Goal: Transaction & Acquisition: Purchase product/service

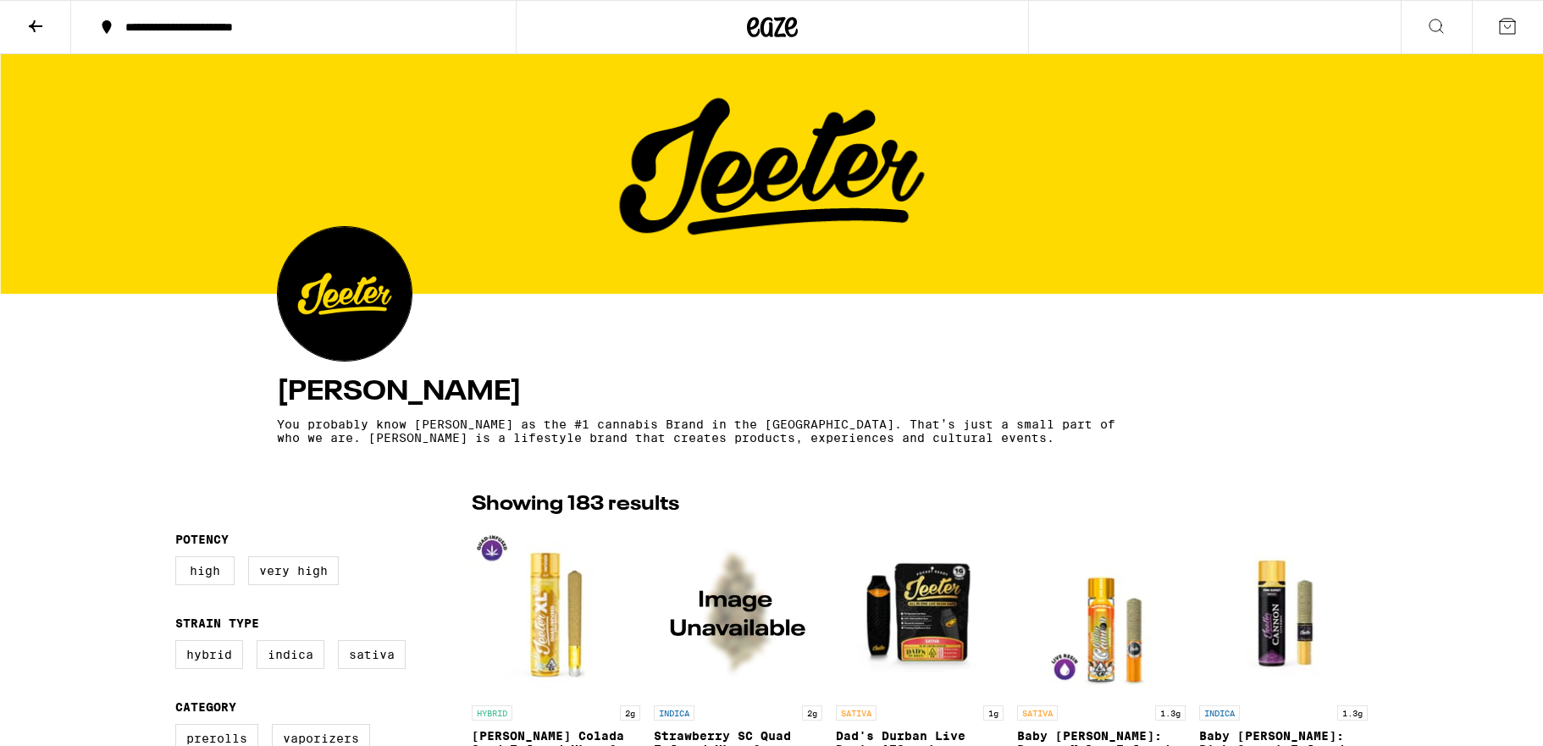
click at [1511, 25] on icon at bounding box center [1507, 26] width 20 height 20
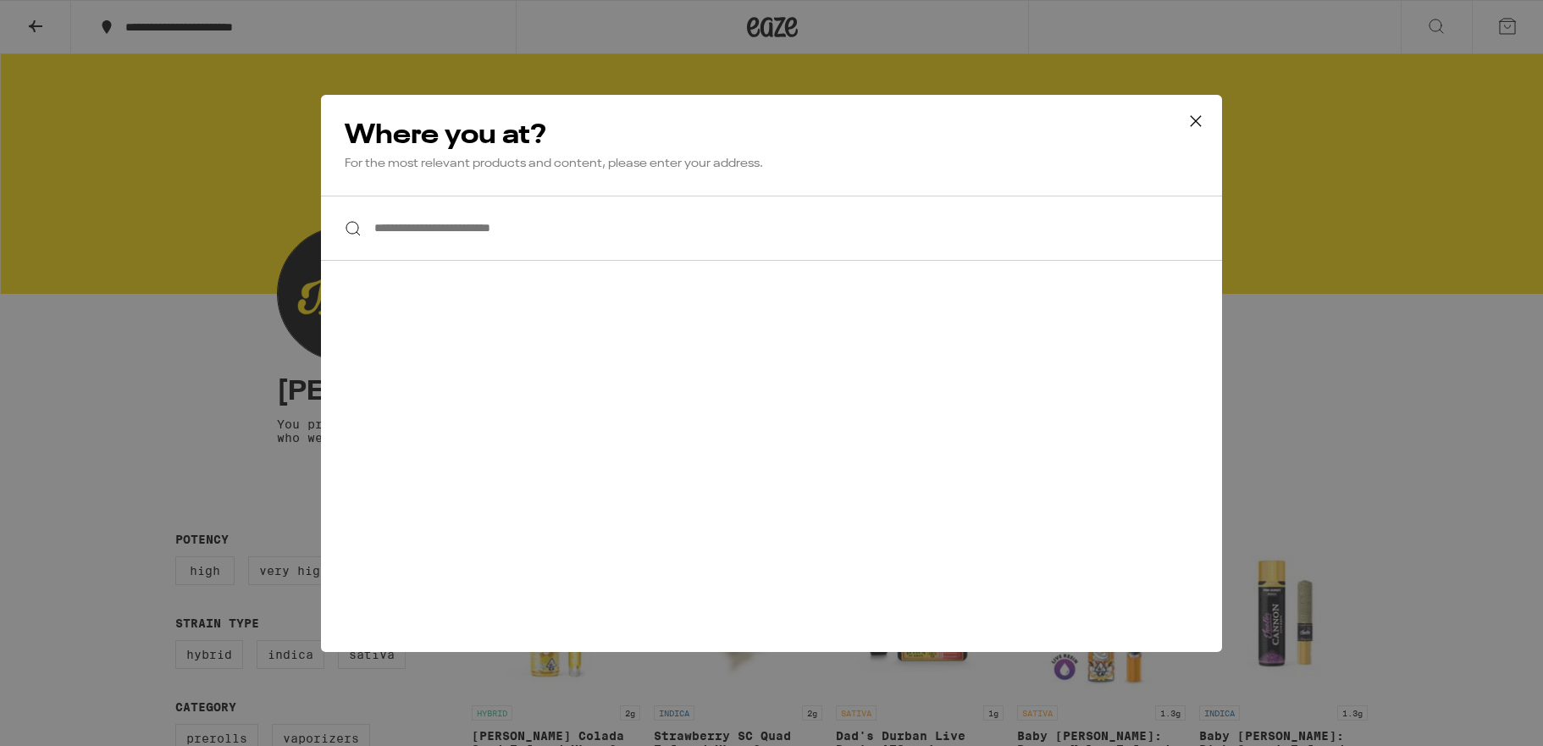
click at [1334, 79] on div "**********" at bounding box center [771, 373] width 1543 height 746
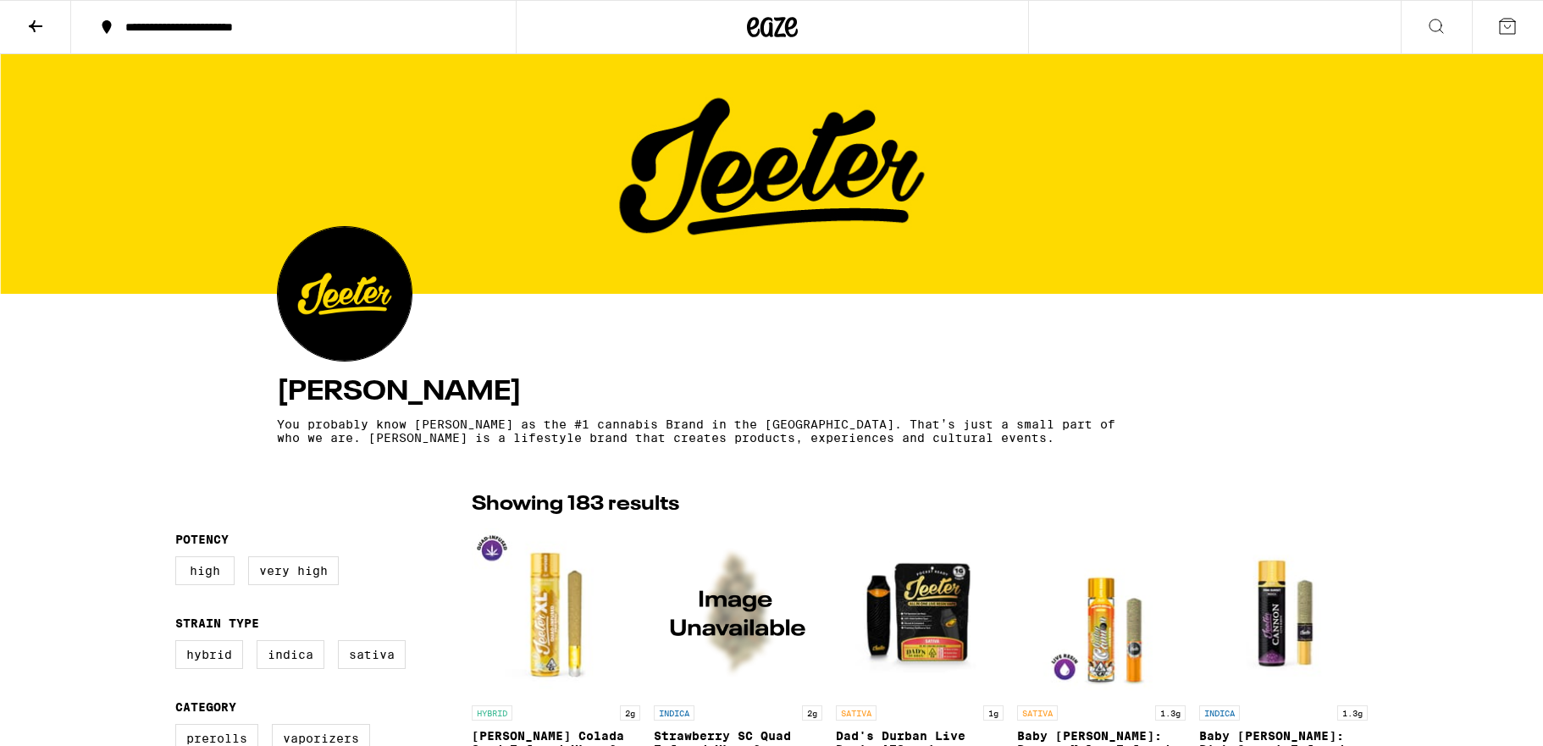
click at [36, 22] on icon at bounding box center [35, 26] width 20 height 20
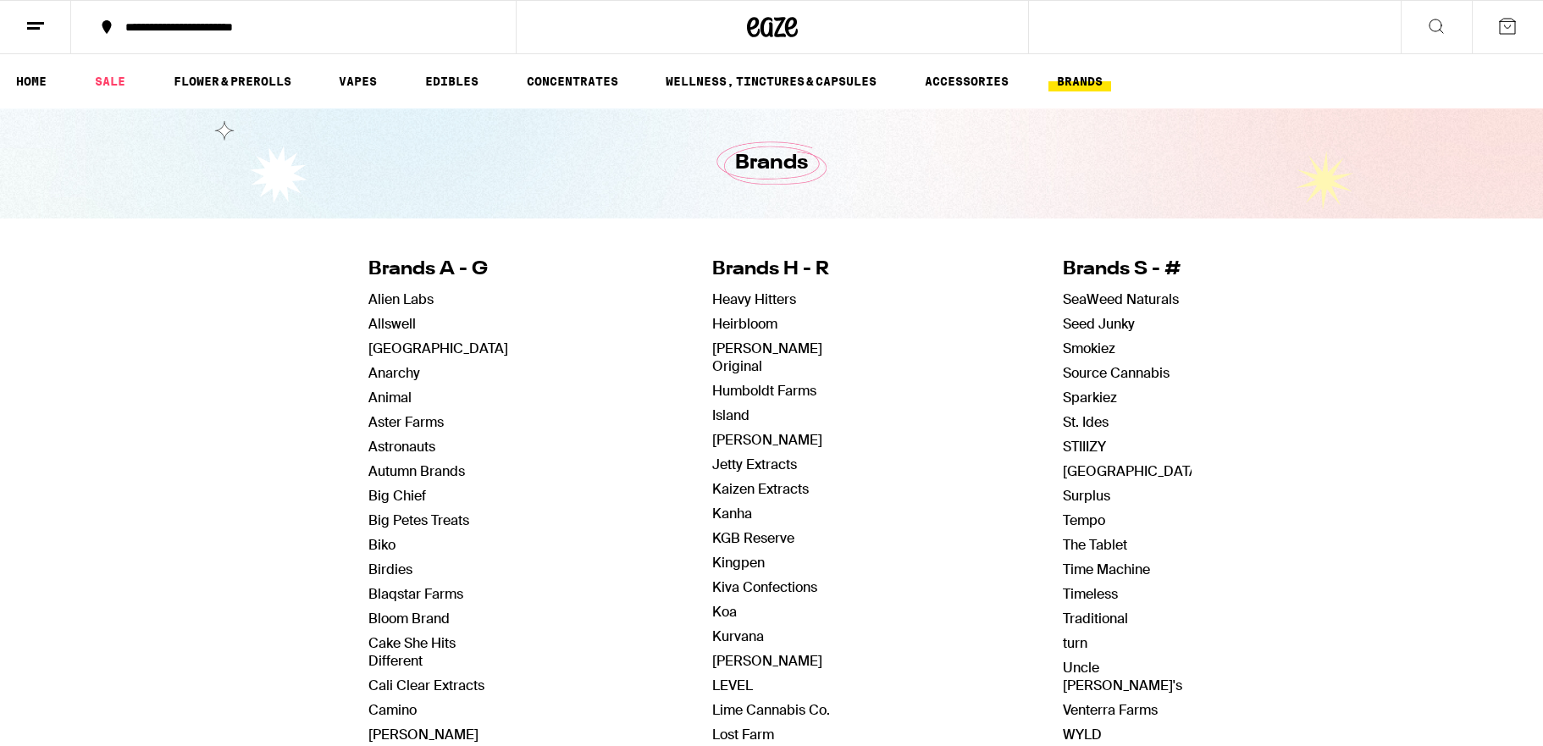
click at [40, 27] on icon at bounding box center [35, 26] width 20 height 20
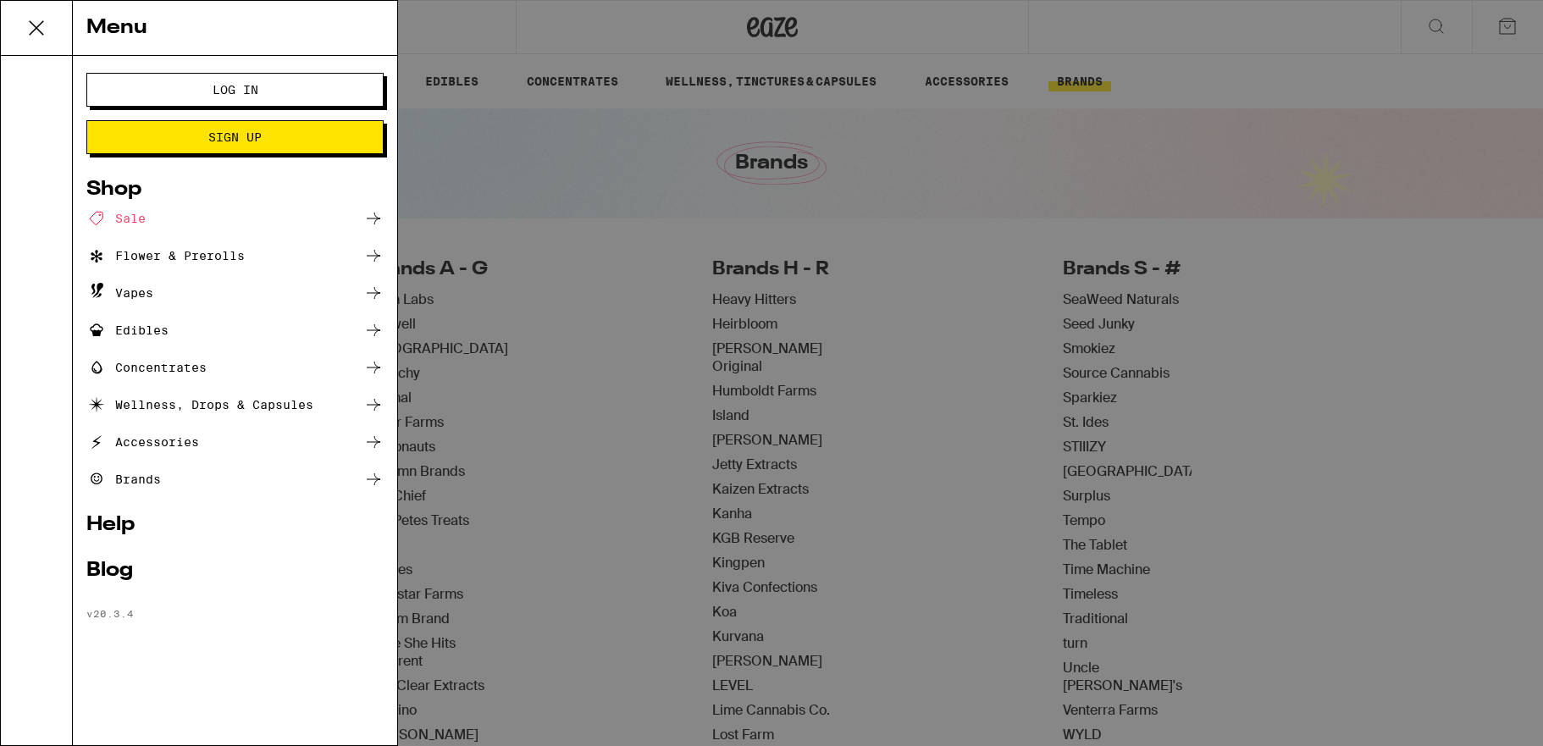
click at [229, 96] on span "Log In" at bounding box center [236, 90] width 46 height 12
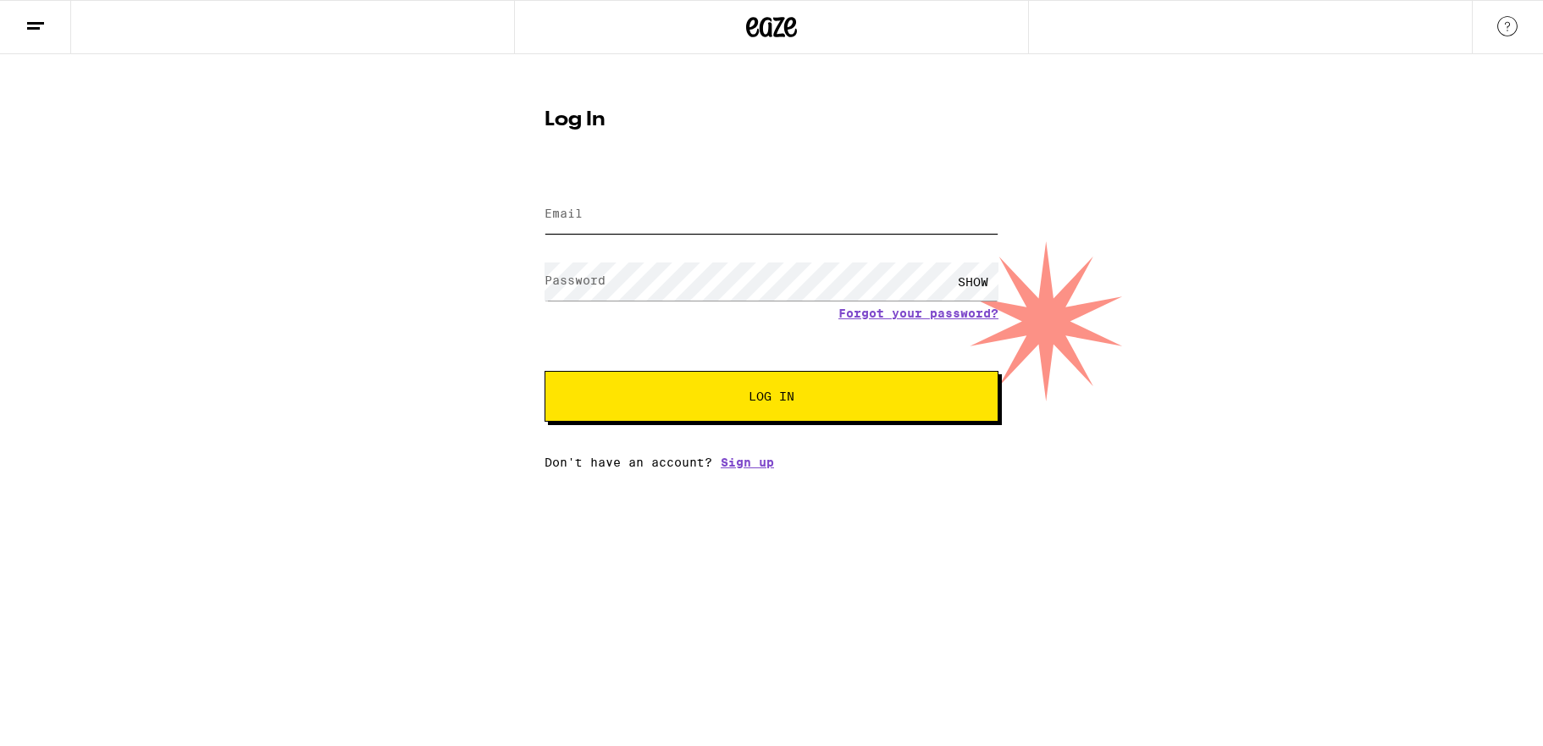
type input "[EMAIL_ADDRESS][DOMAIN_NAME]"
click at [743, 378] on button "Log In" at bounding box center [771, 396] width 454 height 51
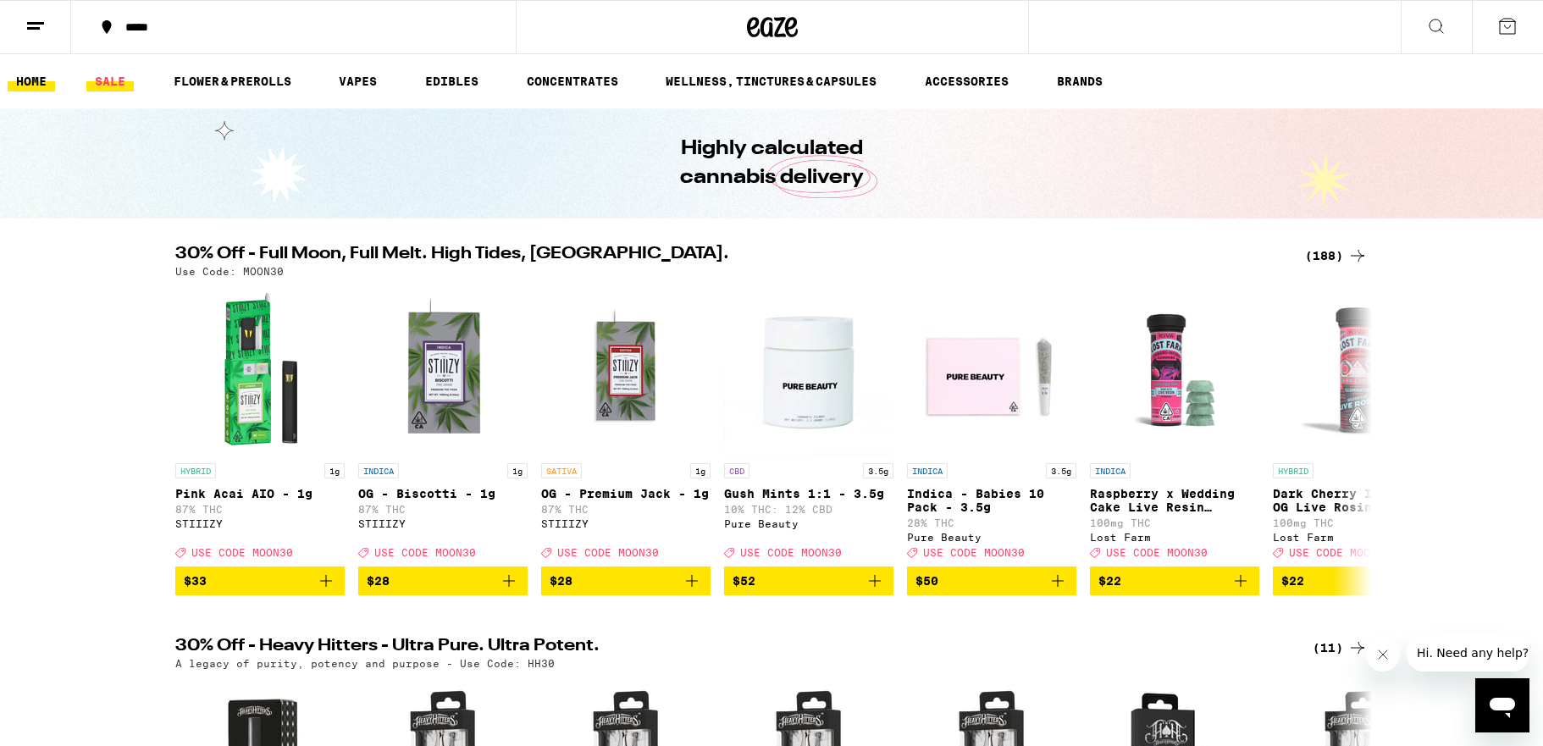
click at [124, 86] on link "SALE" at bounding box center [109, 81] width 47 height 20
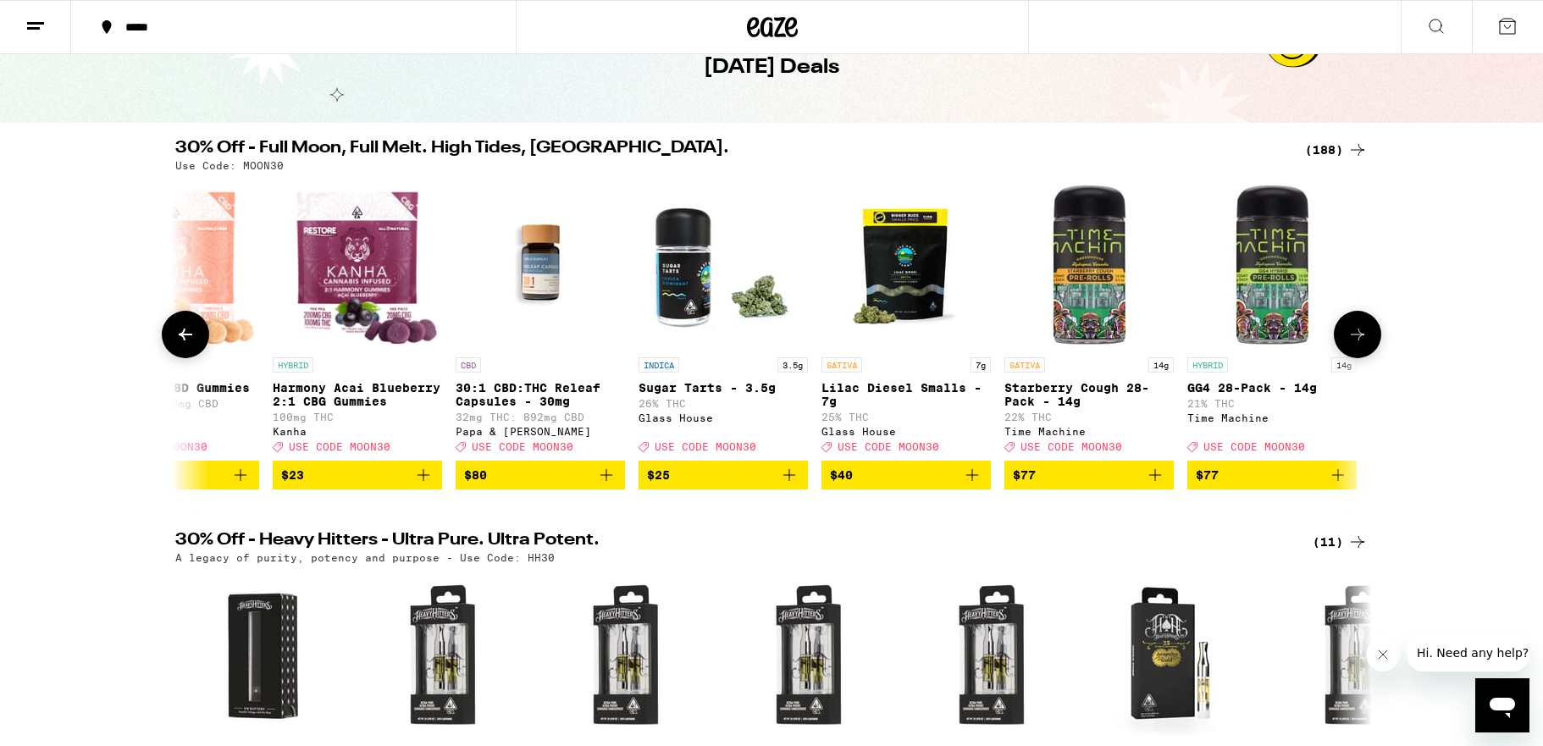
scroll to position [0, 1367]
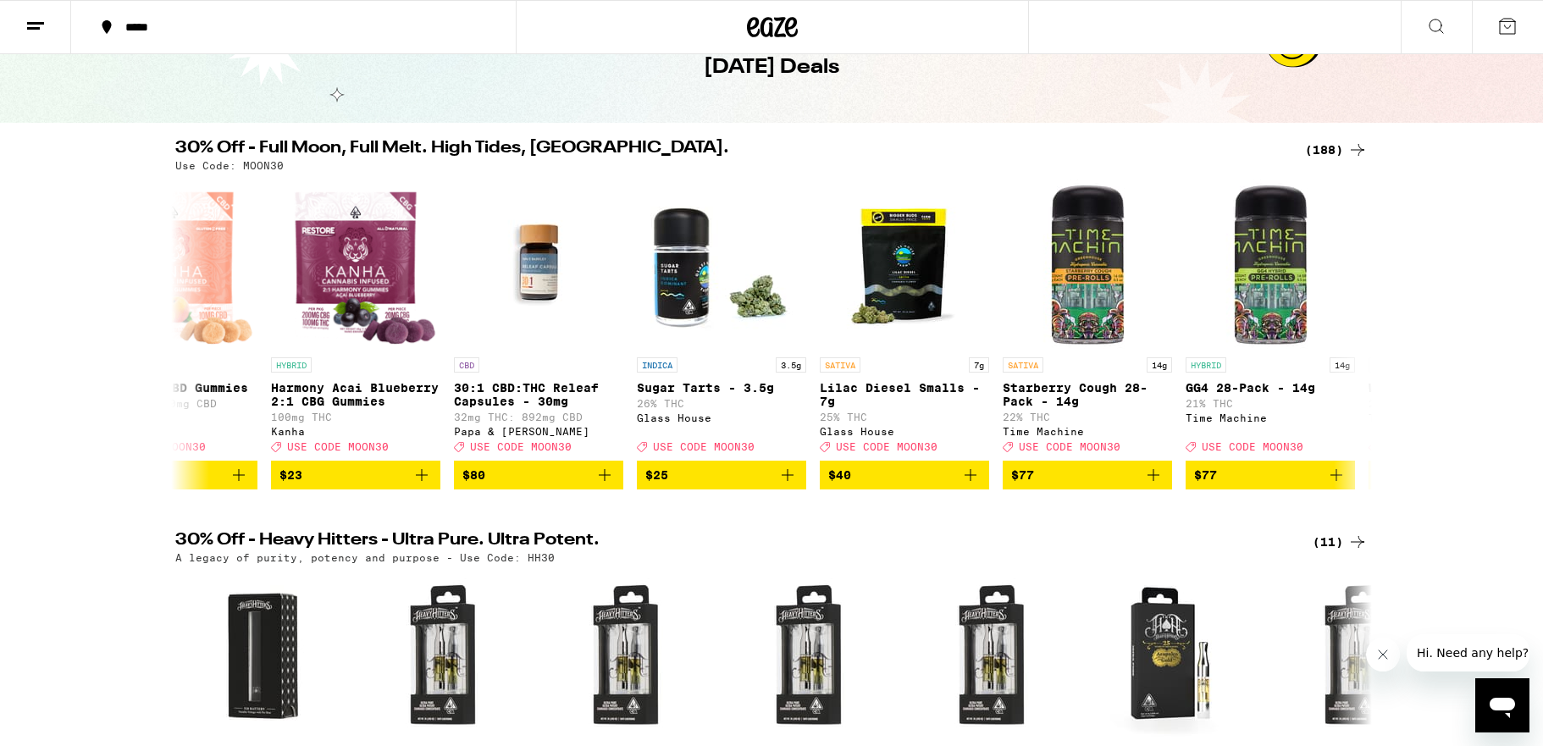
click at [1353, 152] on icon at bounding box center [1357, 150] width 20 height 20
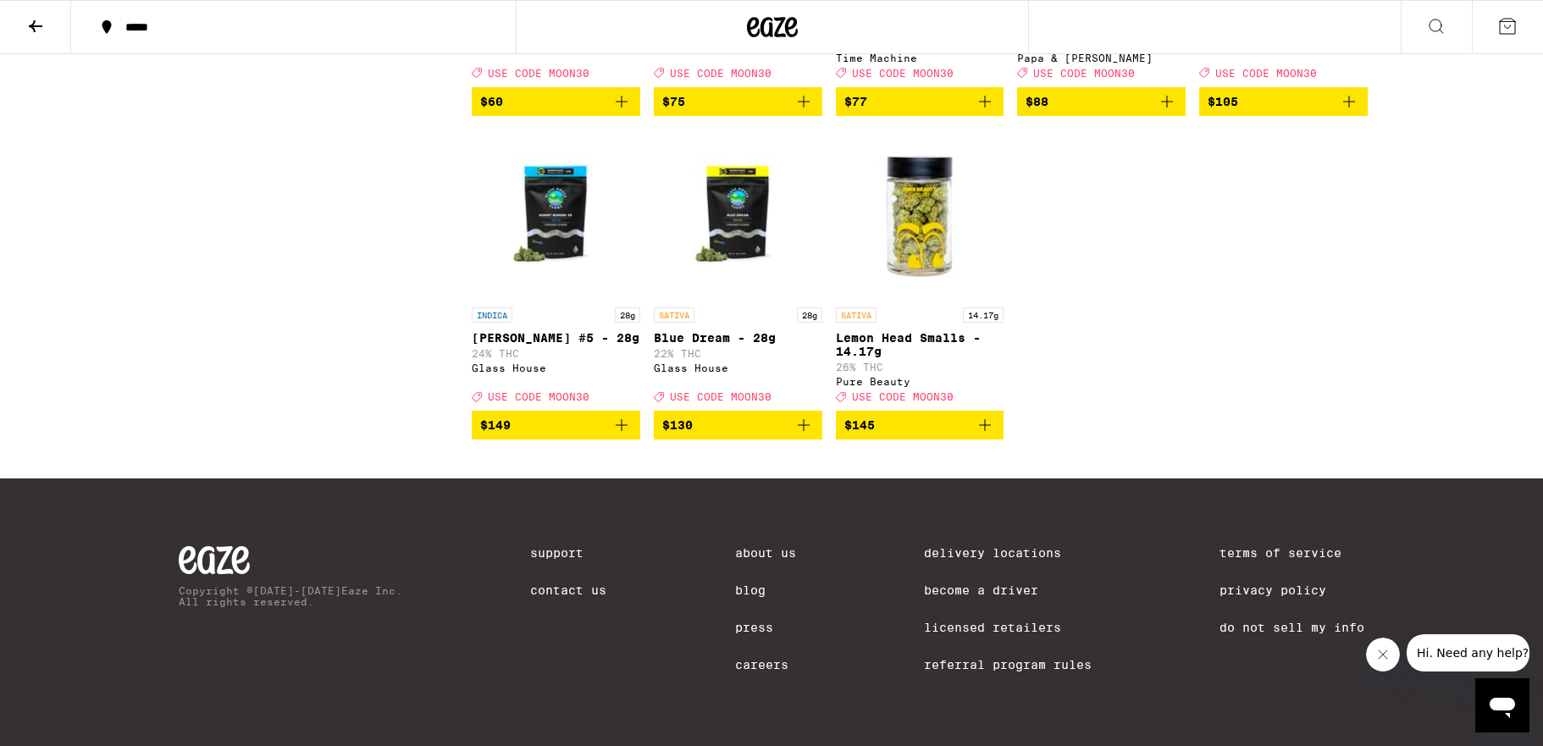
scroll to position [12222, 0]
click at [984, 435] on icon "Add to bag" at bounding box center [985, 425] width 20 height 20
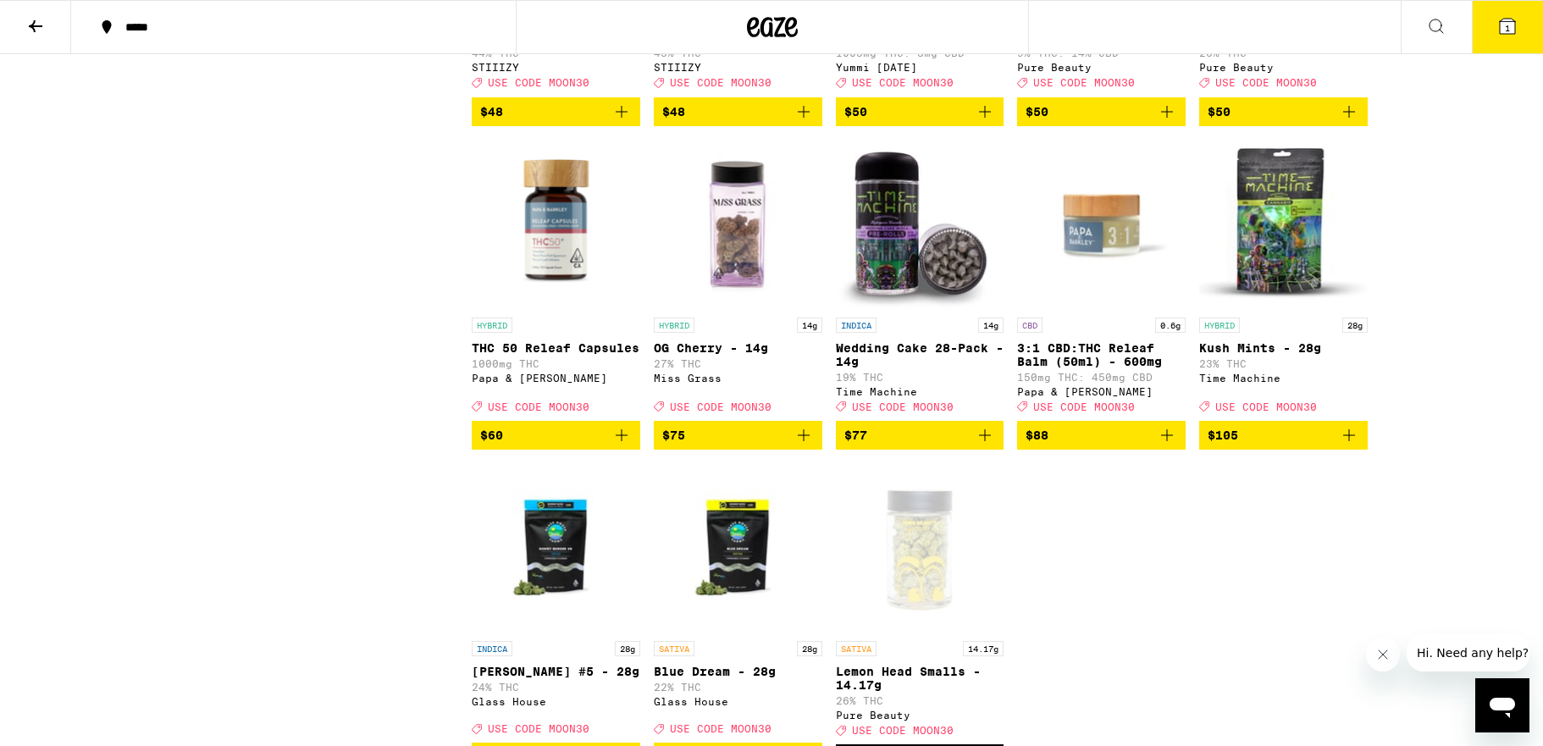
scroll to position [11742, 0]
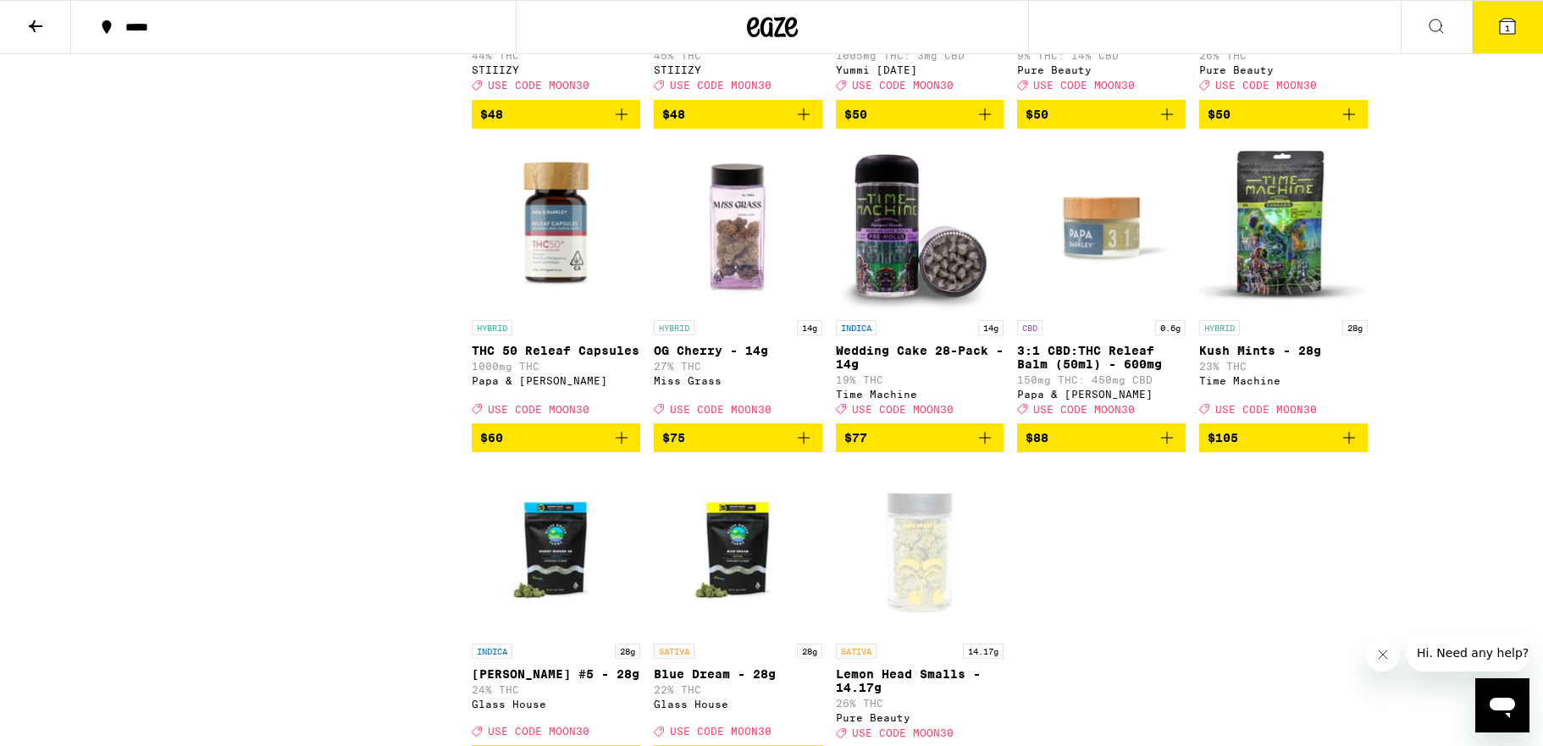
click at [1347, 124] on icon "Add to bag" at bounding box center [1349, 114] width 20 height 20
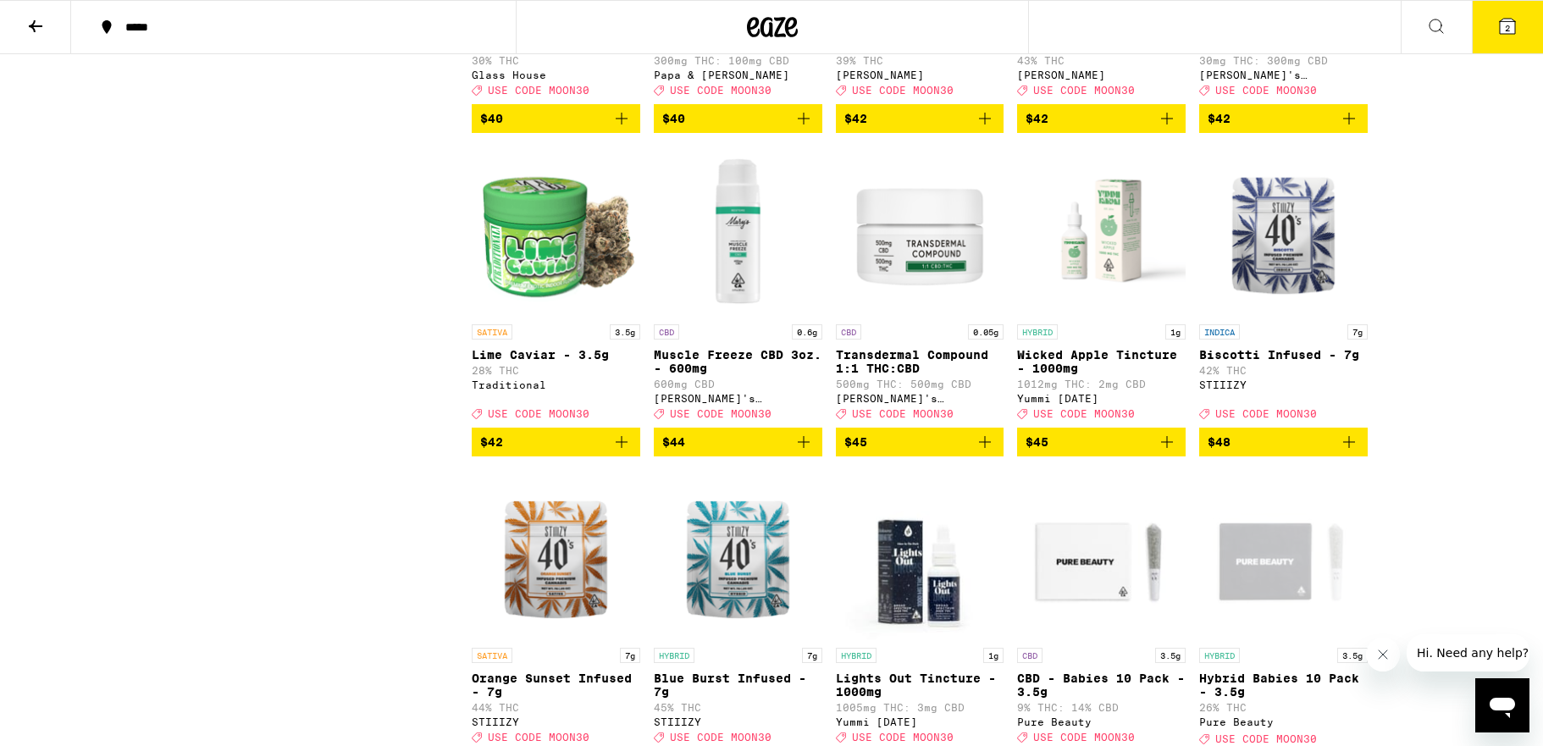
scroll to position [11075, 0]
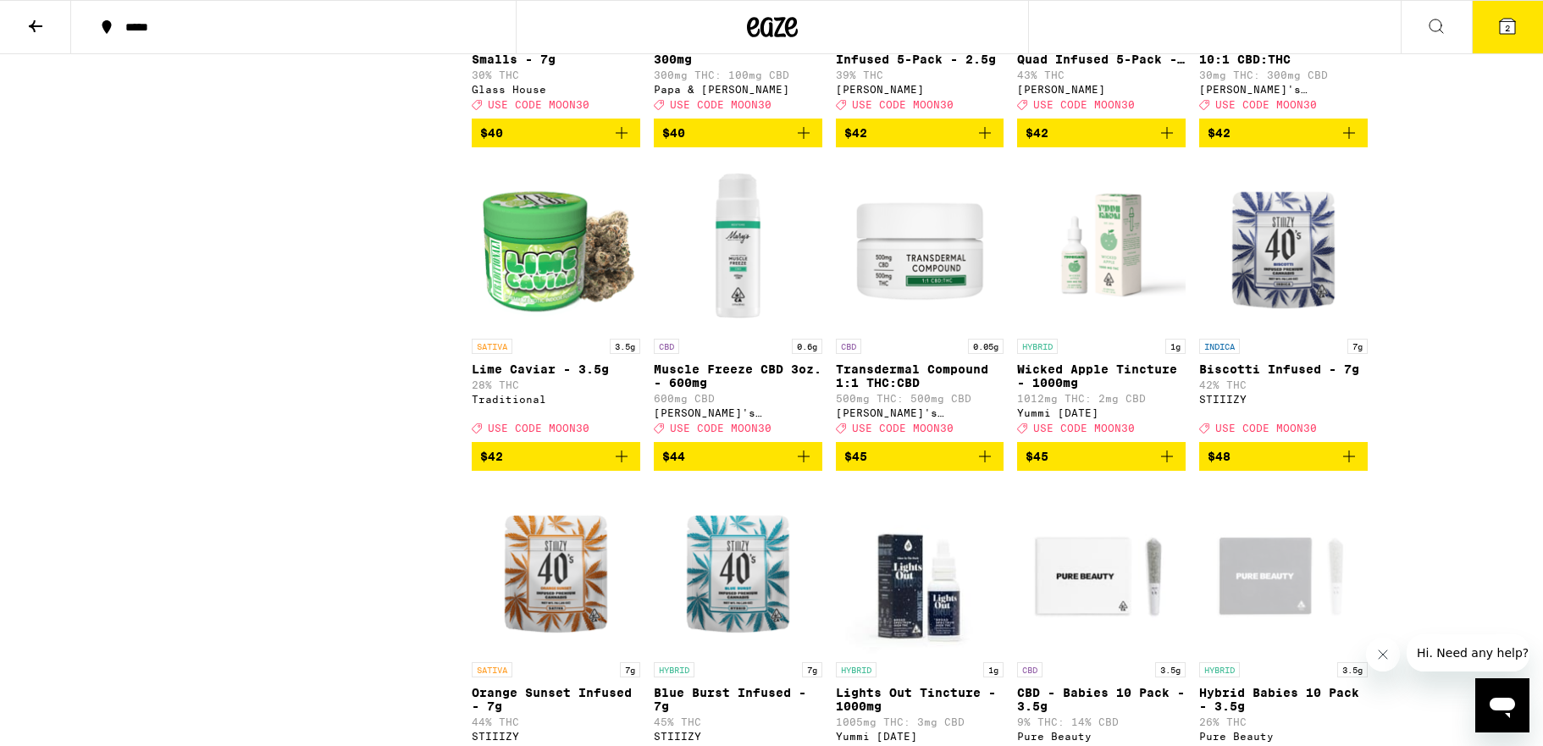
click at [1168, 143] on icon "Add to bag" at bounding box center [1167, 133] width 20 height 20
click at [986, 143] on icon "Add to bag" at bounding box center [985, 133] width 20 height 20
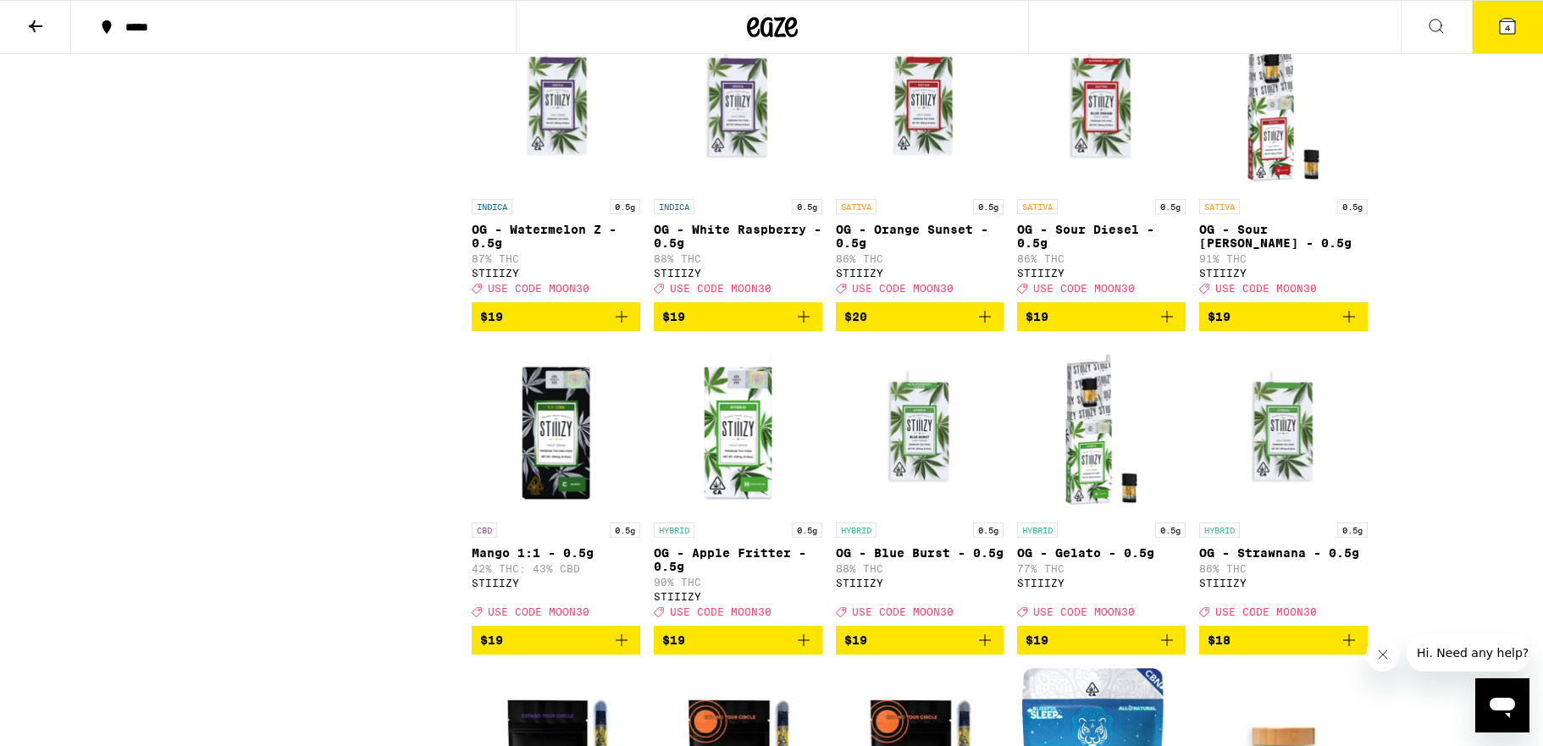
scroll to position [6032, 0]
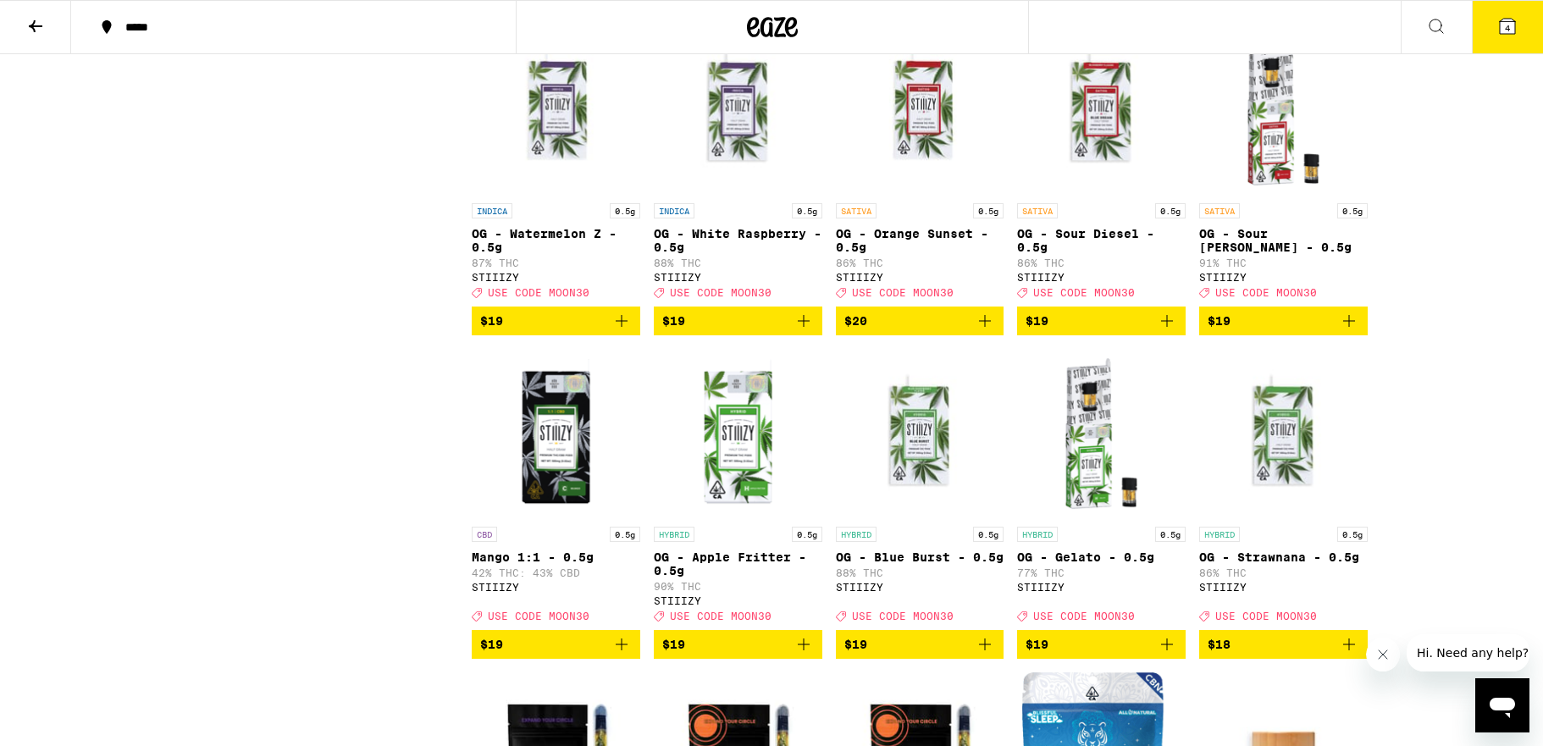
click at [1129, 195] on img "Open page for OG - Sour Diesel - 0.5g from STIIIZY" at bounding box center [1101, 109] width 168 height 169
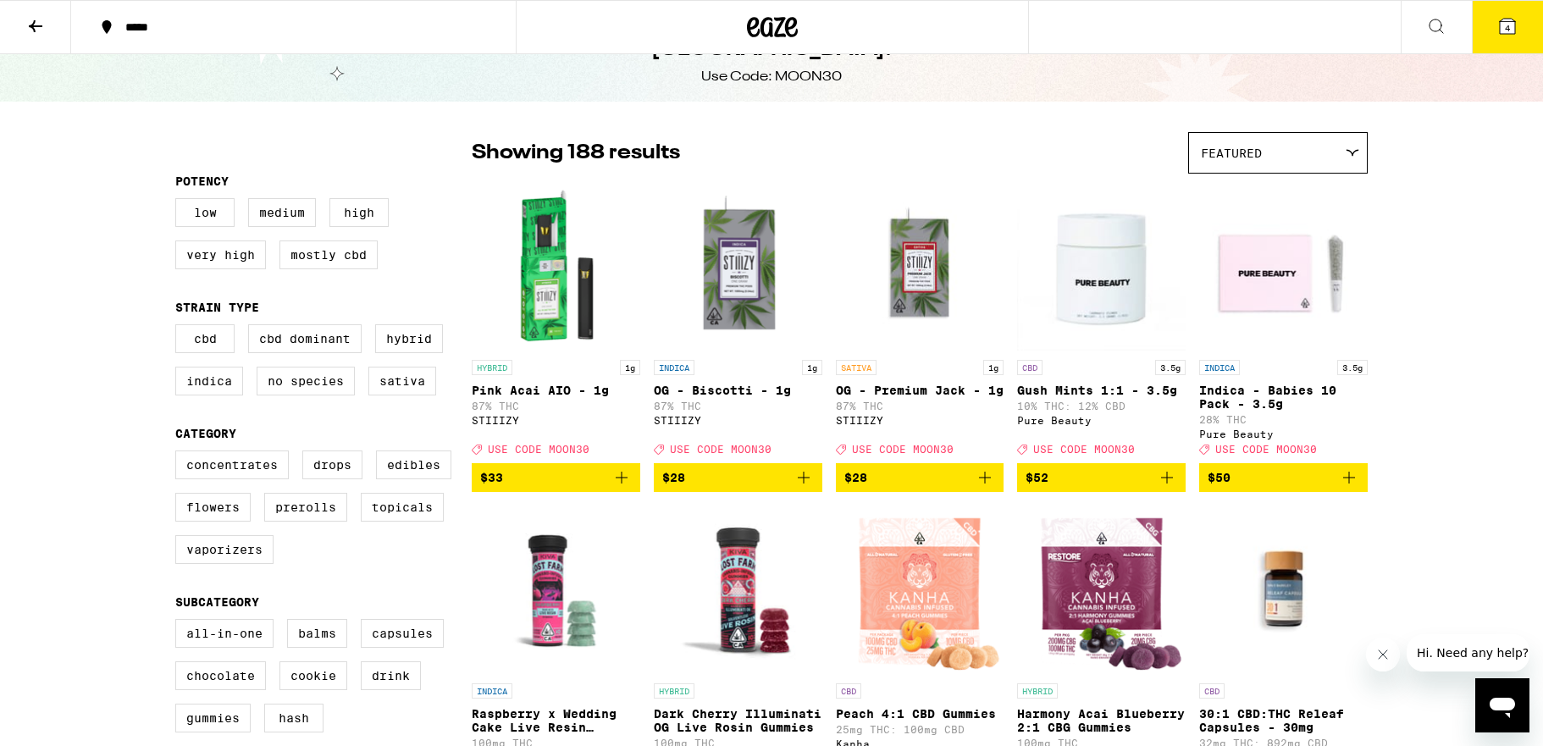
scroll to position [64, 0]
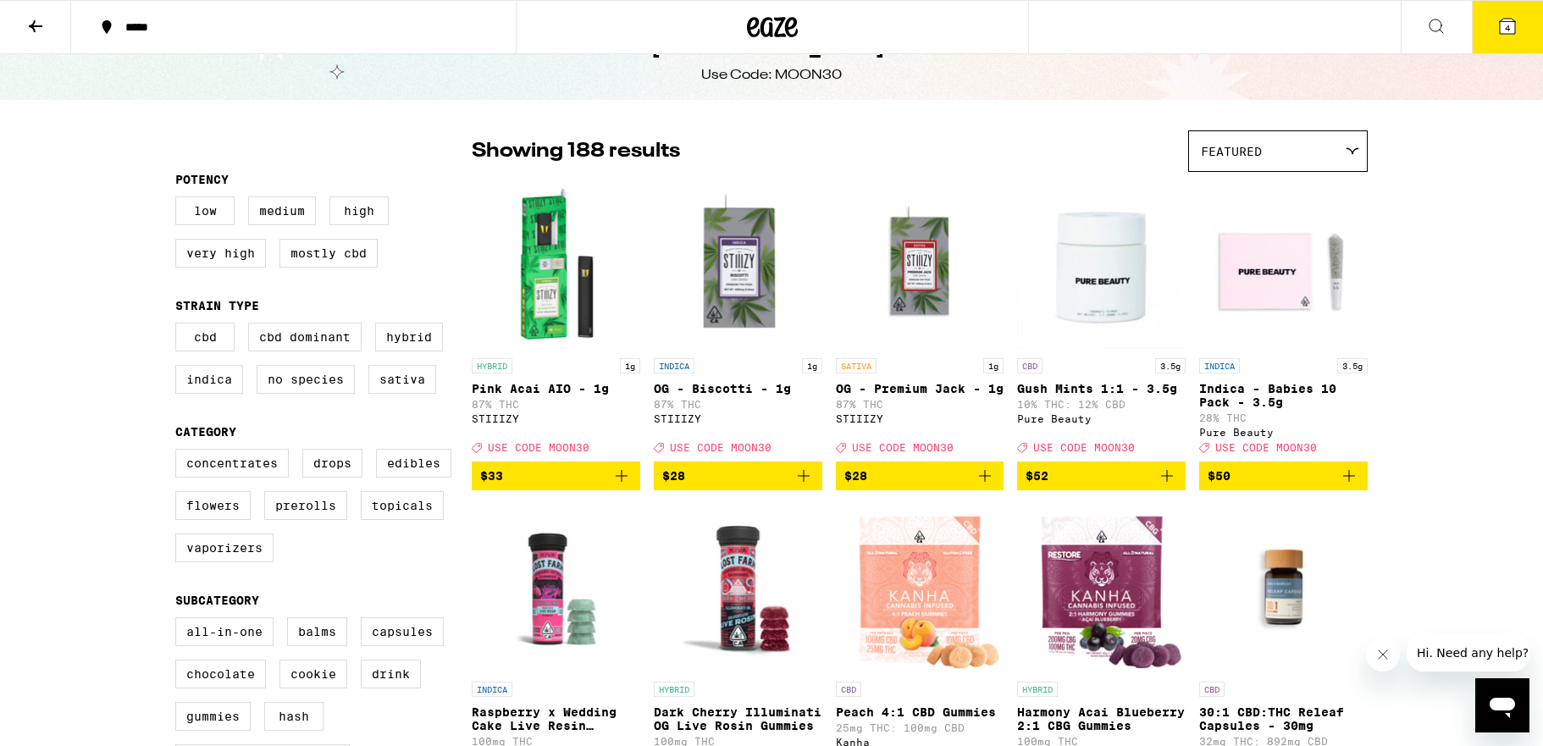
click at [1354, 153] on icon at bounding box center [1352, 151] width 14 height 8
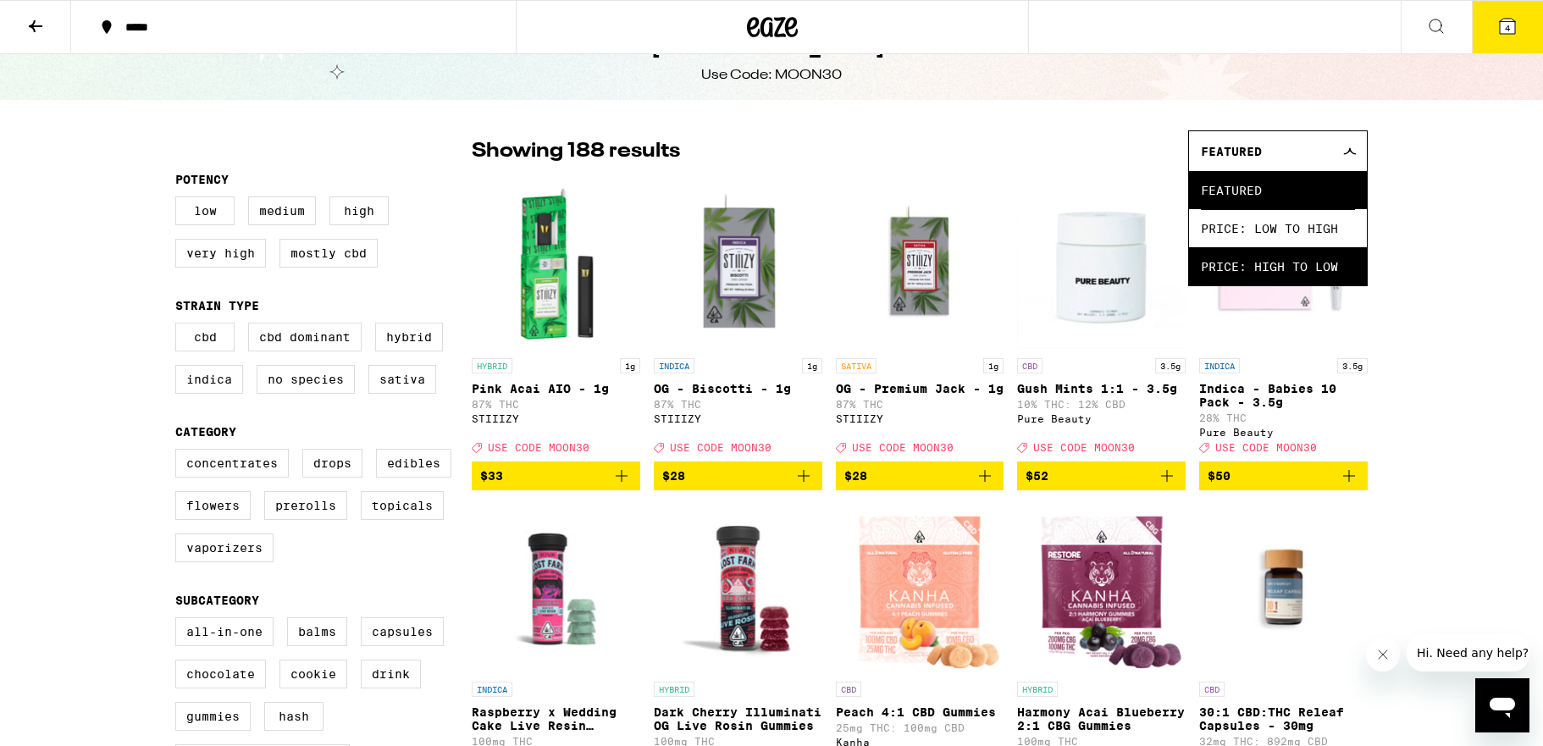
click at [1301, 266] on span "Price: High to Low" at bounding box center [1278, 266] width 154 height 38
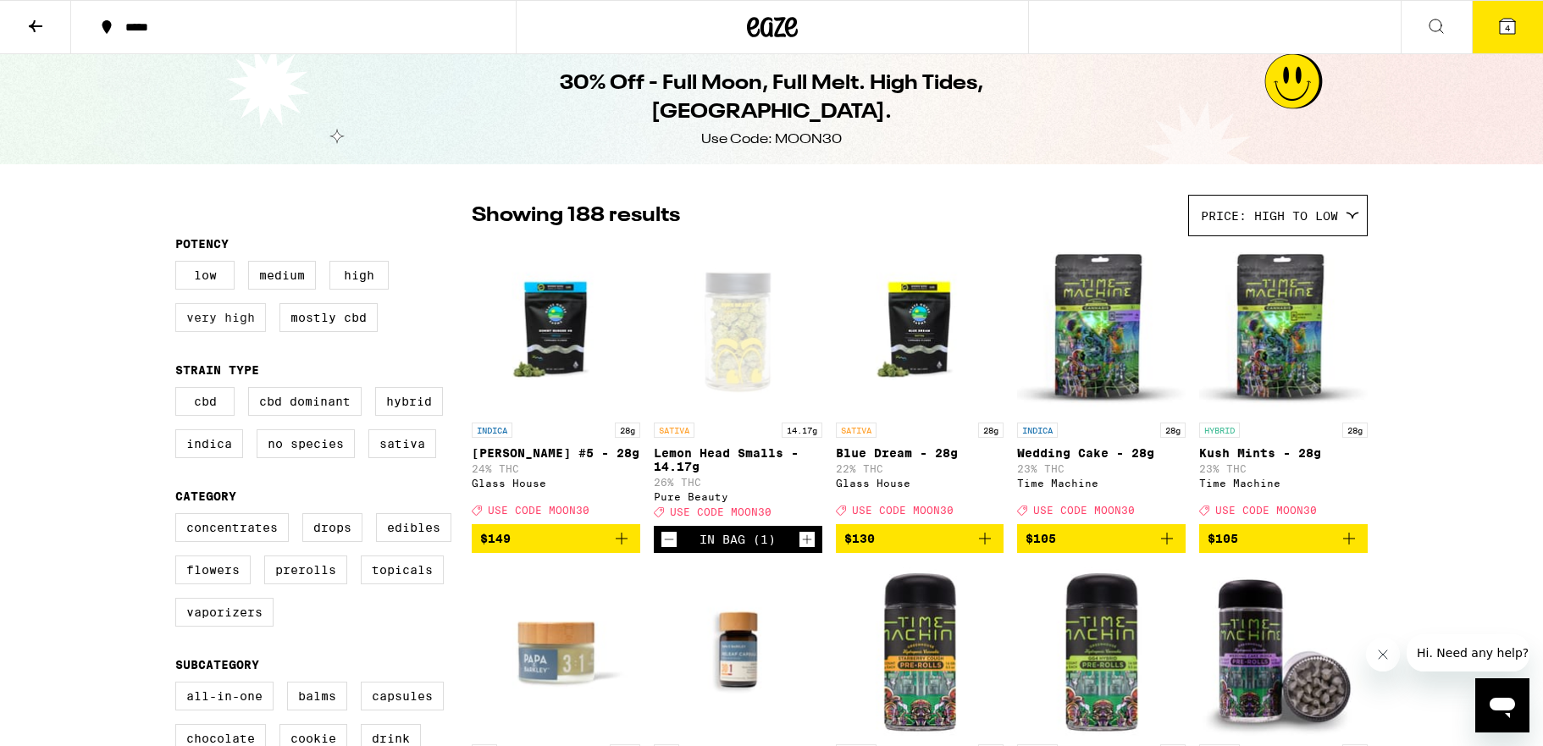
click at [217, 327] on label "Very High" at bounding box center [220, 317] width 91 height 29
click at [180, 264] on input "Very High" at bounding box center [179, 263] width 1 height 1
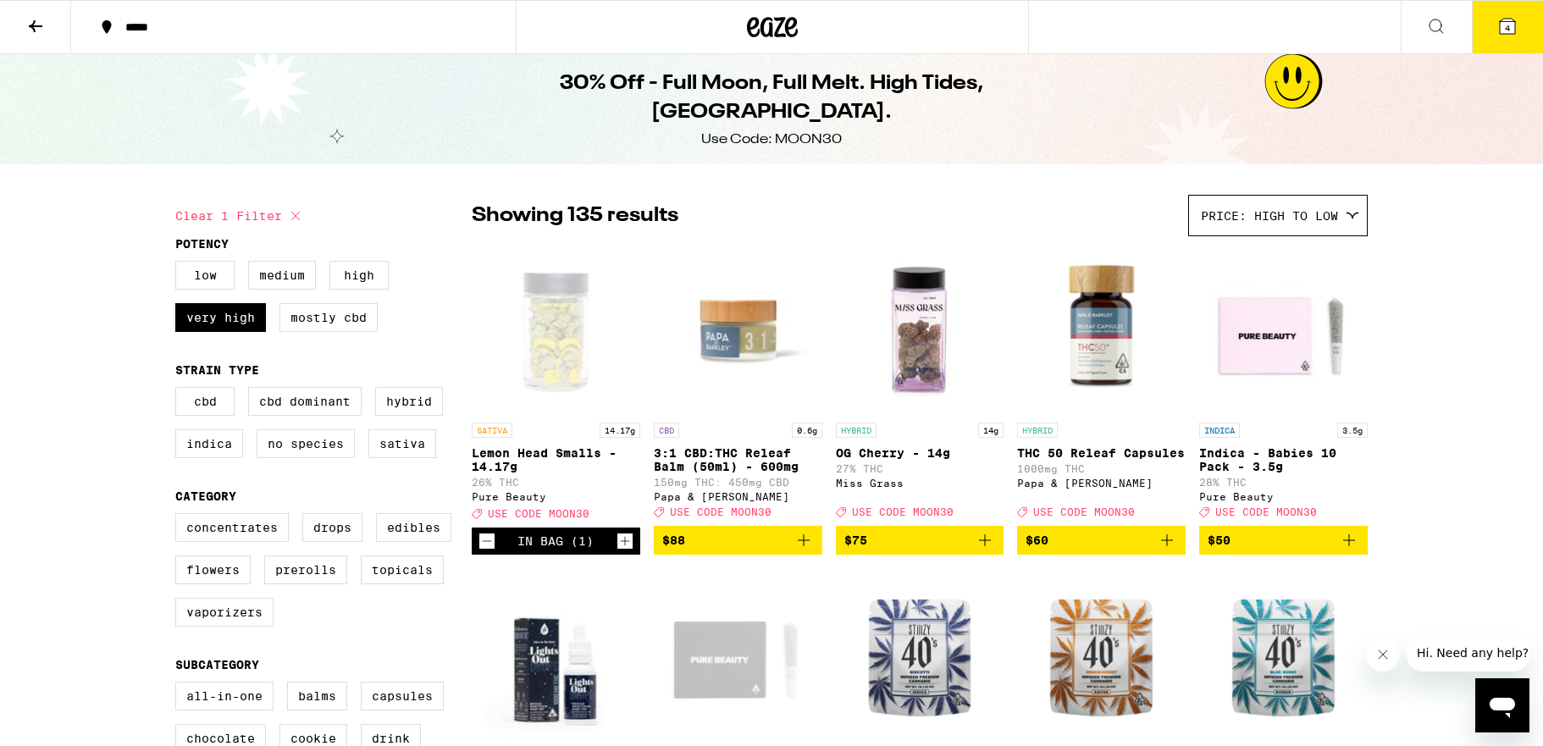
click at [299, 214] on icon at bounding box center [295, 216] width 20 height 20
checkbox input "false"
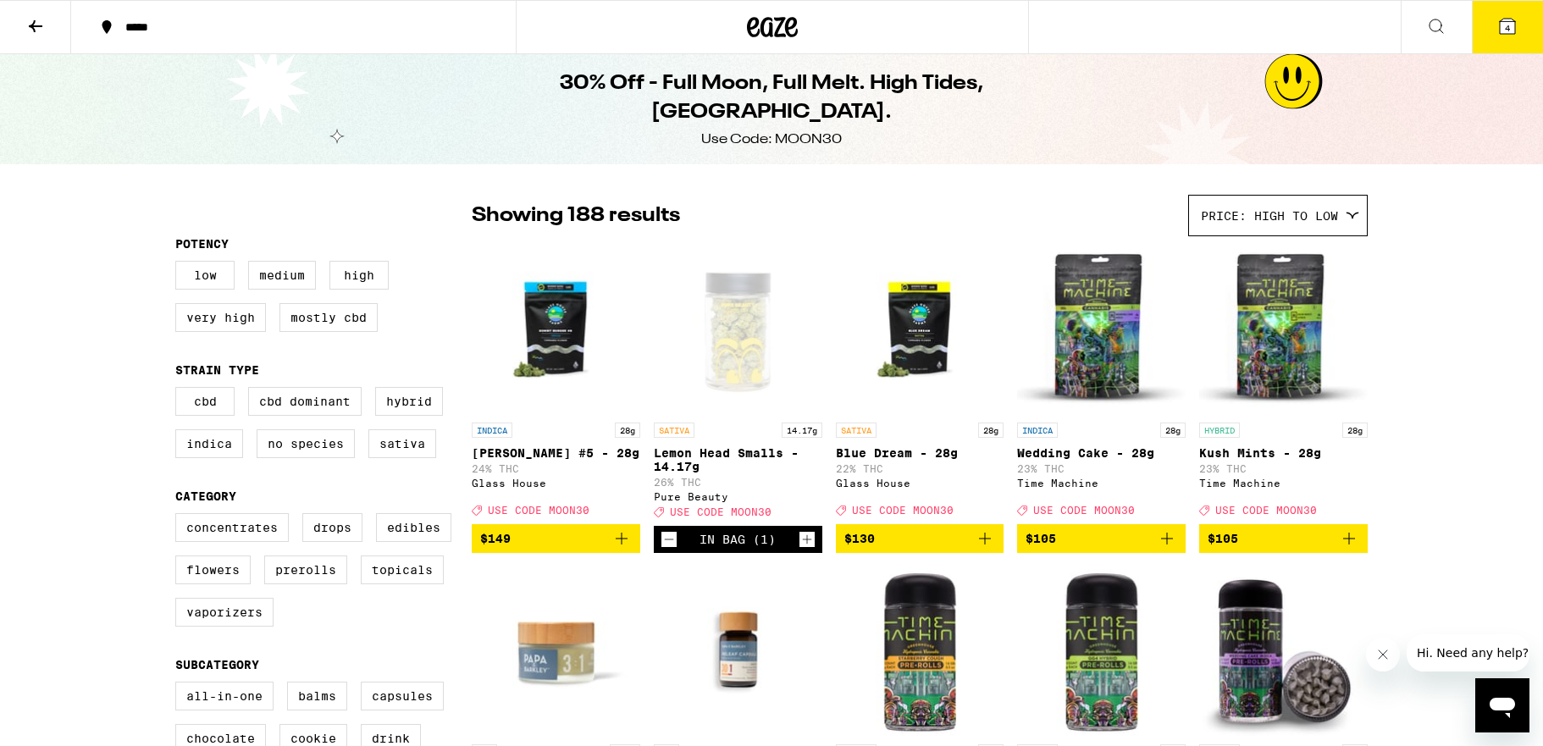
click at [44, 24] on icon at bounding box center [35, 26] width 20 height 20
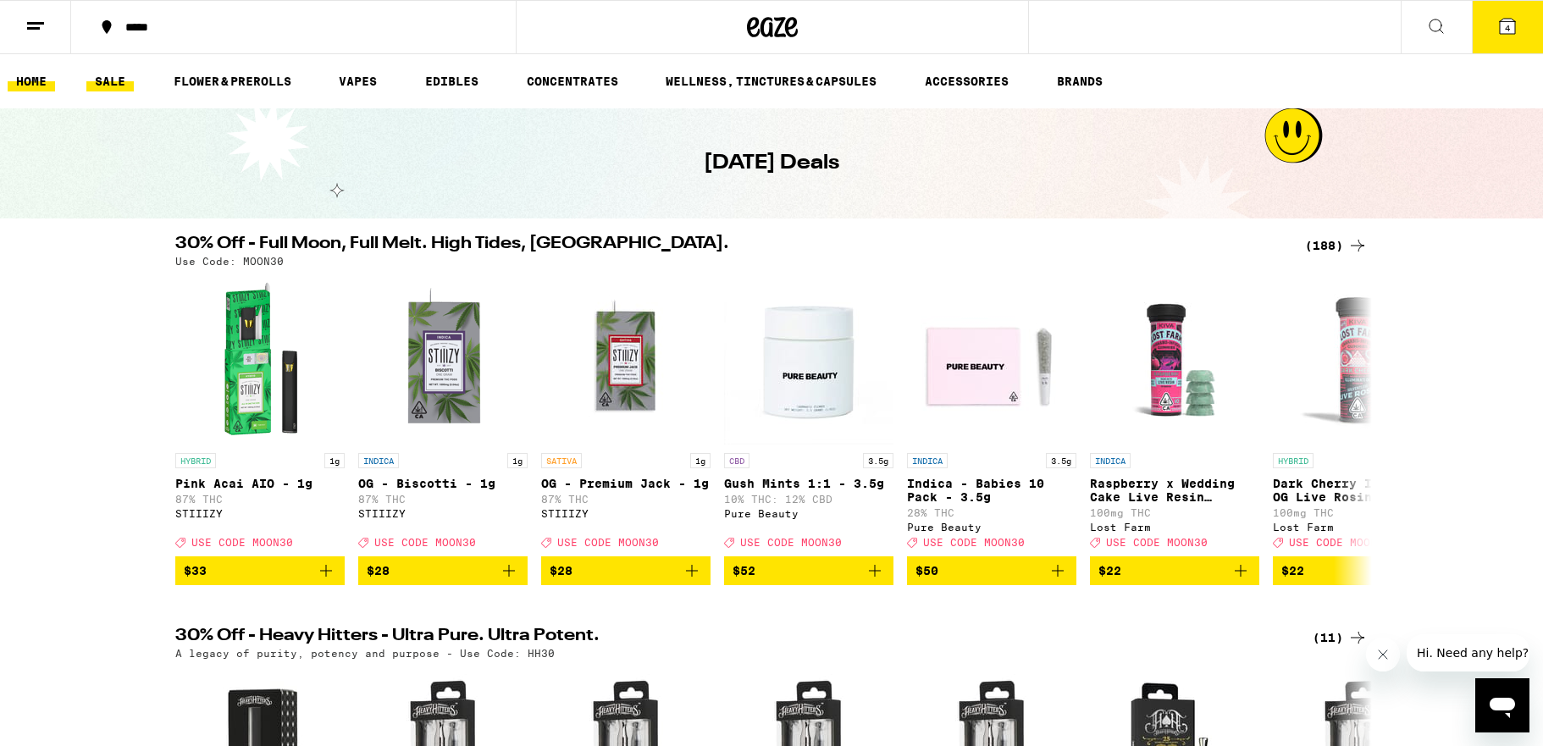
click at [26, 86] on link "HOME" at bounding box center [31, 81] width 47 height 20
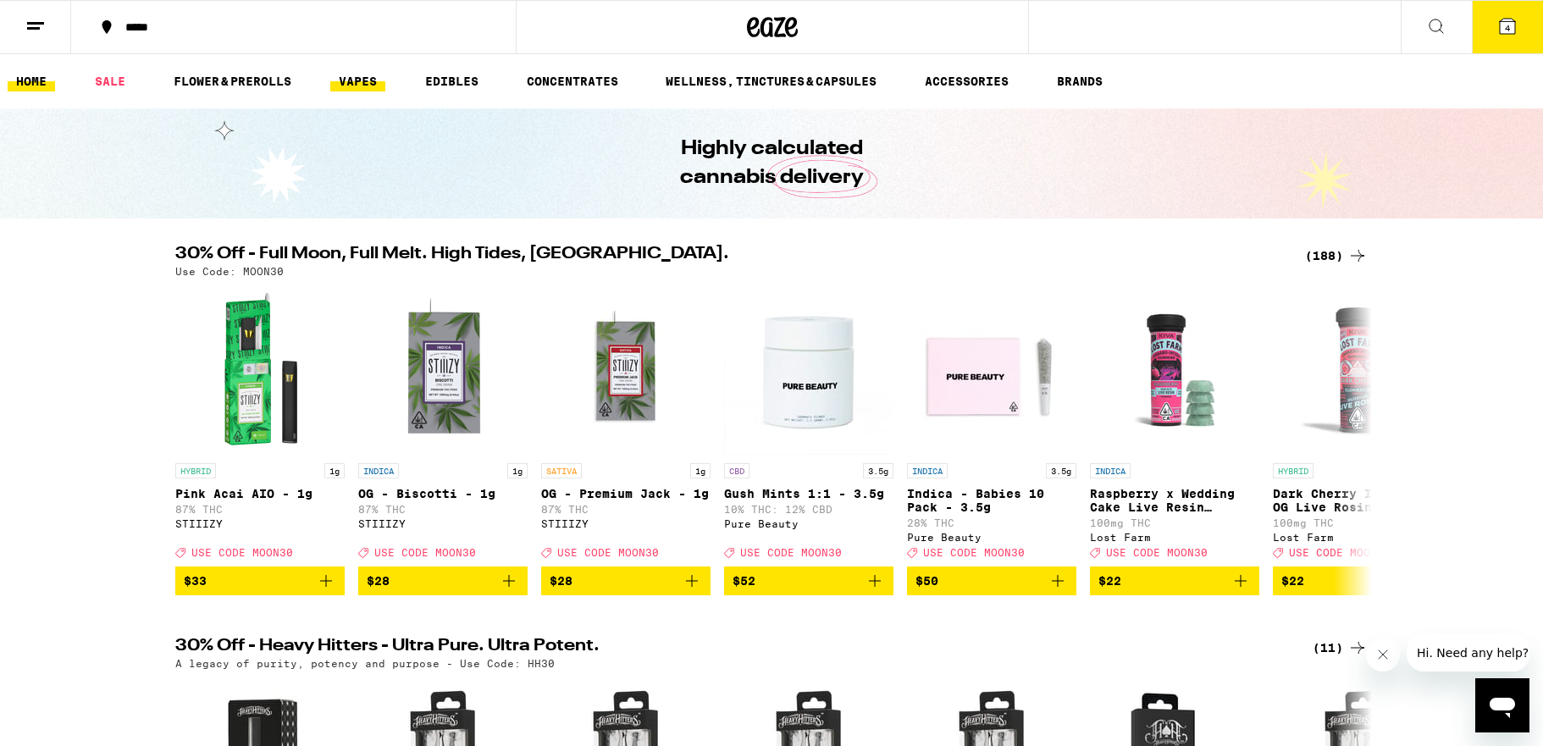
click at [362, 86] on link "VAPES" at bounding box center [357, 81] width 55 height 20
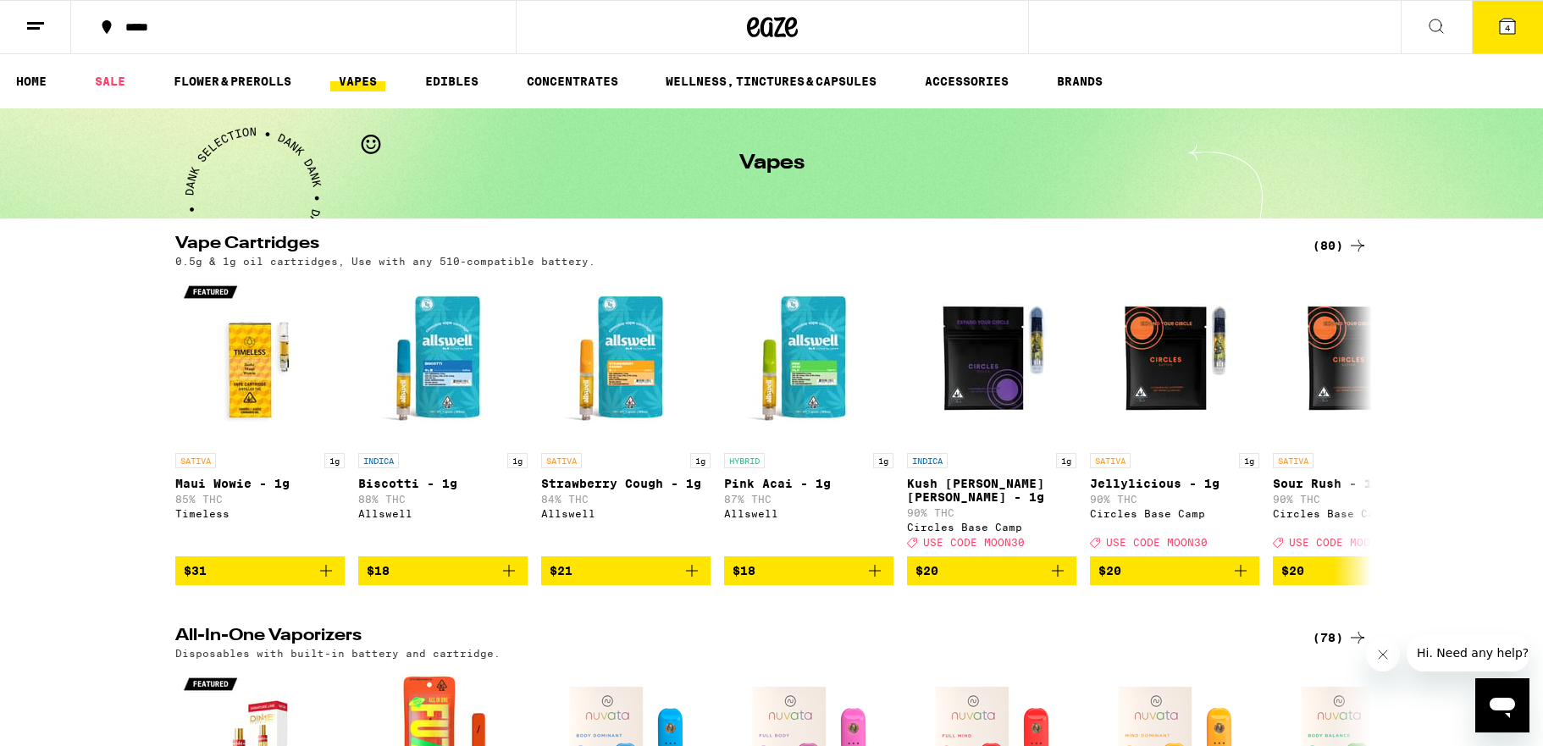
click at [1330, 246] on div "(80)" at bounding box center [1339, 245] width 55 height 20
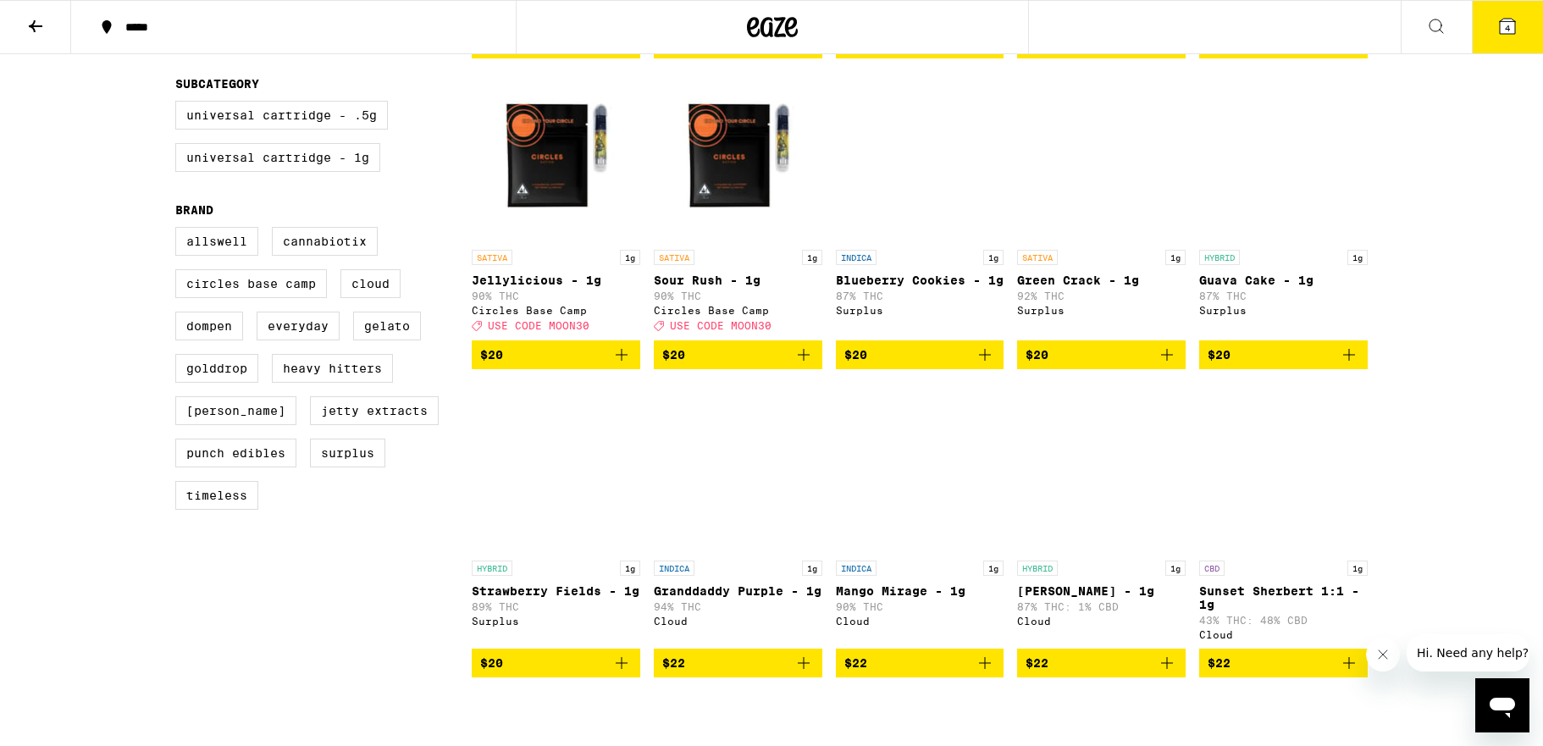
scroll to position [499, 0]
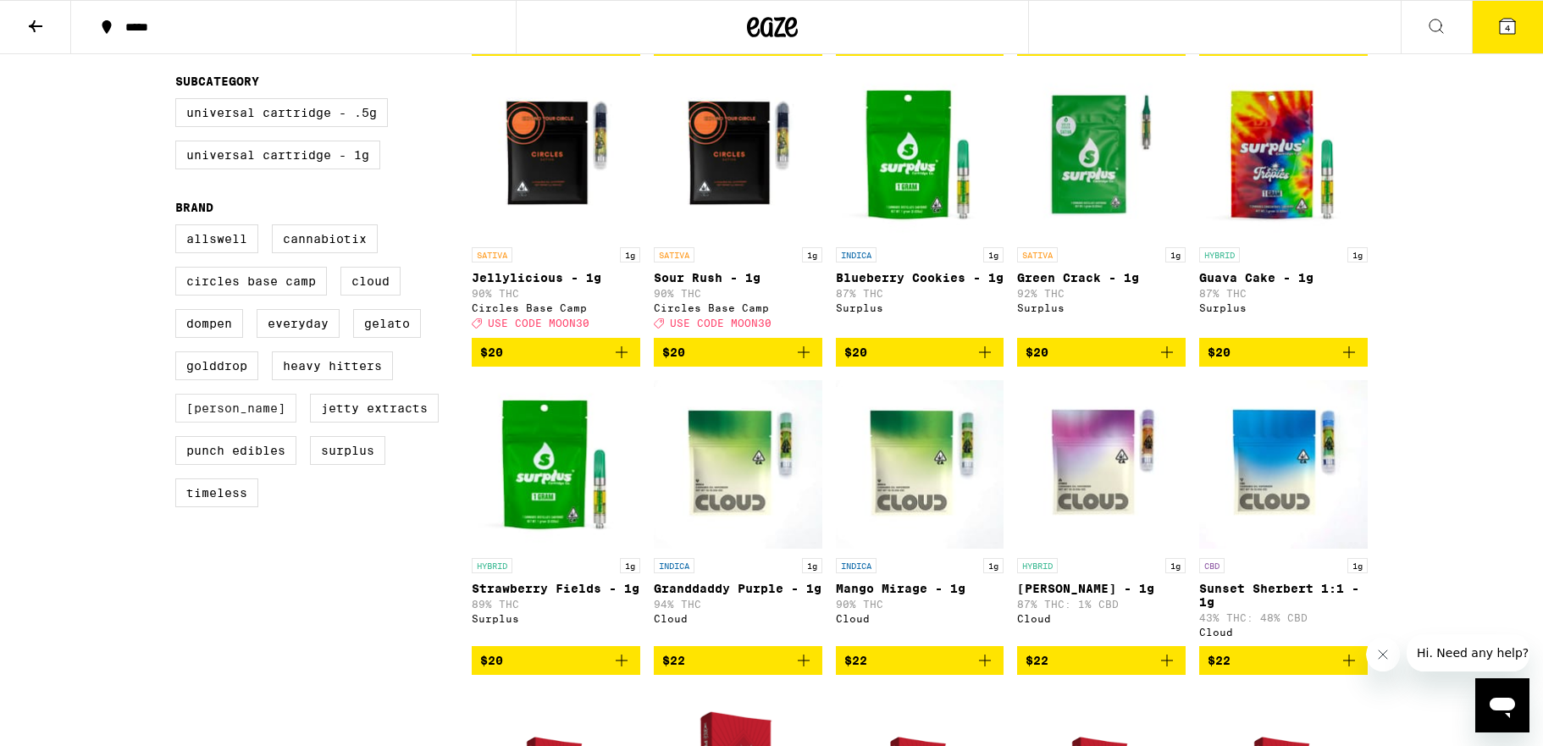
click at [212, 423] on label "[PERSON_NAME]" at bounding box center [235, 408] width 121 height 29
click at [180, 228] on input "[PERSON_NAME]" at bounding box center [179, 227] width 1 height 1
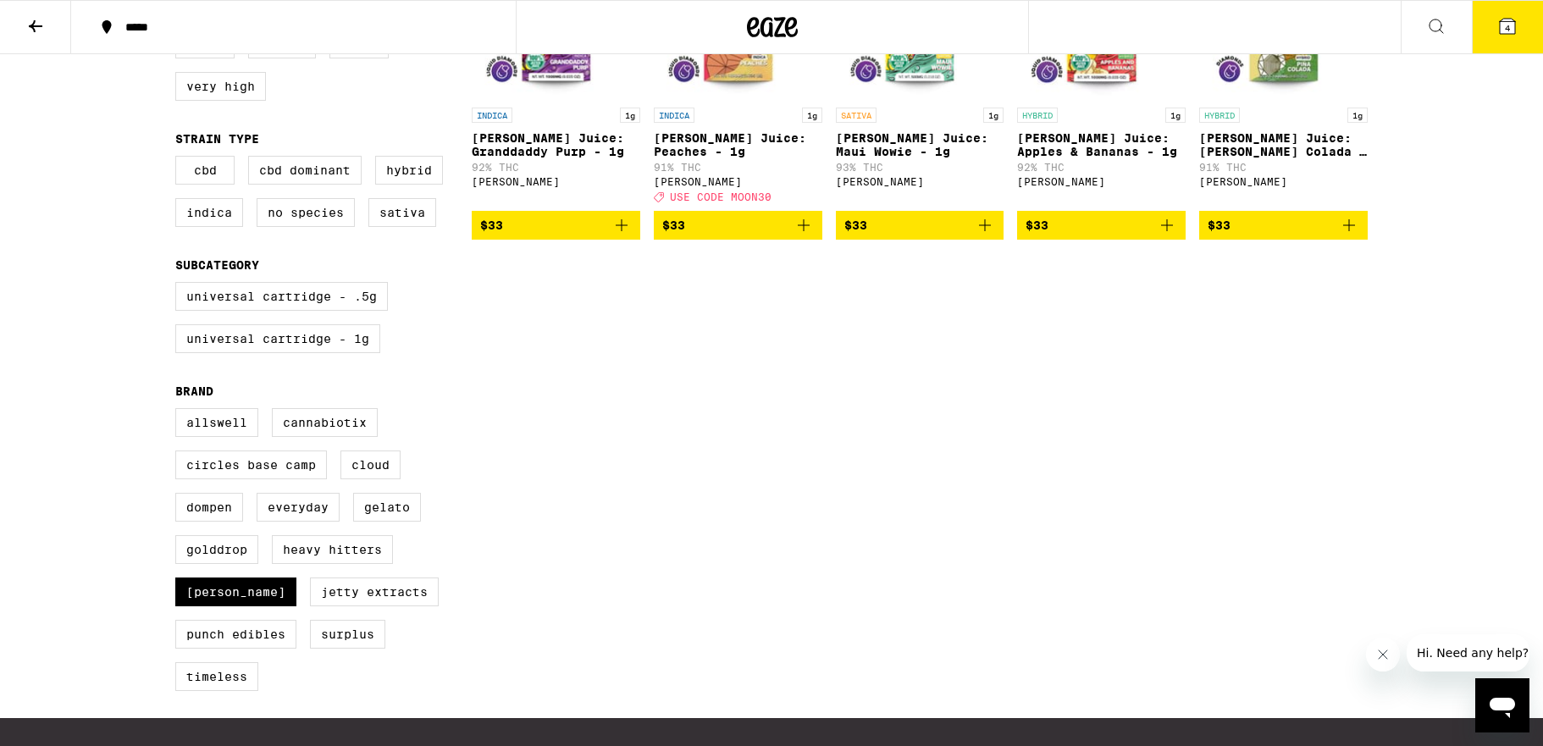
scroll to position [321, 0]
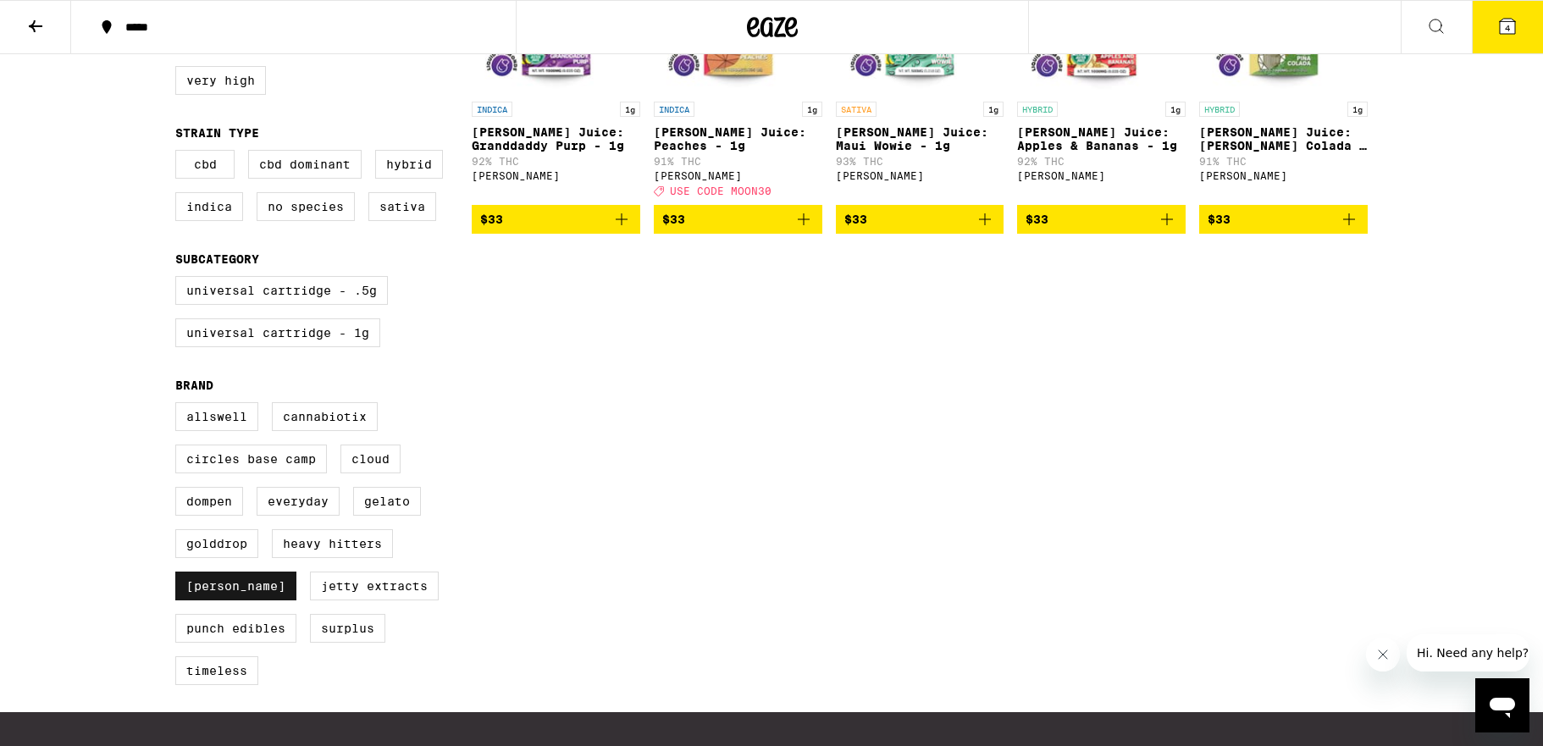
click at [218, 600] on label "[PERSON_NAME]" at bounding box center [235, 586] width 121 height 29
click at [180, 406] on input "[PERSON_NAME]" at bounding box center [179, 405] width 1 height 1
checkbox input "false"
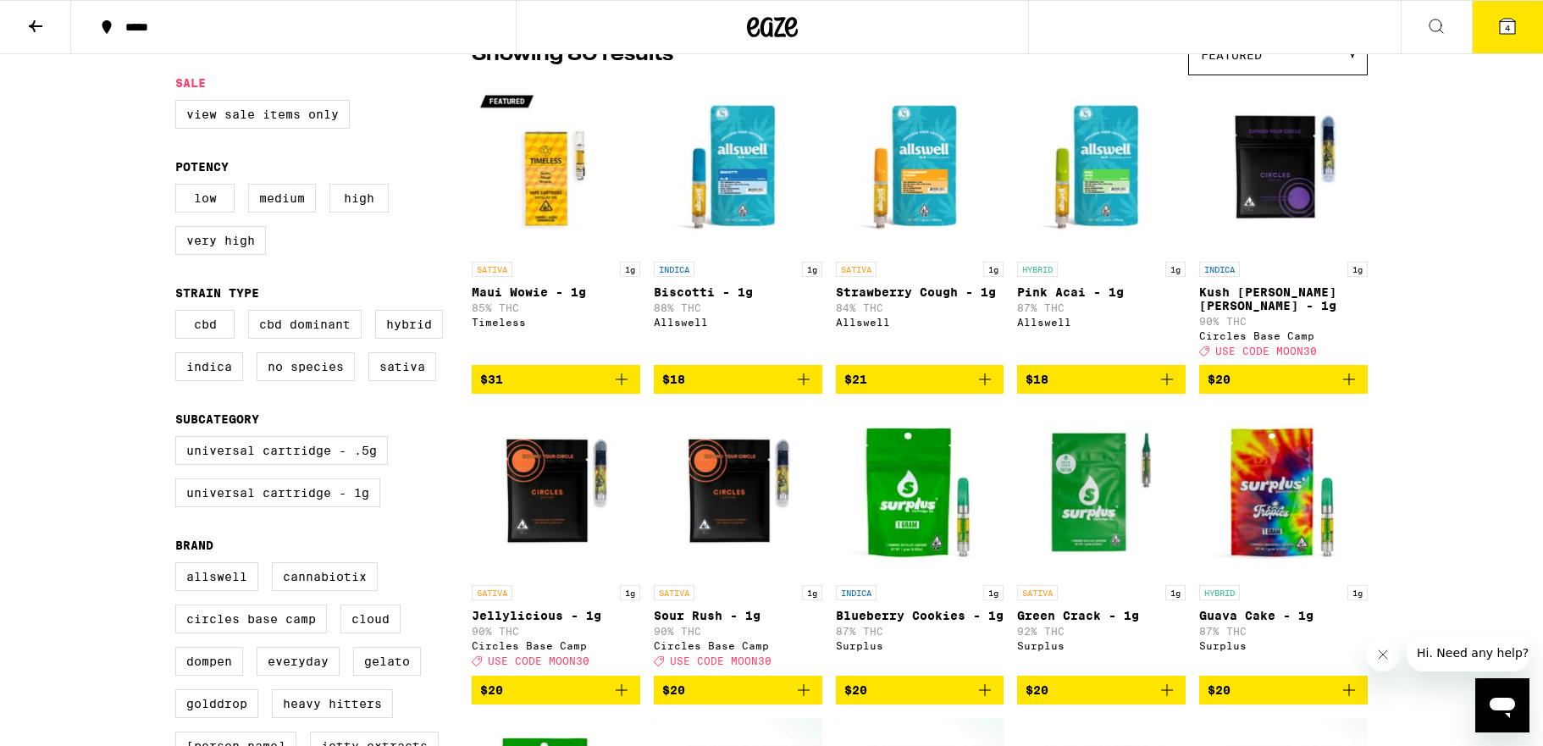
scroll to position [153, 0]
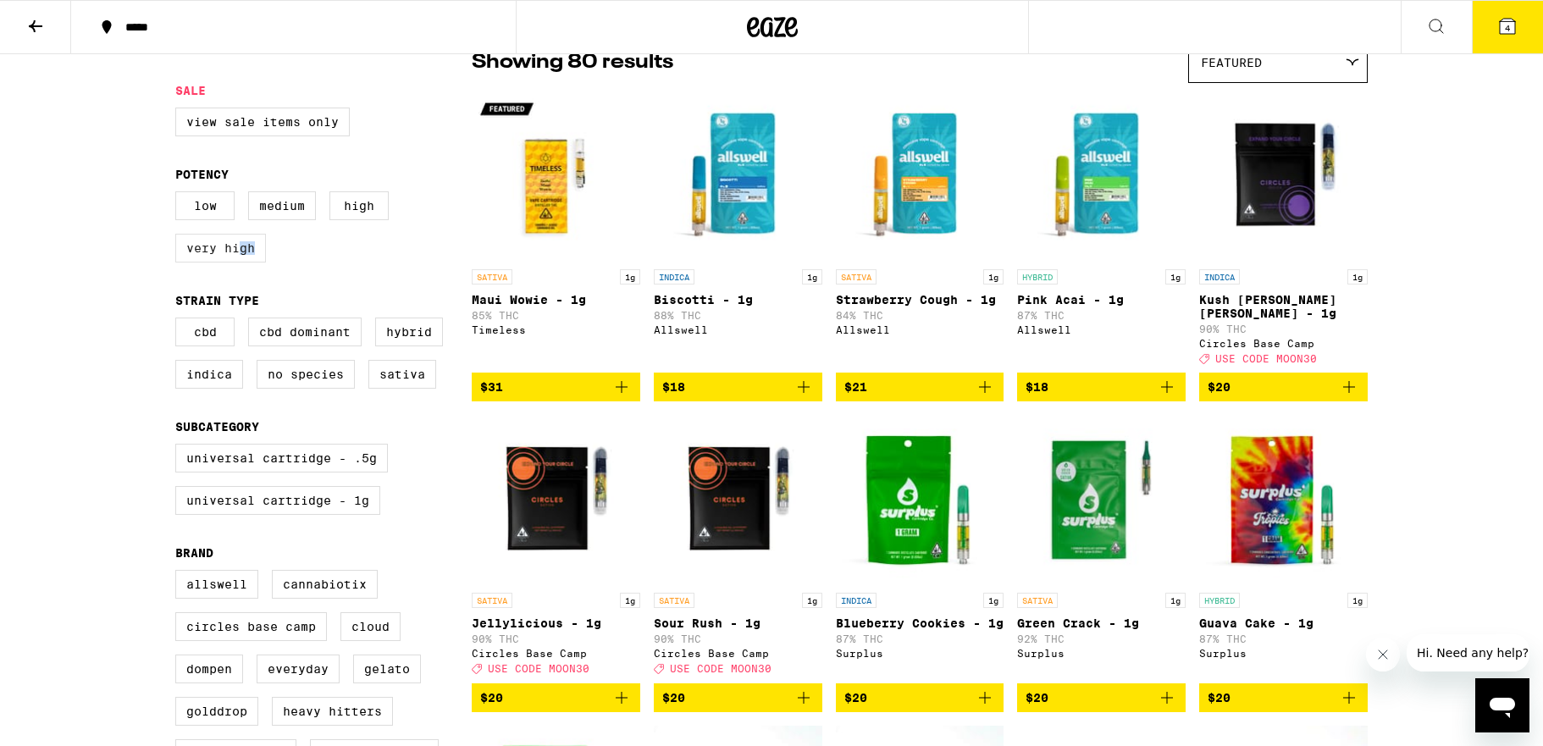
click at [238, 262] on label "Very High" at bounding box center [220, 248] width 91 height 29
click at [214, 251] on label "Very High" at bounding box center [220, 248] width 91 height 29
click at [180, 195] on input "Very High" at bounding box center [179, 194] width 1 height 1
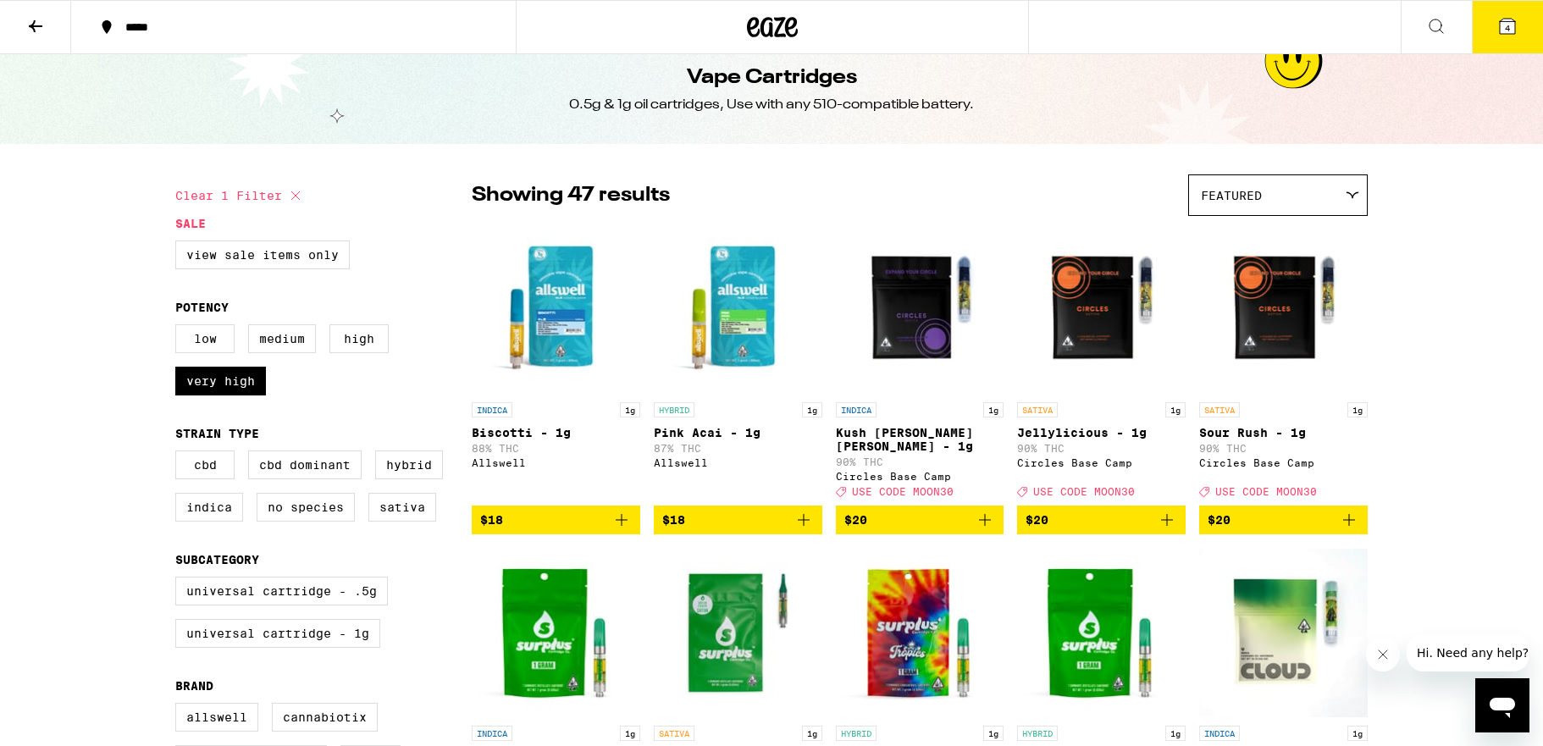
scroll to position [14, 0]
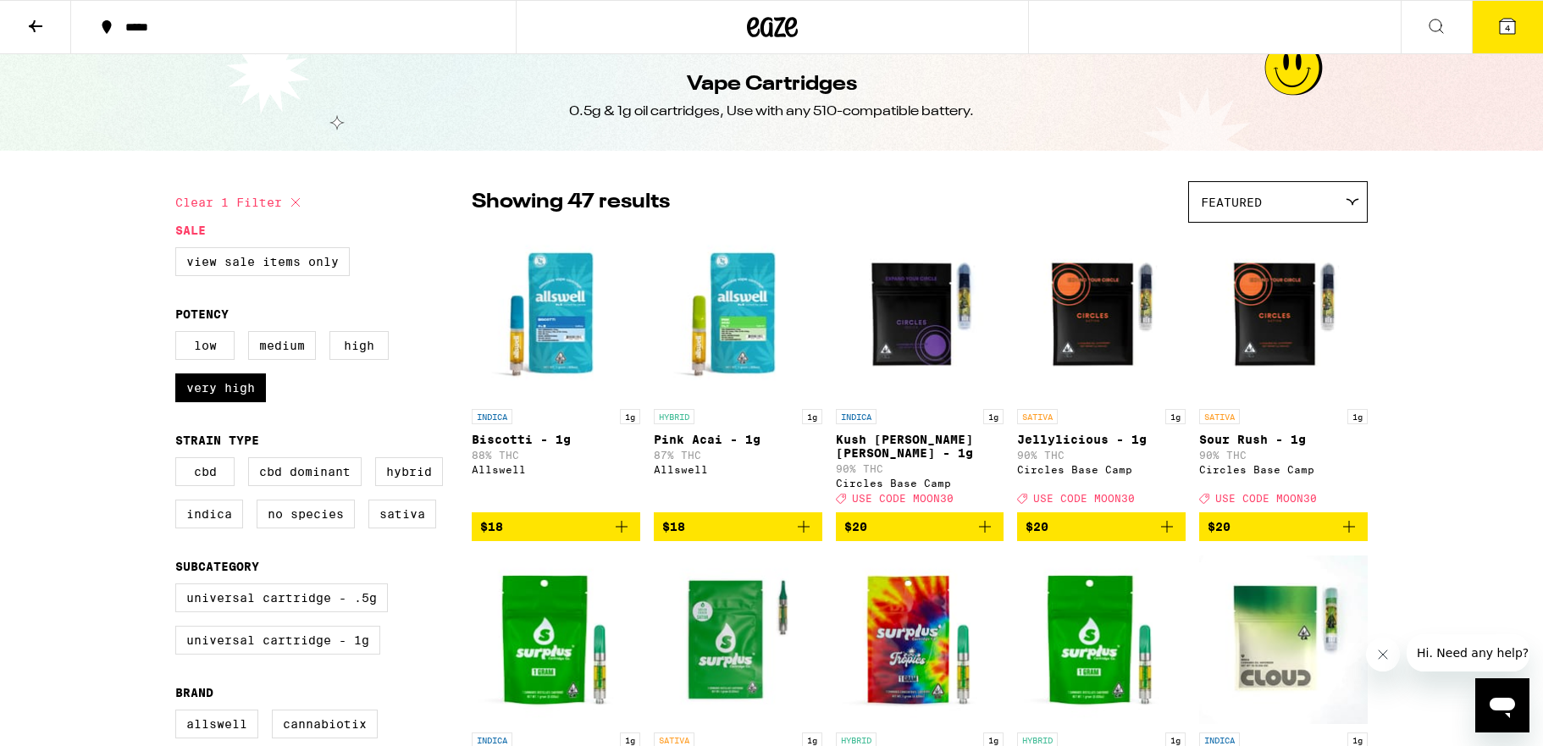
click at [583, 307] on img "Open page for Biscotti - 1g from Allswell" at bounding box center [556, 315] width 168 height 169
click at [297, 200] on icon at bounding box center [295, 202] width 8 height 8
checkbox input "false"
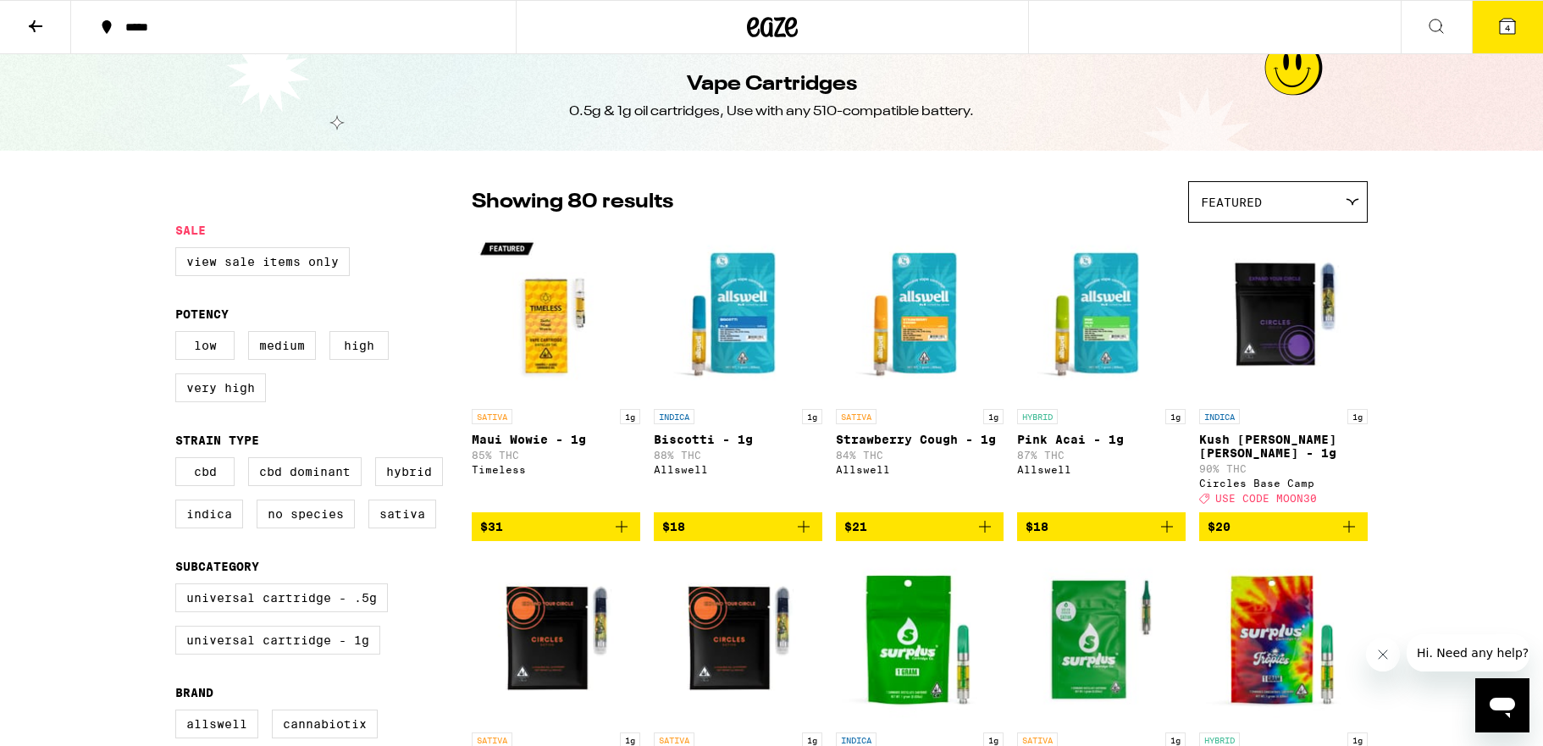
click at [27, 24] on icon at bounding box center [35, 26] width 20 height 20
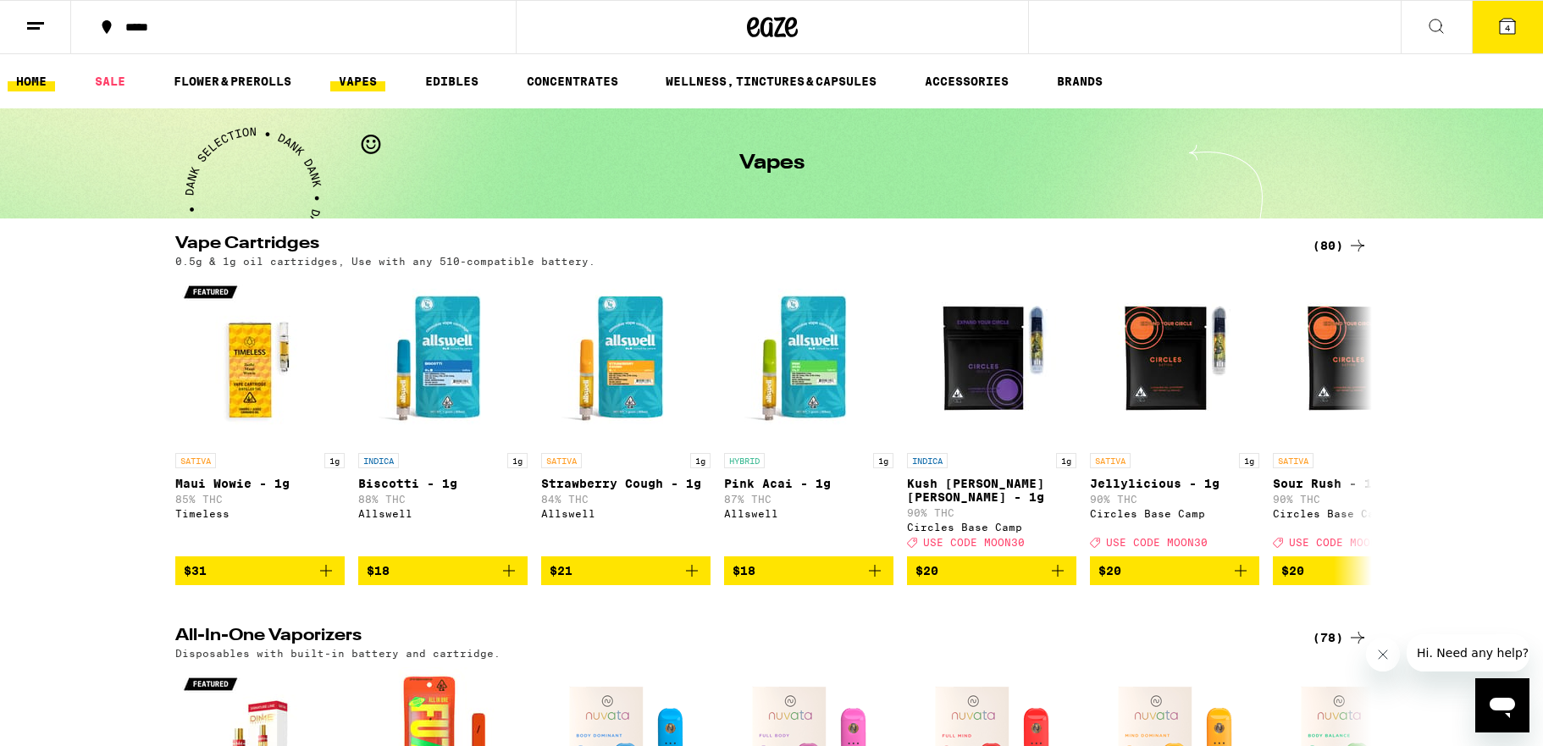
click at [39, 80] on link "HOME" at bounding box center [31, 81] width 47 height 20
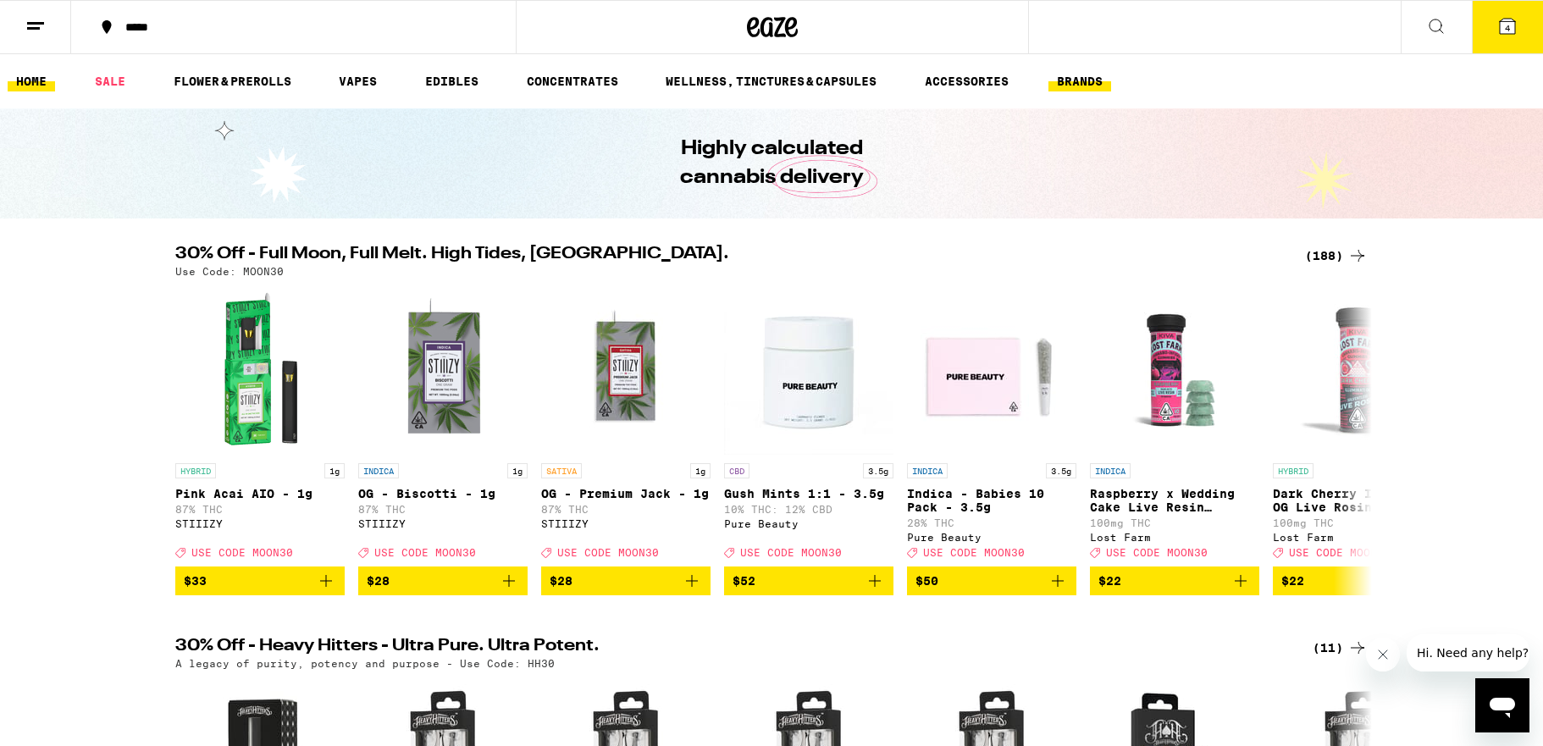
click at [1087, 85] on link "BRANDS" at bounding box center [1079, 81] width 63 height 20
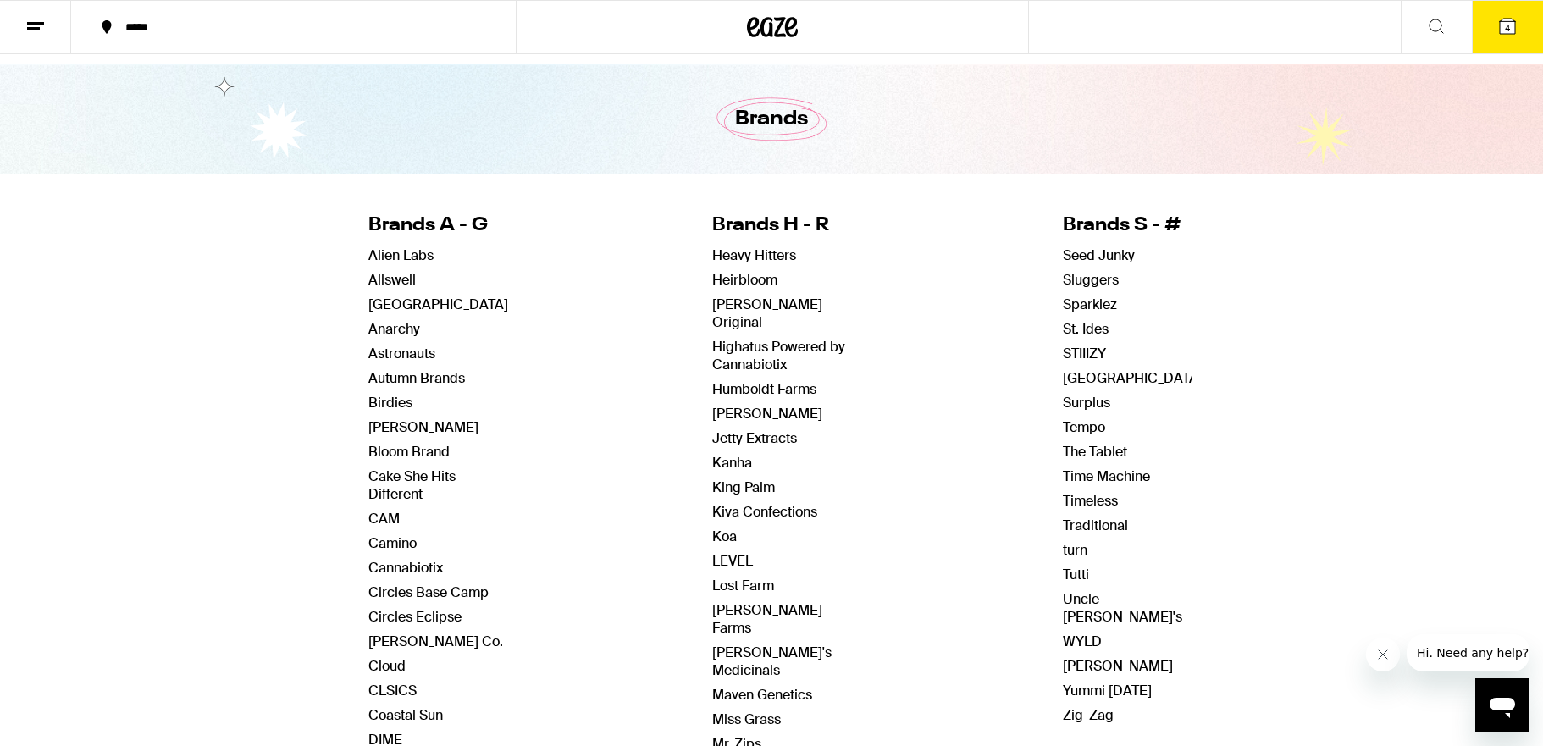
scroll to position [47, 0]
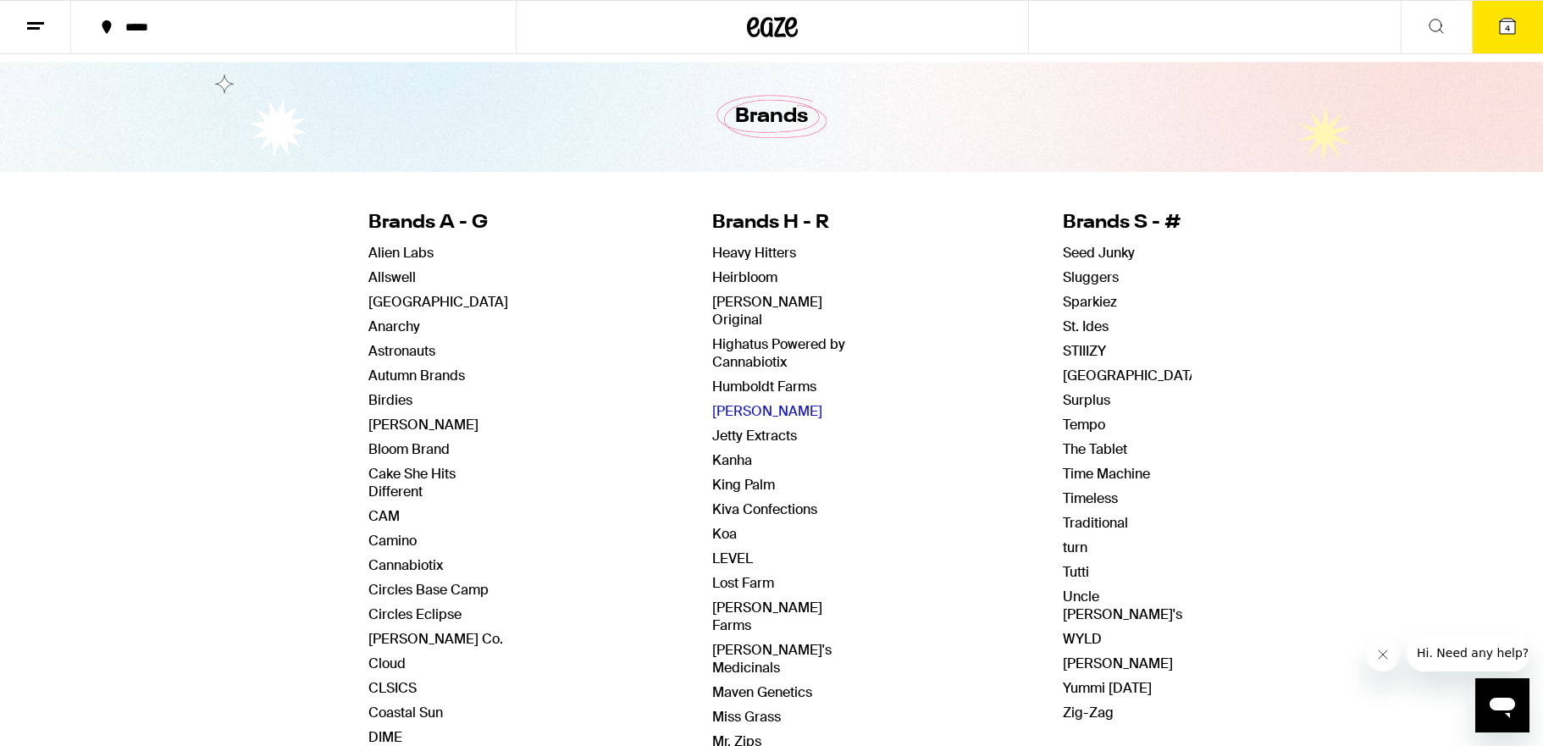
click at [727, 402] on link "[PERSON_NAME]" at bounding box center [767, 411] width 110 height 18
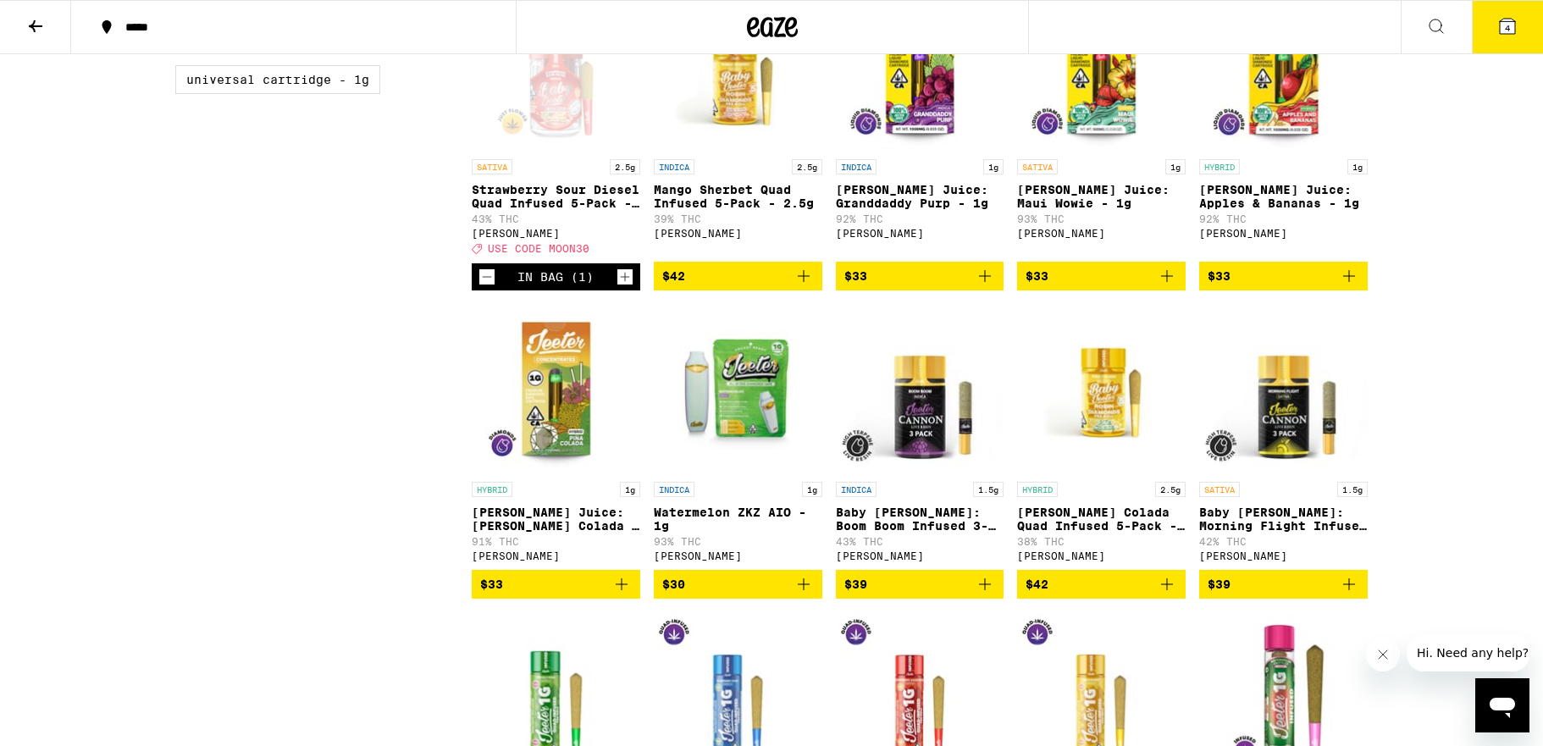
scroll to position [955, 0]
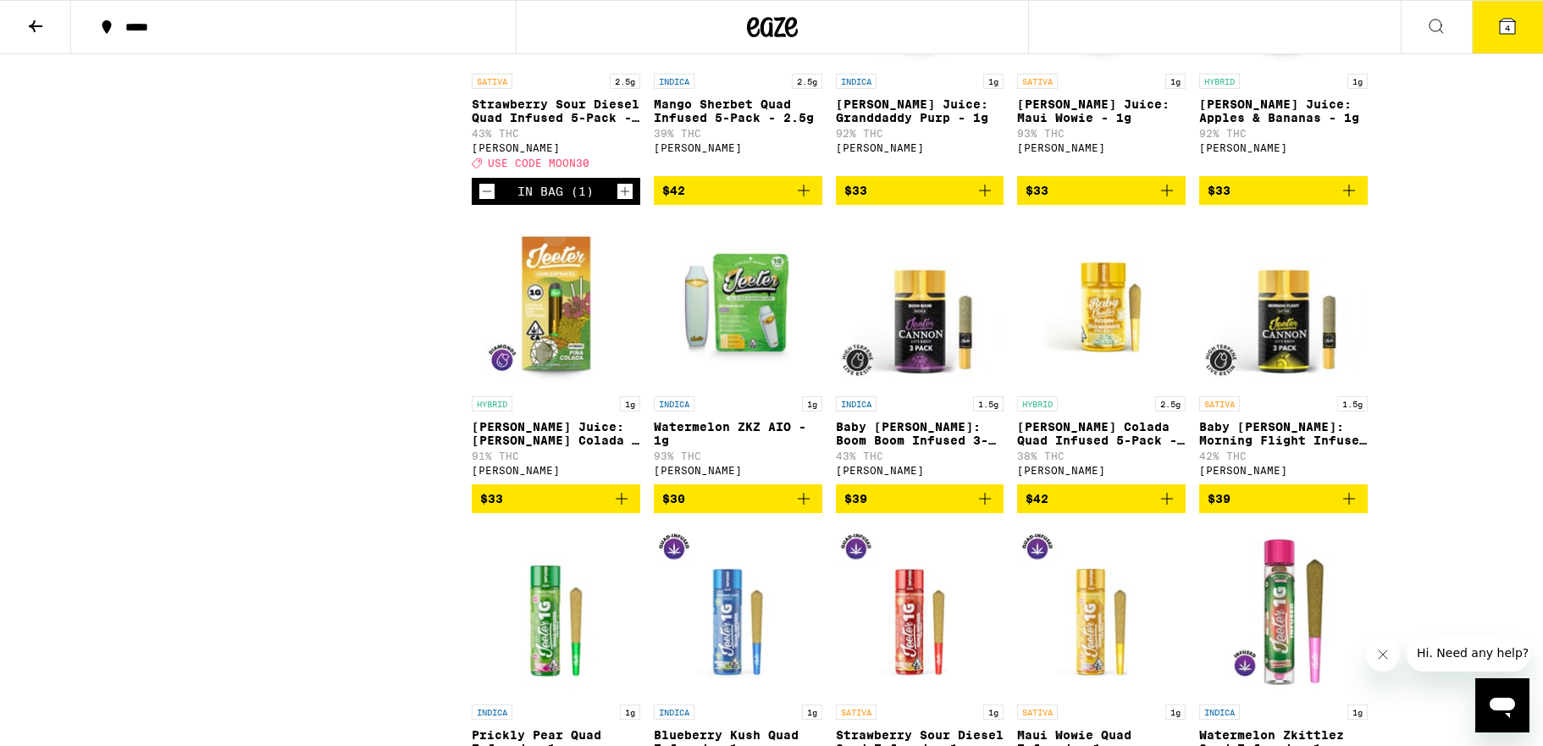
click at [804, 509] on icon "Add to bag" at bounding box center [803, 499] width 20 height 20
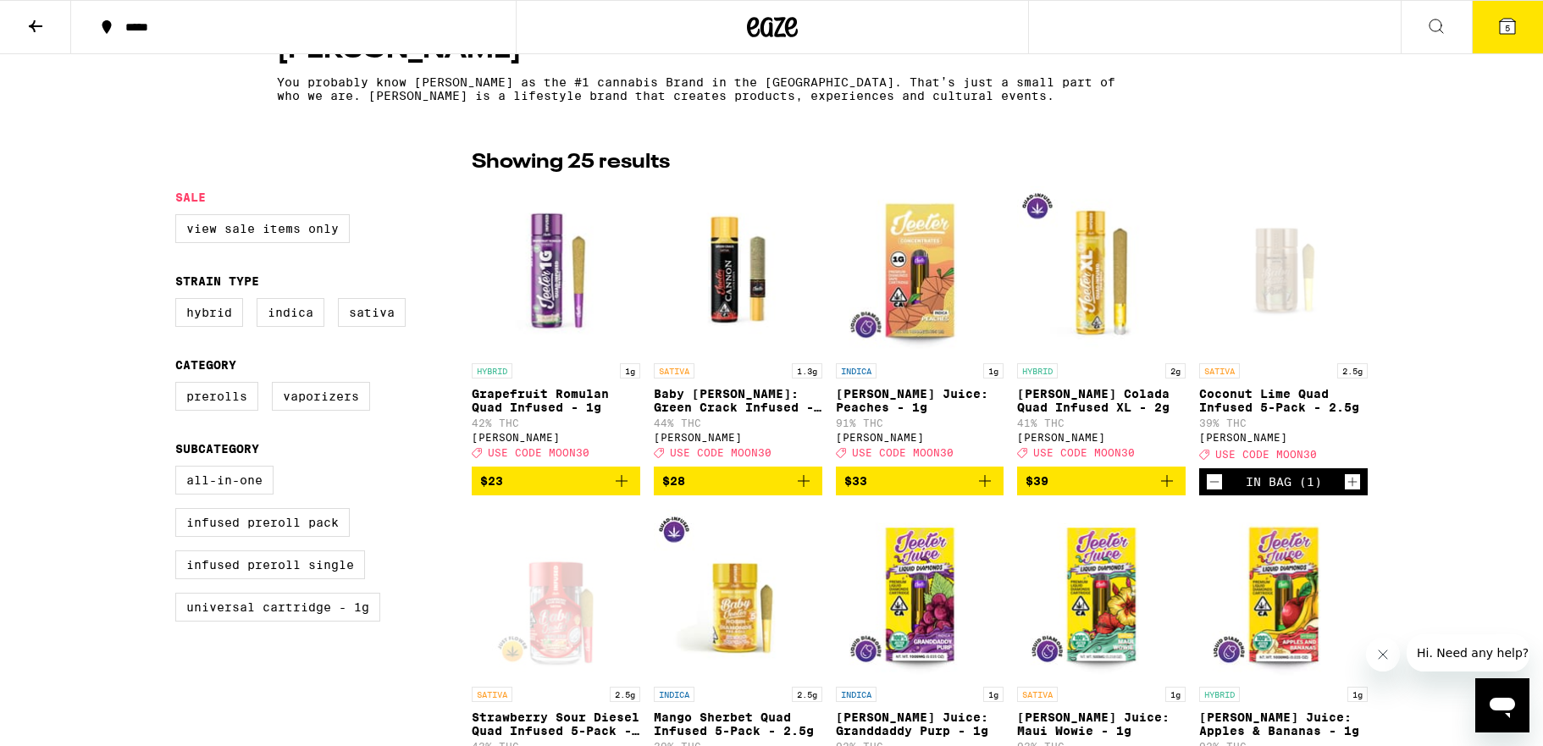
scroll to position [345, 0]
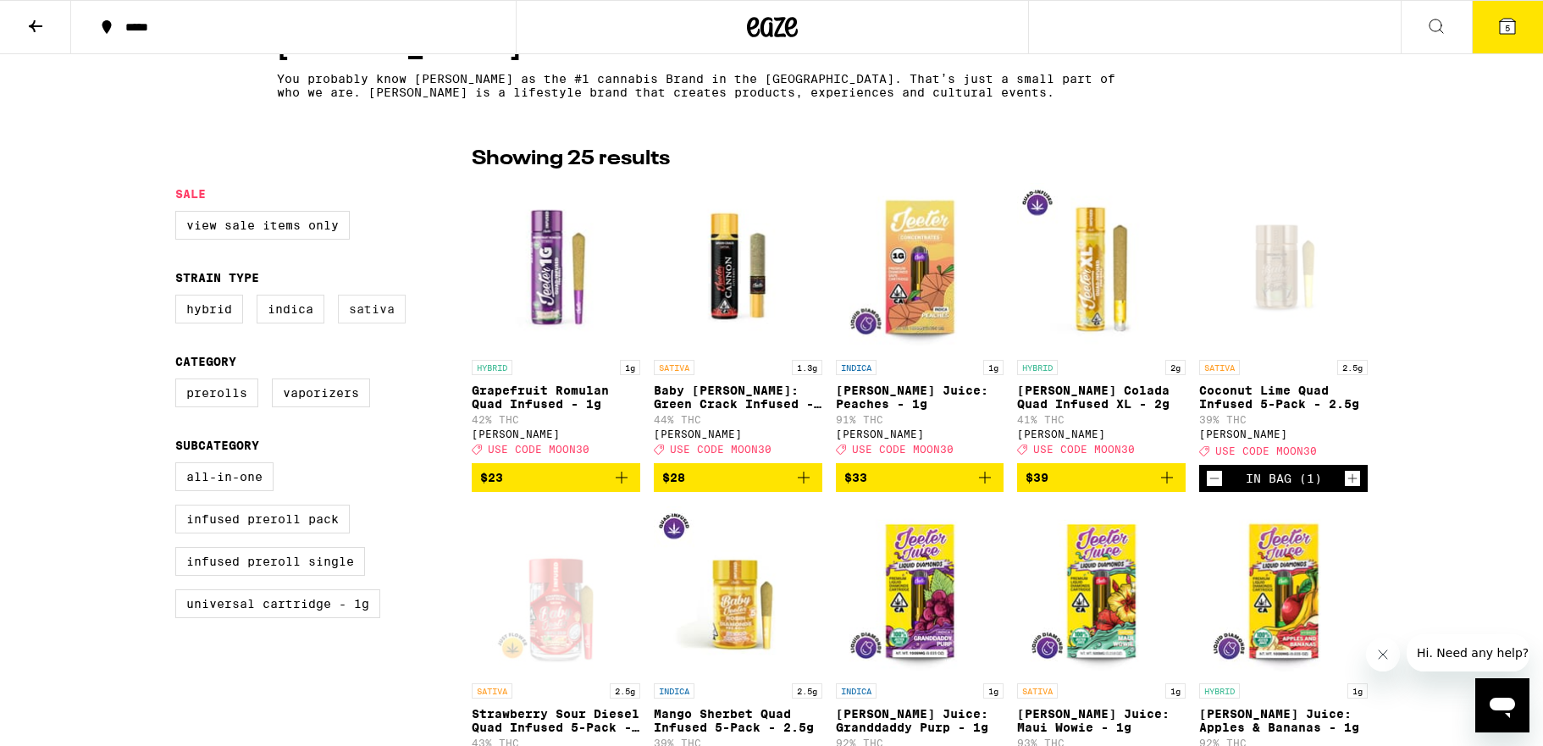
click at [391, 318] on label "Sativa" at bounding box center [372, 309] width 68 height 29
click at [180, 298] on input "Sativa" at bounding box center [179, 297] width 1 height 1
checkbox input "true"
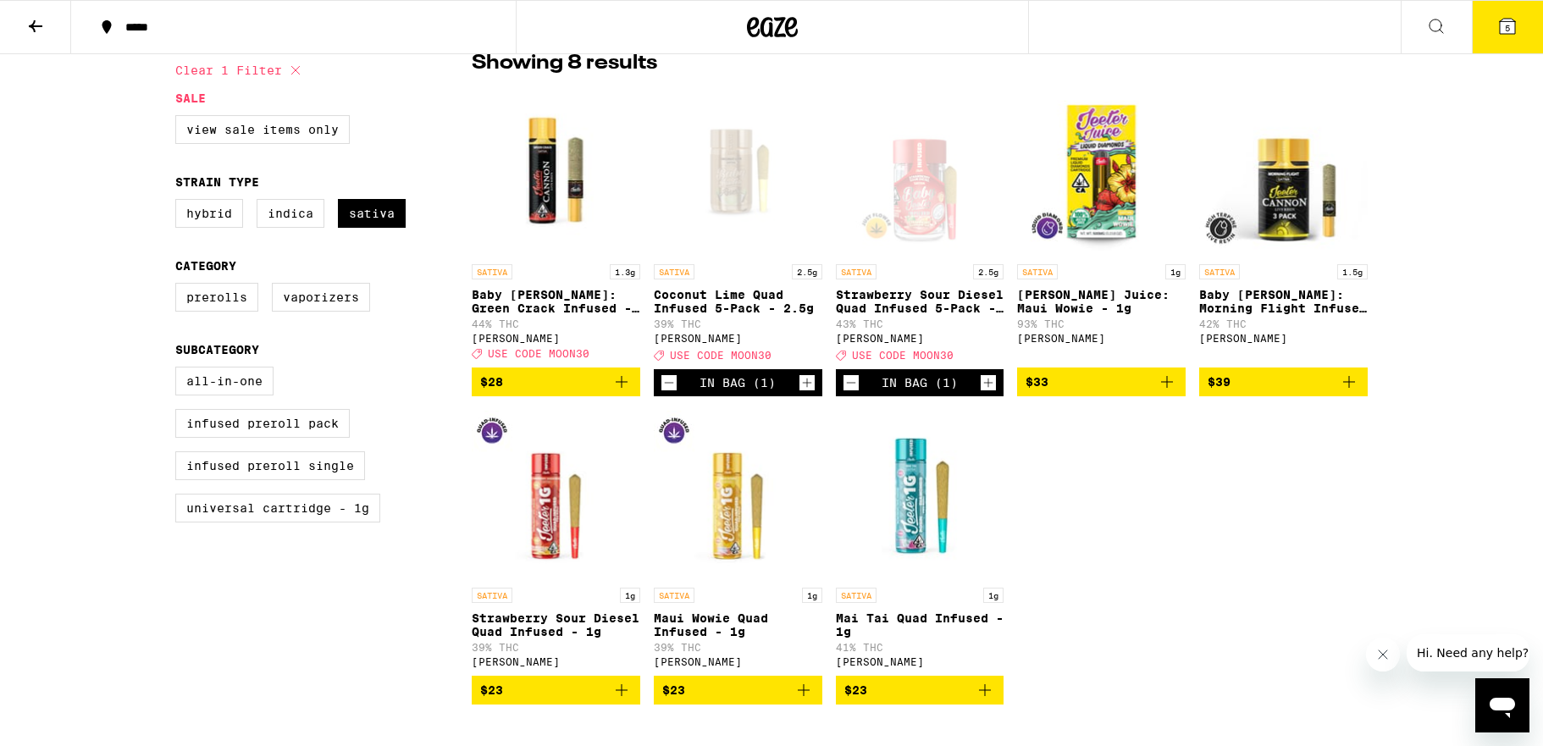
scroll to position [438, 0]
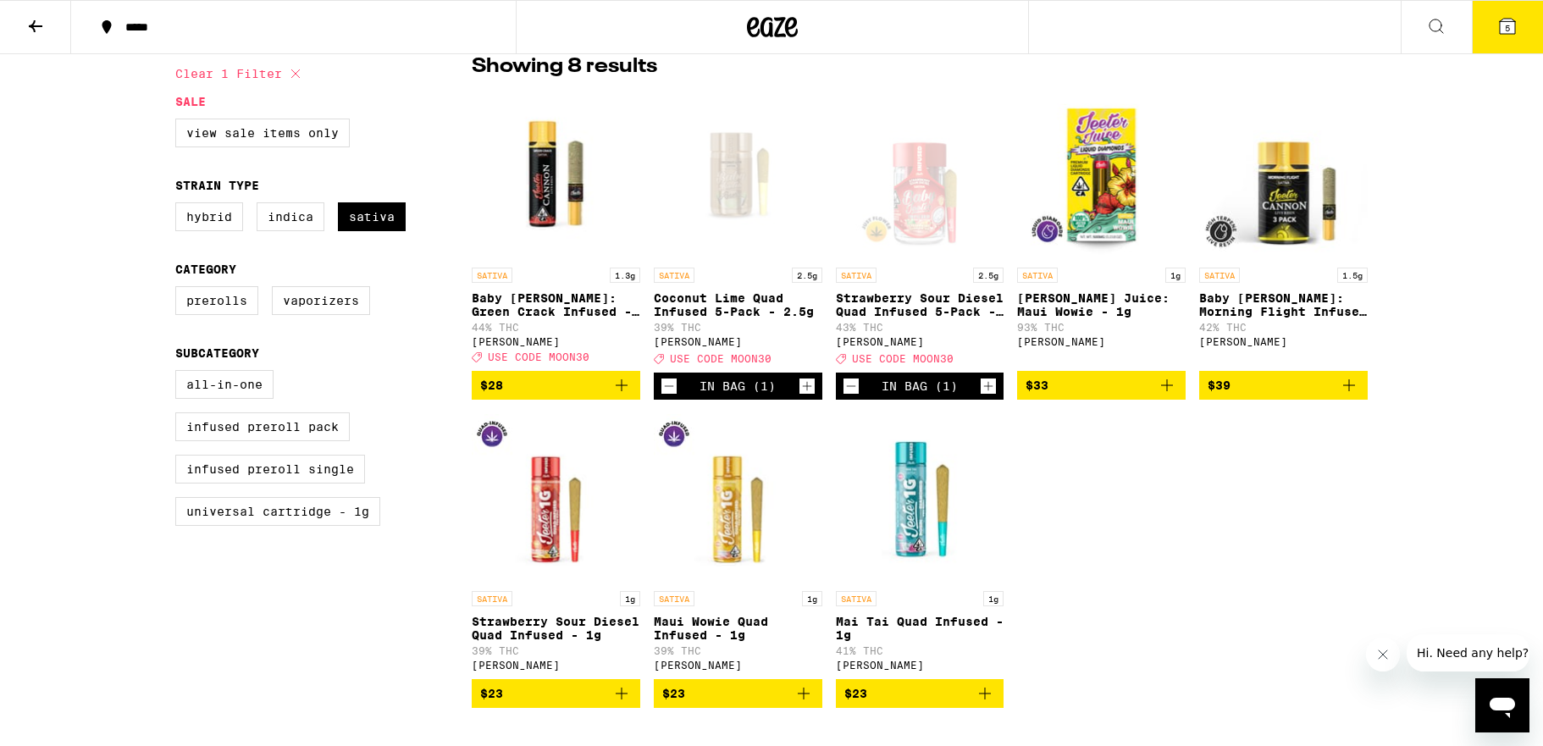
click at [1213, 598] on div "SATIVA 1.3g Baby [PERSON_NAME]: Green Crack Infused - 1.3g 44% THC [PERSON_NAME…" at bounding box center [920, 399] width 896 height 618
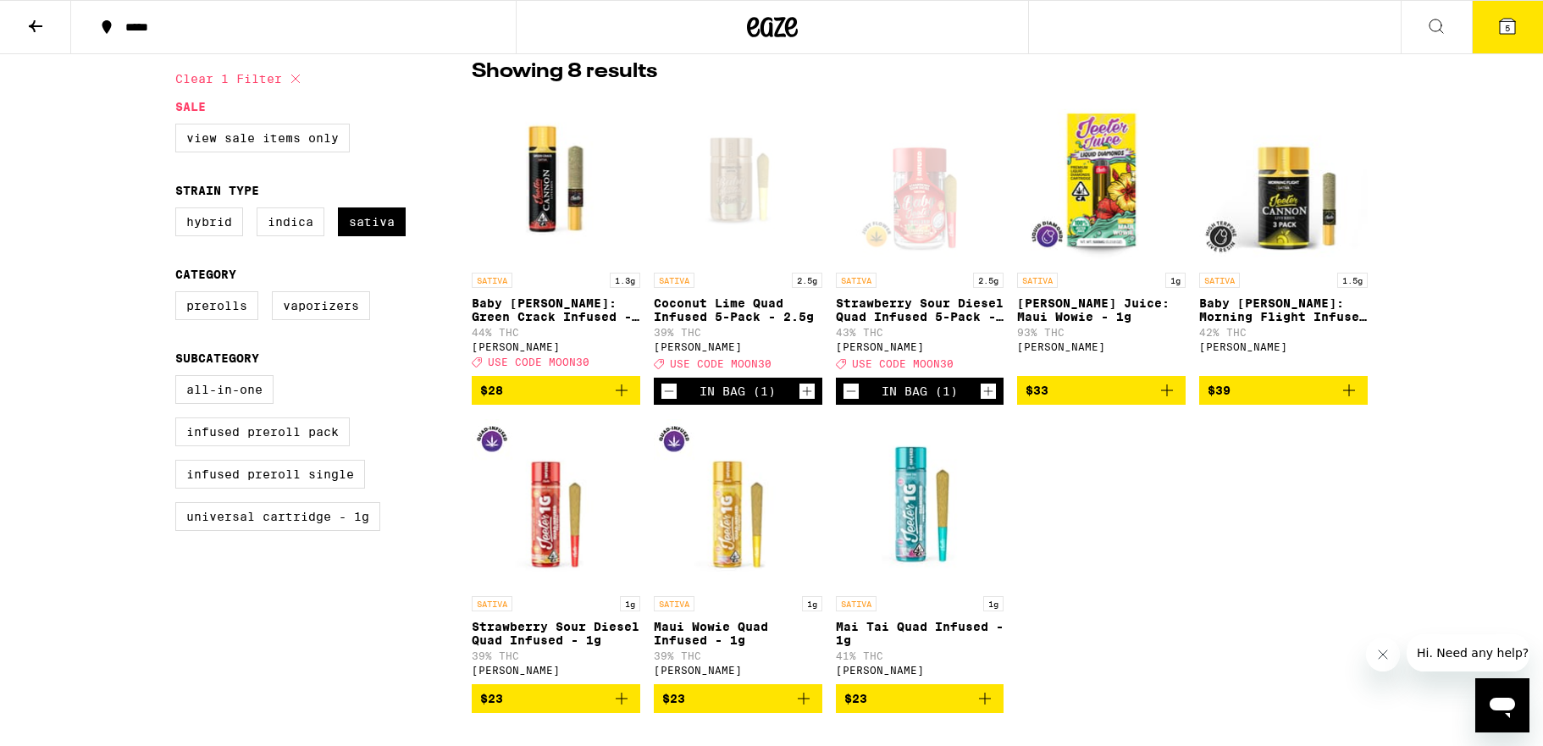
scroll to position [426, 0]
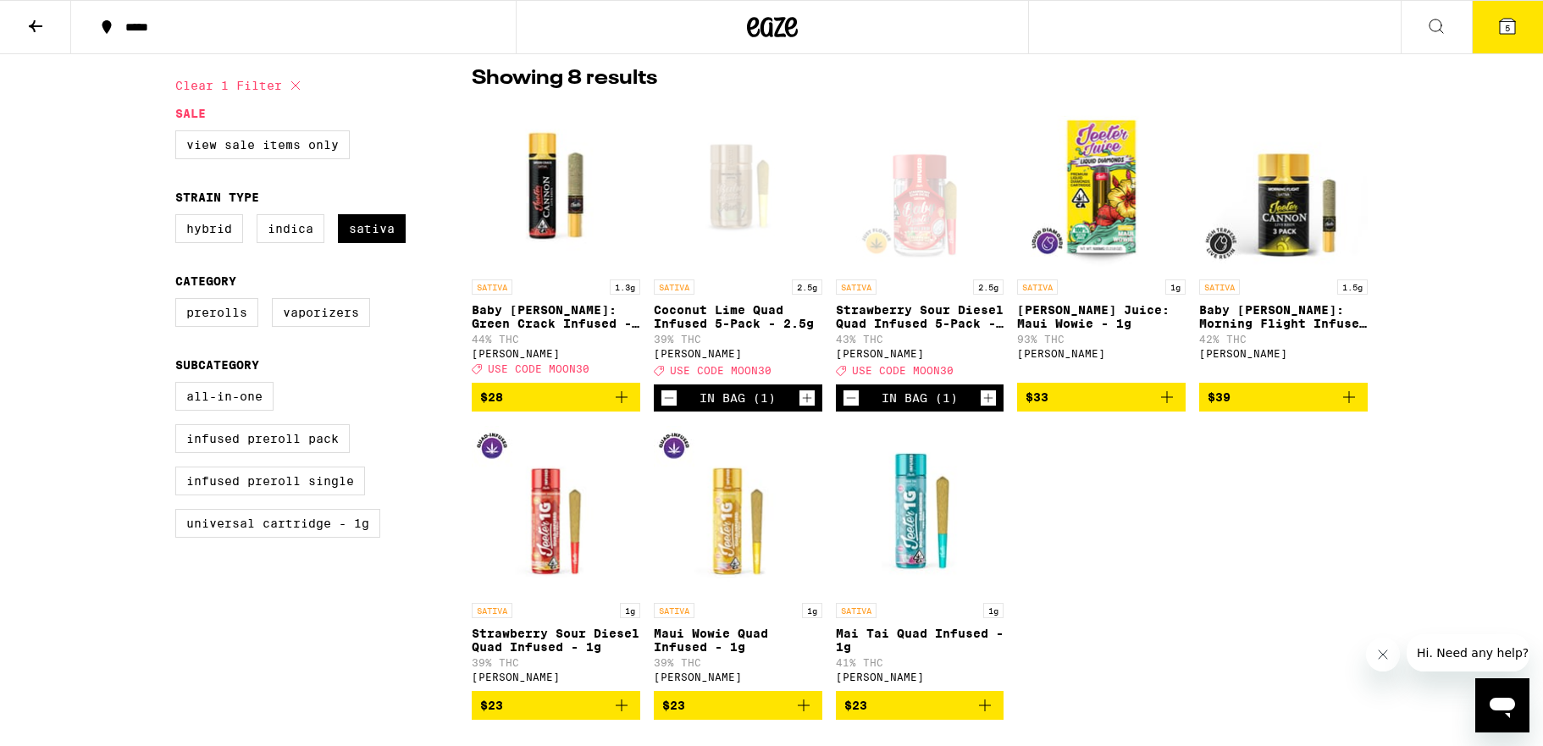
click at [1213, 598] on div "SATIVA 1.3g Baby [PERSON_NAME]: Green Crack Infused - 1.3g 44% THC [PERSON_NAME…" at bounding box center [920, 411] width 896 height 618
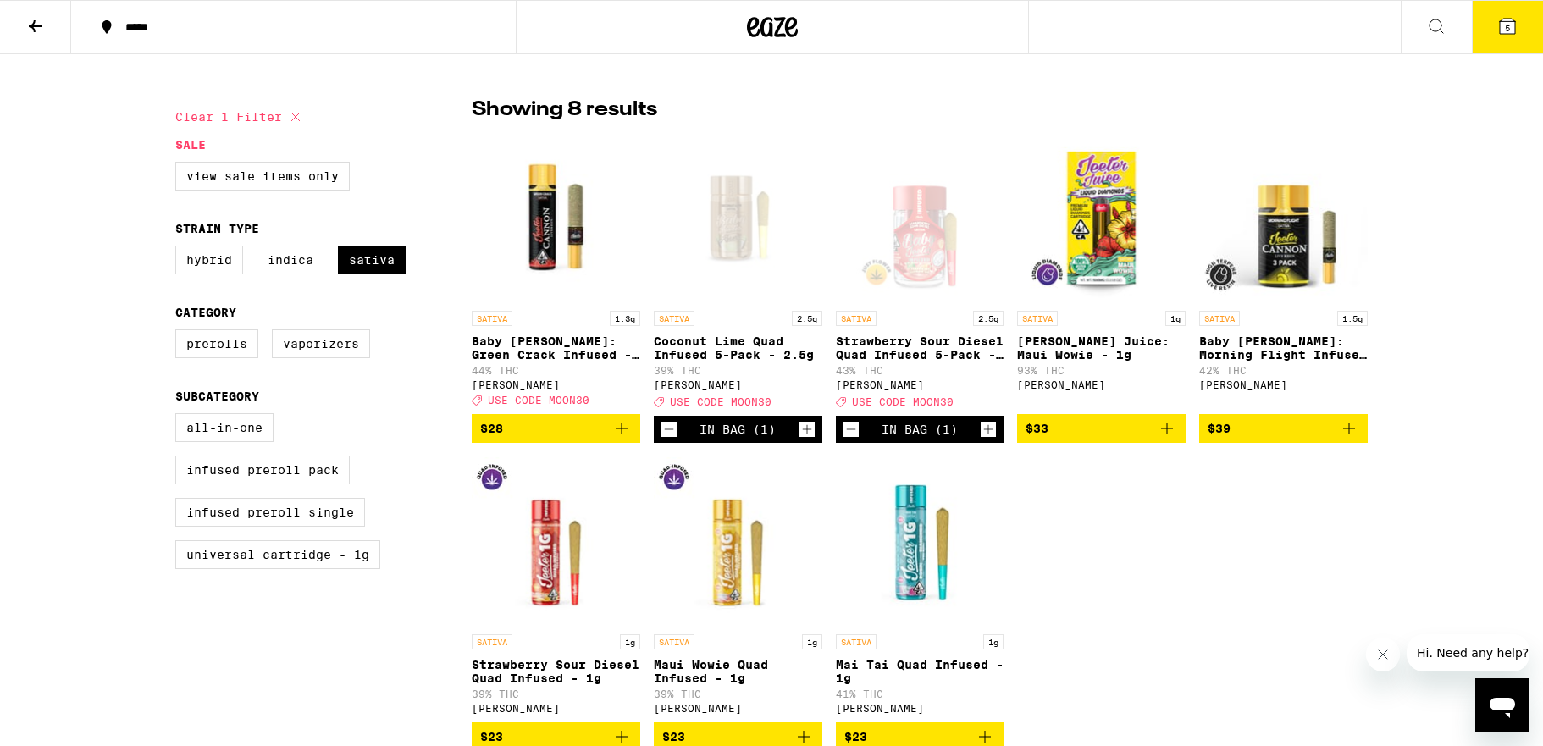
scroll to position [315, 0]
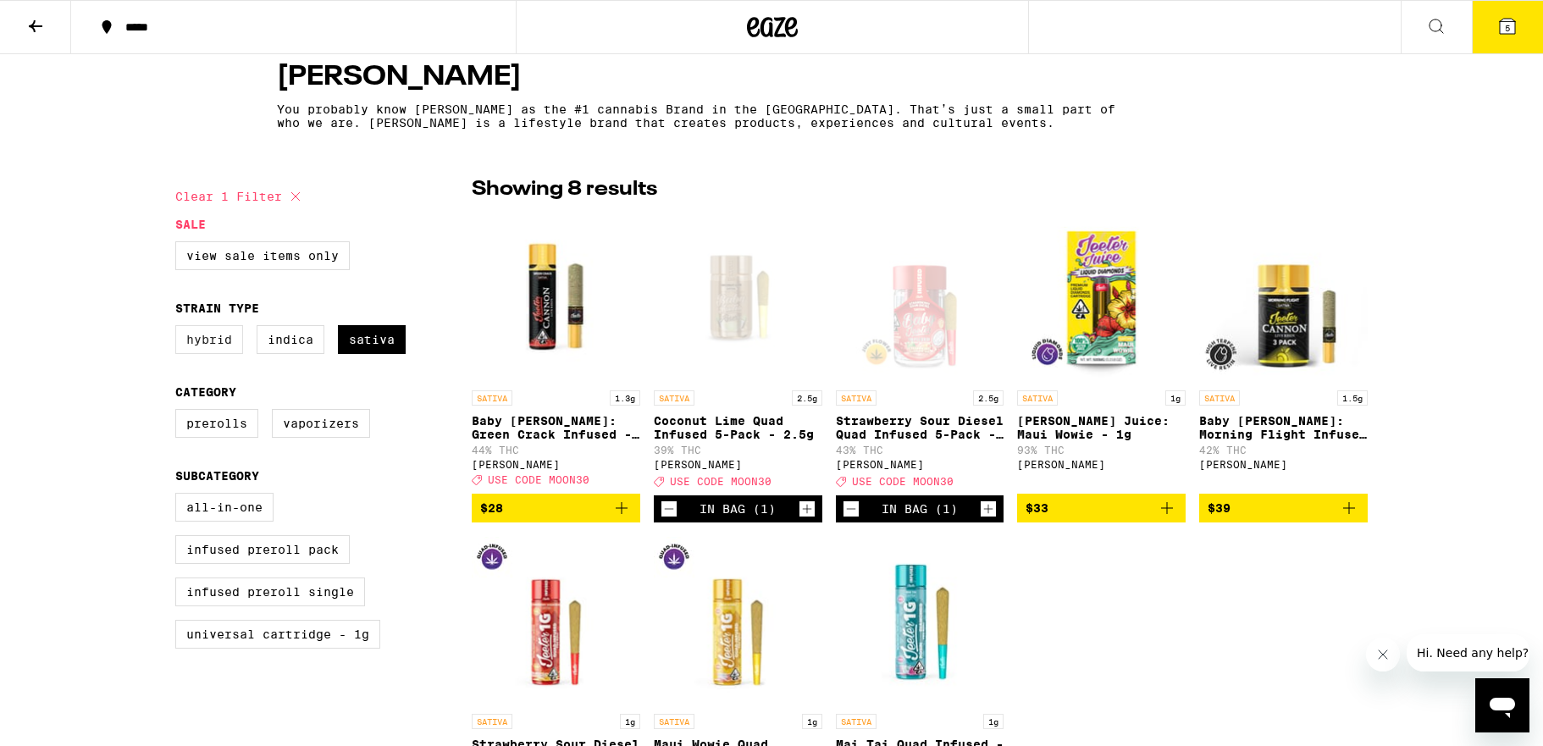
click at [198, 341] on label "Hybrid" at bounding box center [209, 339] width 68 height 29
click at [180, 329] on input "Hybrid" at bounding box center [179, 328] width 1 height 1
checkbox input "true"
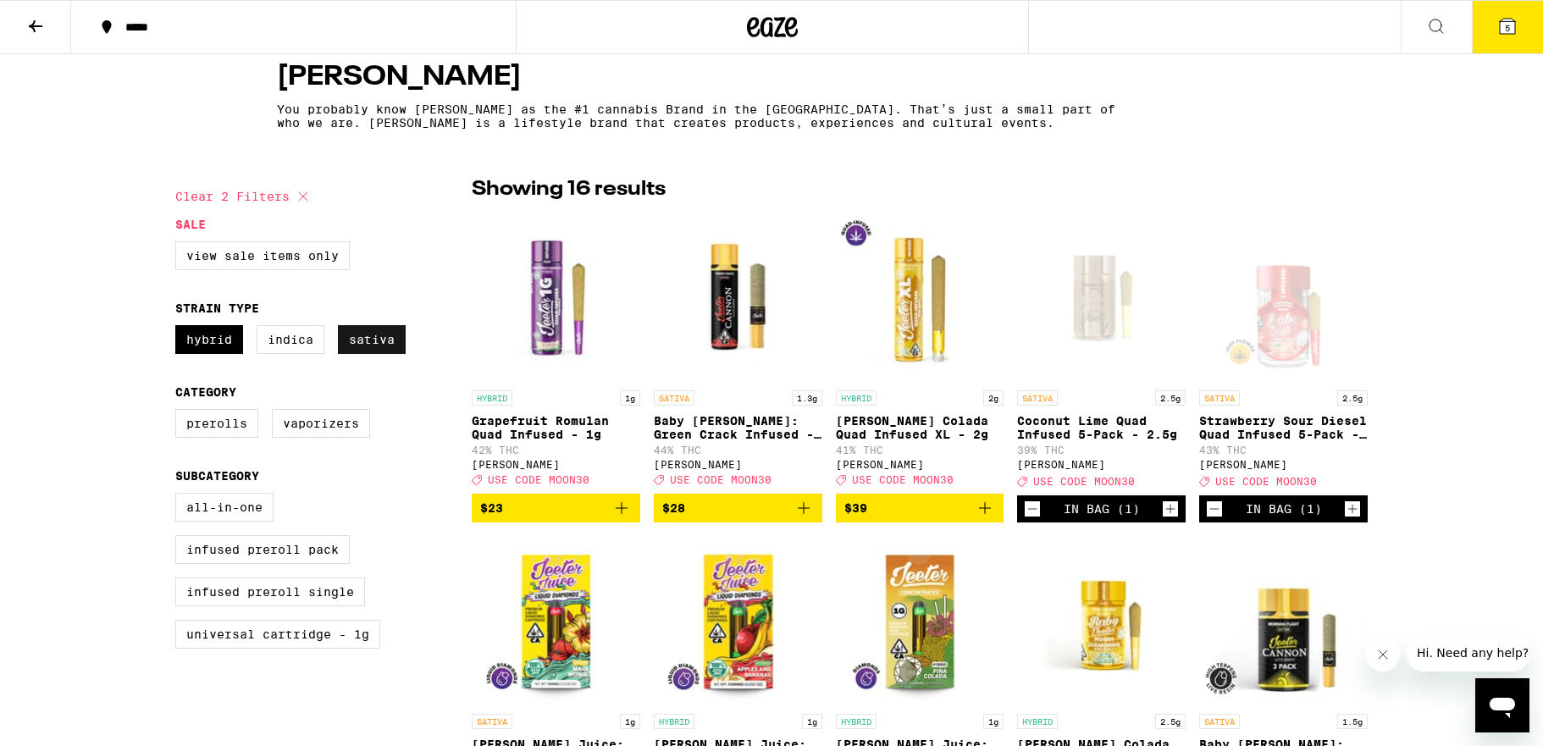
click at [373, 347] on label "Sativa" at bounding box center [372, 339] width 68 height 29
click at [180, 329] on input "Sativa" at bounding box center [179, 328] width 1 height 1
checkbox input "false"
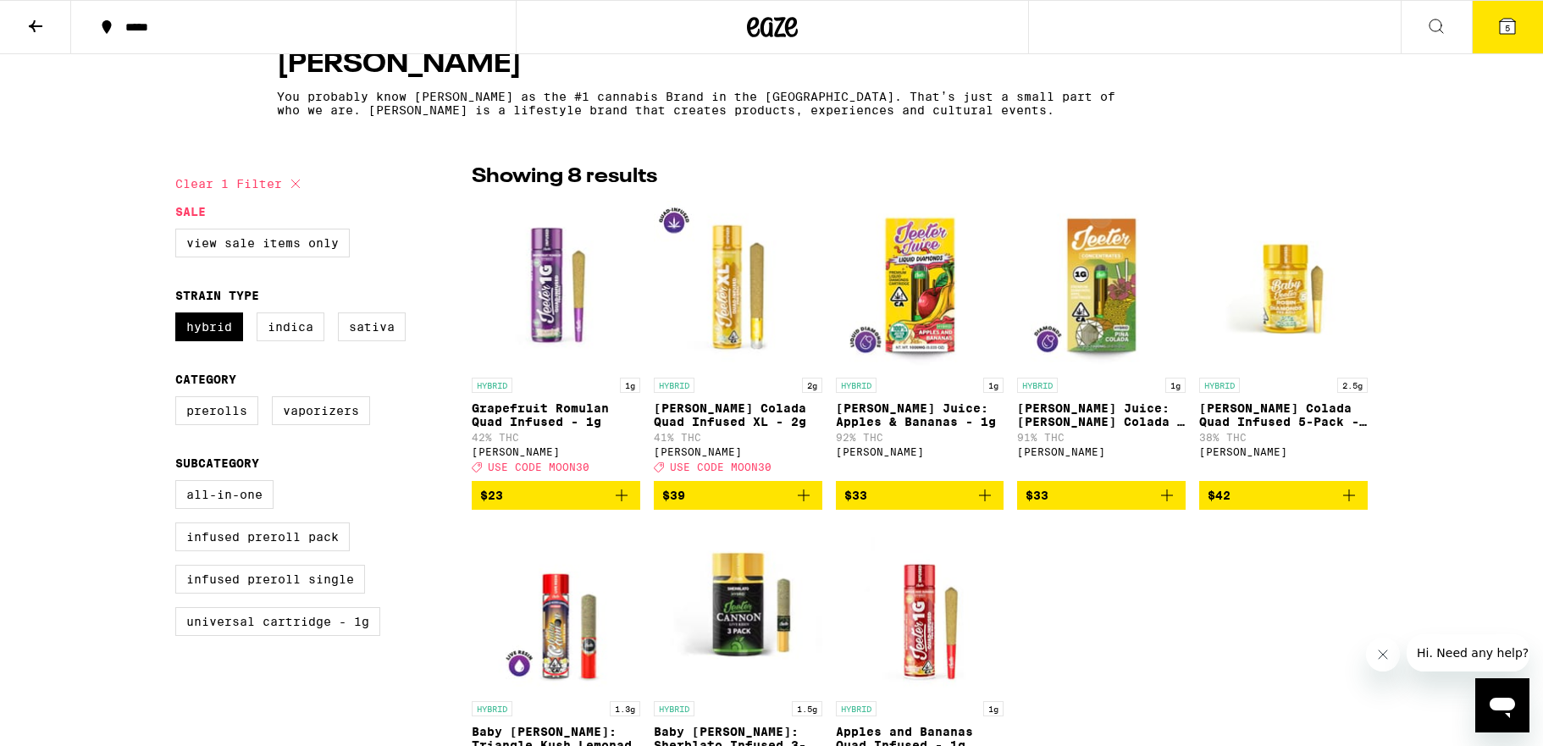
scroll to position [319, 0]
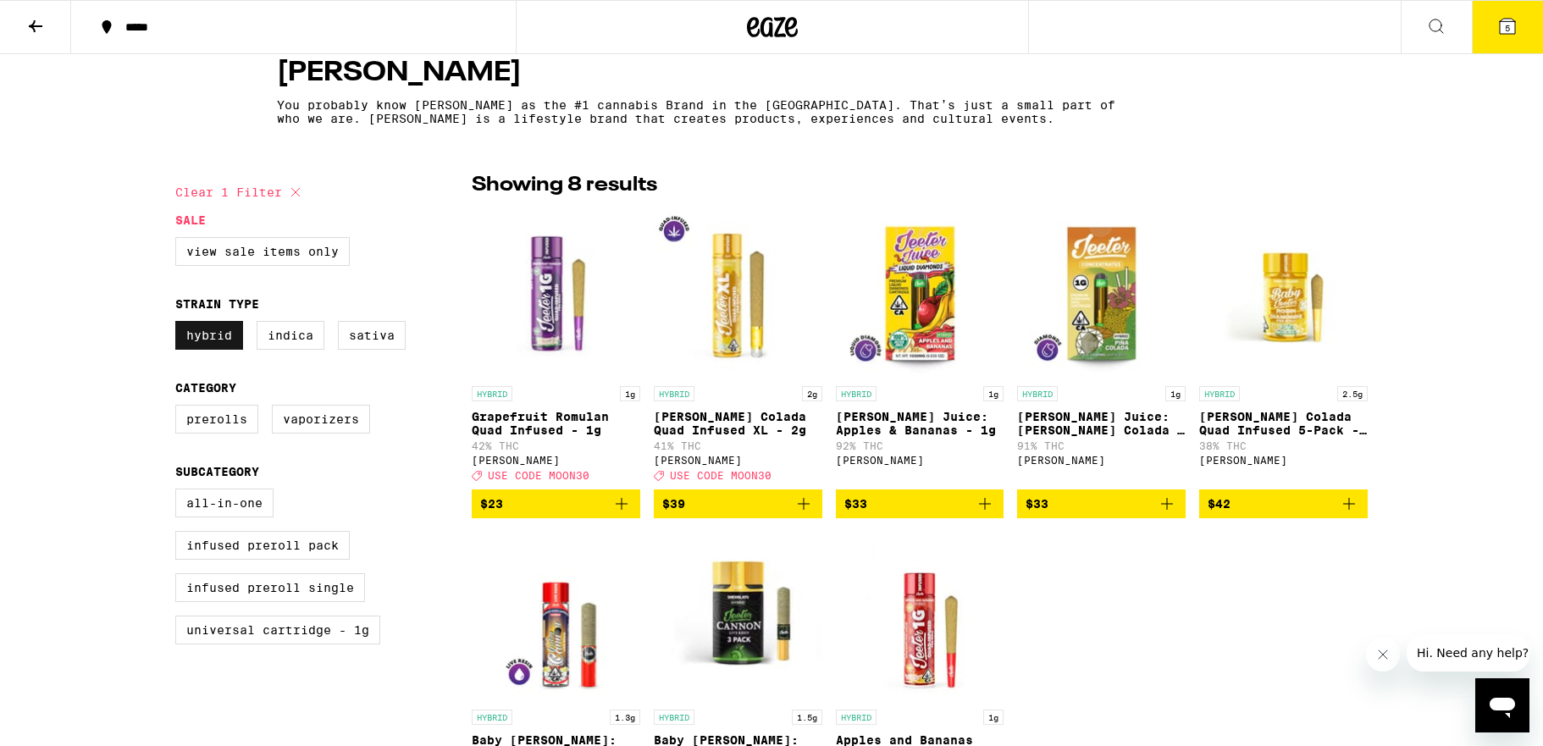
click at [205, 342] on label "Hybrid" at bounding box center [209, 335] width 68 height 29
click at [180, 324] on input "Hybrid" at bounding box center [179, 323] width 1 height 1
checkbox input "false"
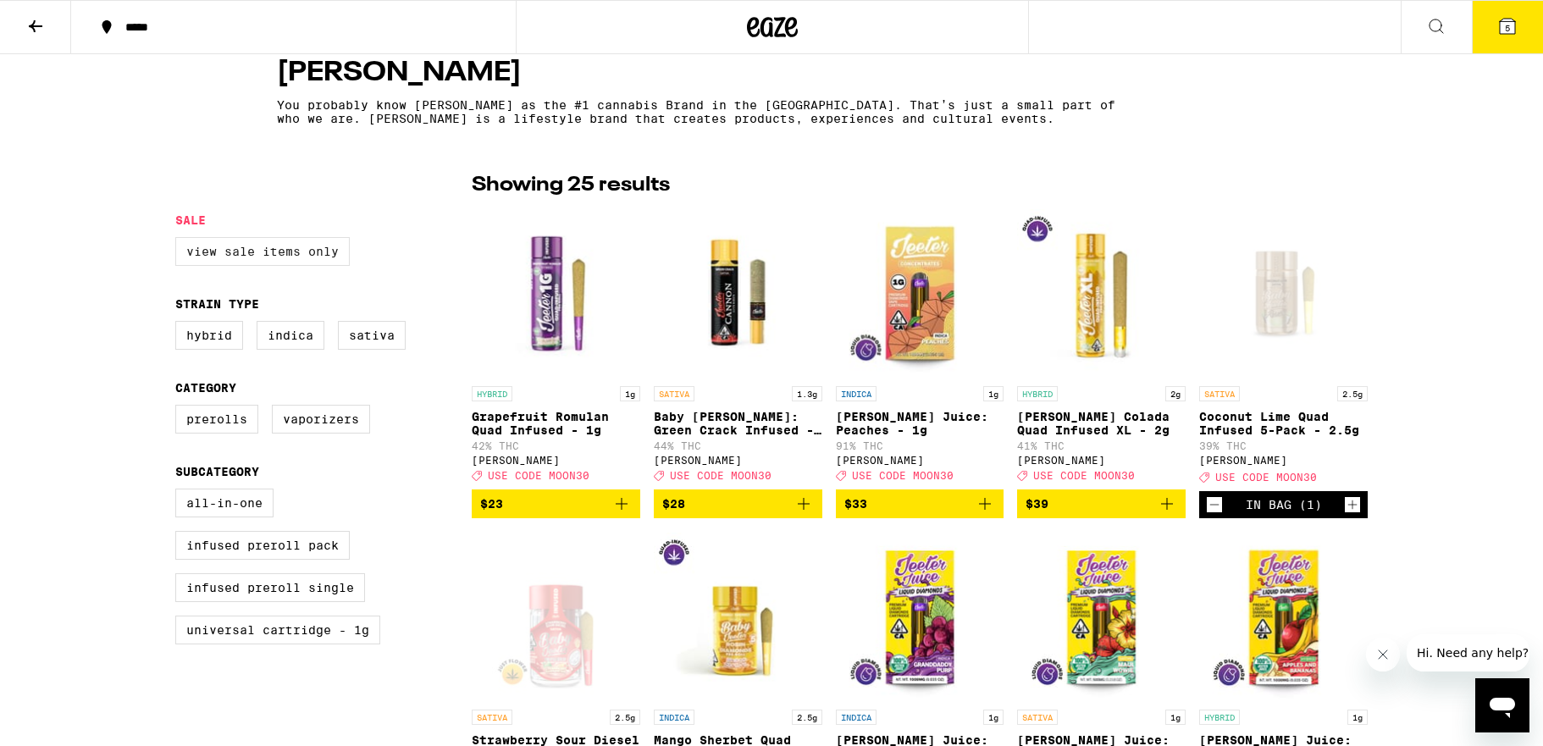
click at [262, 253] on label "View Sale Items Only" at bounding box center [262, 251] width 174 height 29
click at [180, 240] on input "View Sale Items Only" at bounding box center [179, 240] width 1 height 1
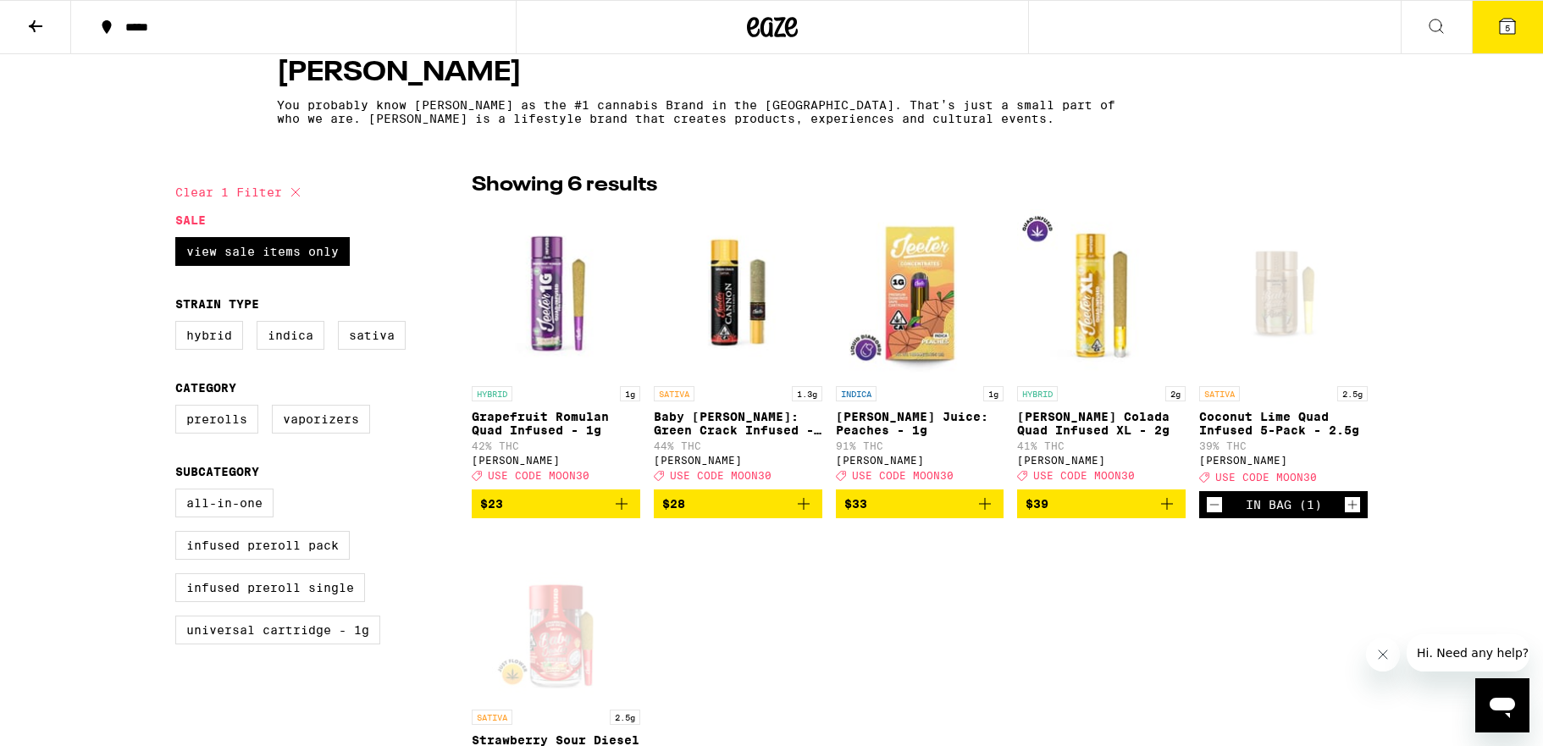
click at [725, 337] on img "Open page for Baby Cannon: Green Crack Infused - 1.3g from Jeeter" at bounding box center [738, 292] width 168 height 169
click at [1070, 423] on p "[PERSON_NAME] Colada Quad Infused XL - 2g" at bounding box center [1101, 423] width 168 height 27
click at [807, 514] on icon "Add to bag" at bounding box center [803, 504] width 20 height 20
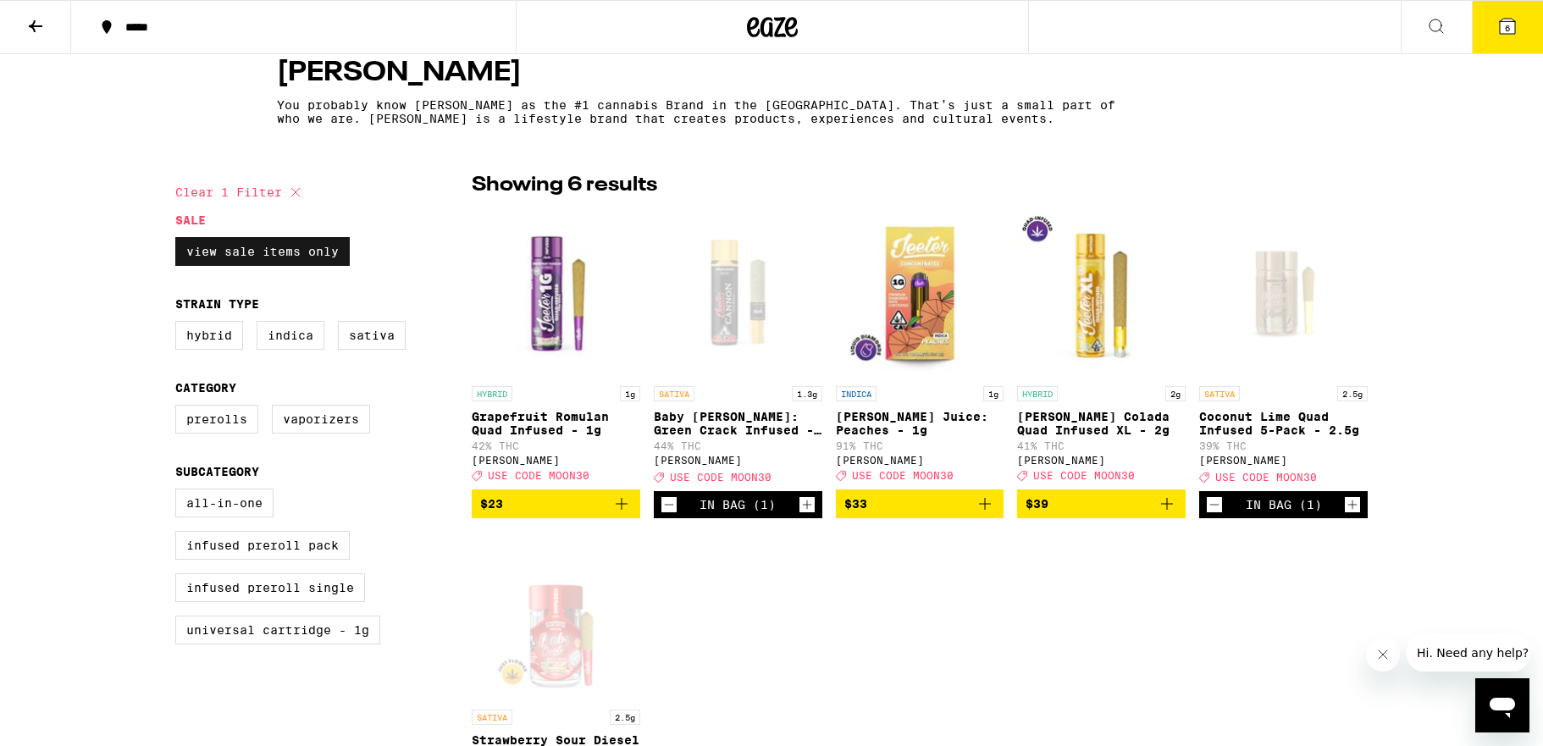
click at [298, 241] on label "View Sale Items Only" at bounding box center [262, 251] width 174 height 29
click at [180, 240] on input "View Sale Items Only" at bounding box center [179, 240] width 1 height 1
checkbox input "false"
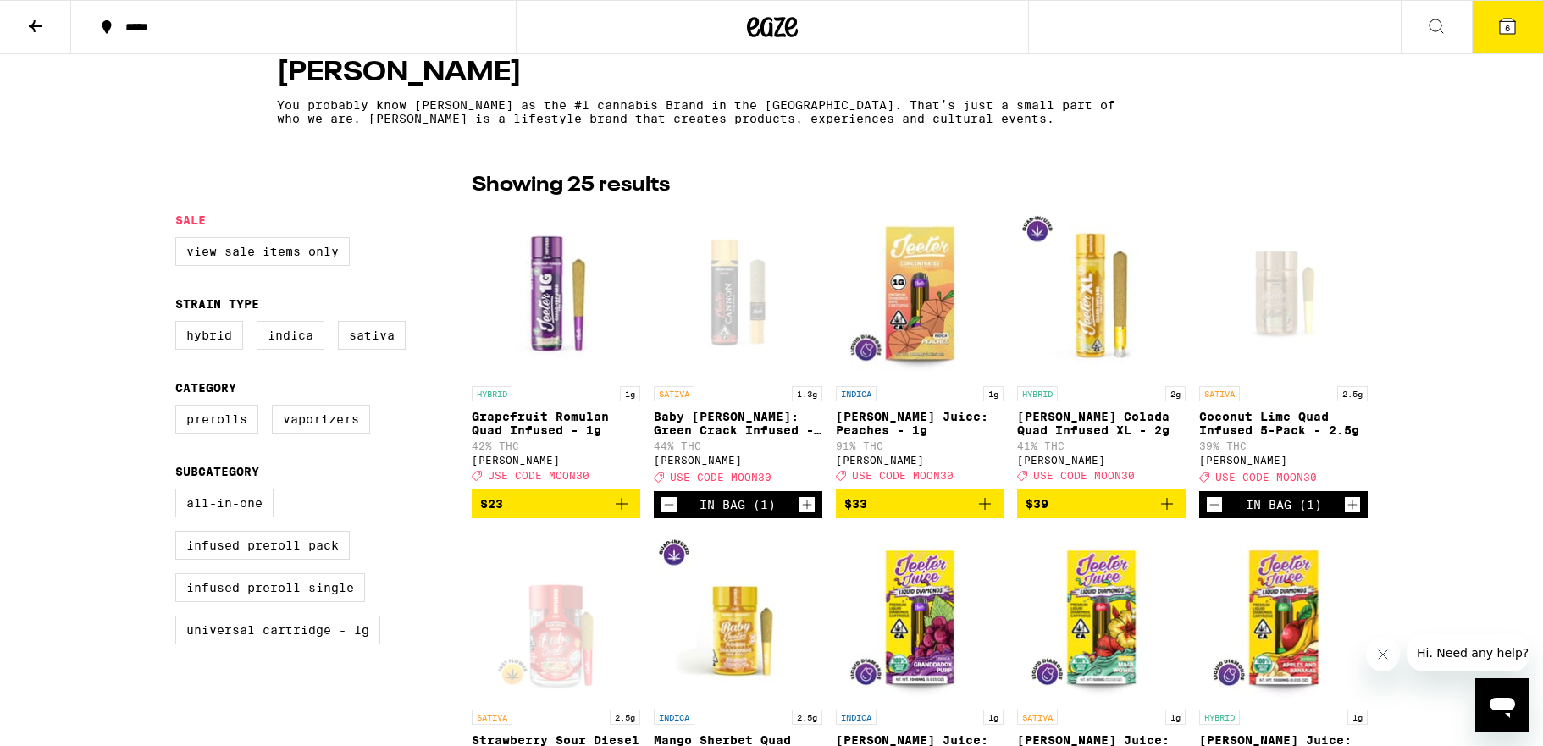
click at [1505, 30] on span "6" at bounding box center [1507, 28] width 5 height 10
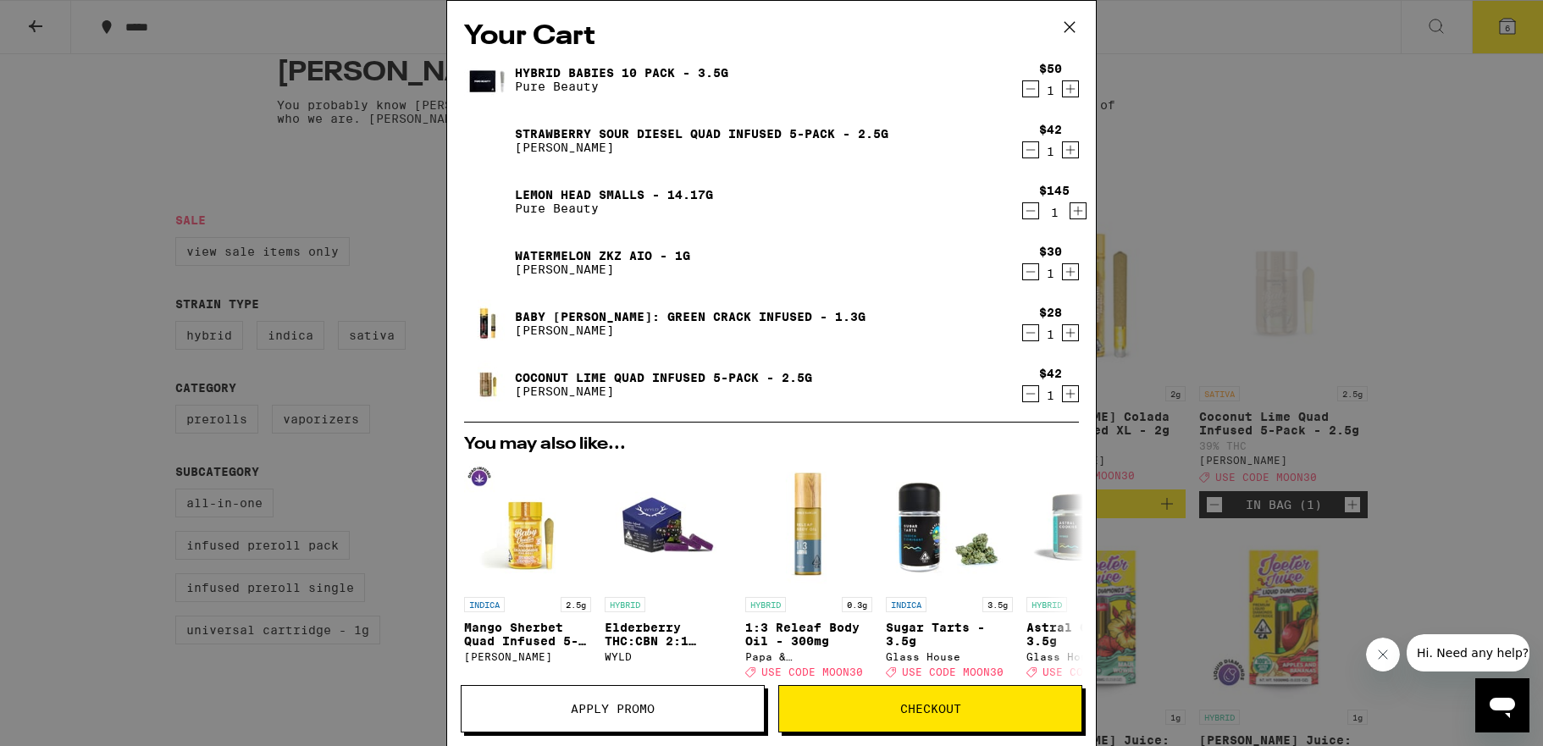
click at [620, 703] on span "Apply Promo" at bounding box center [613, 709] width 84 height 12
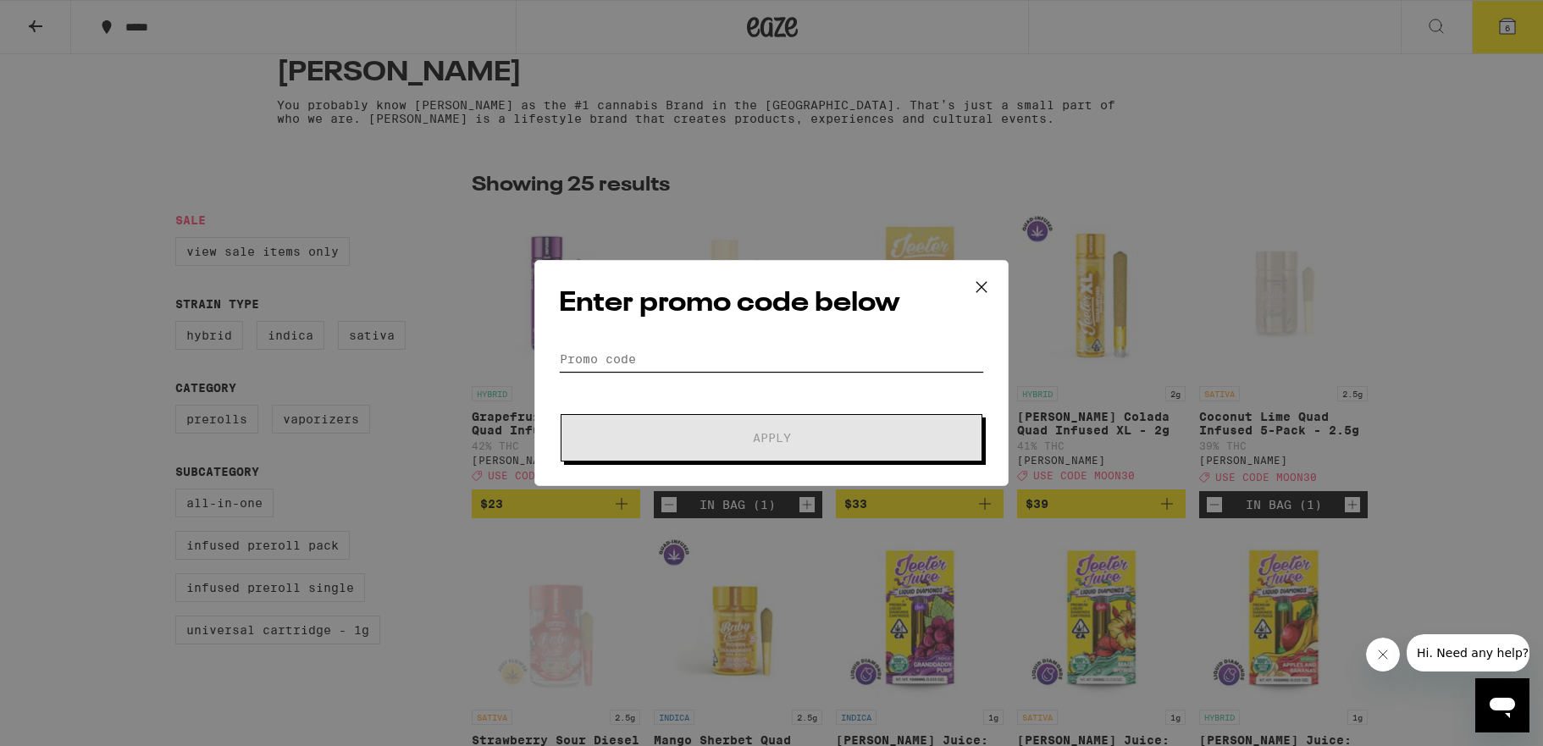
click at [622, 346] on input "Promo Code" at bounding box center [771, 358] width 425 height 25
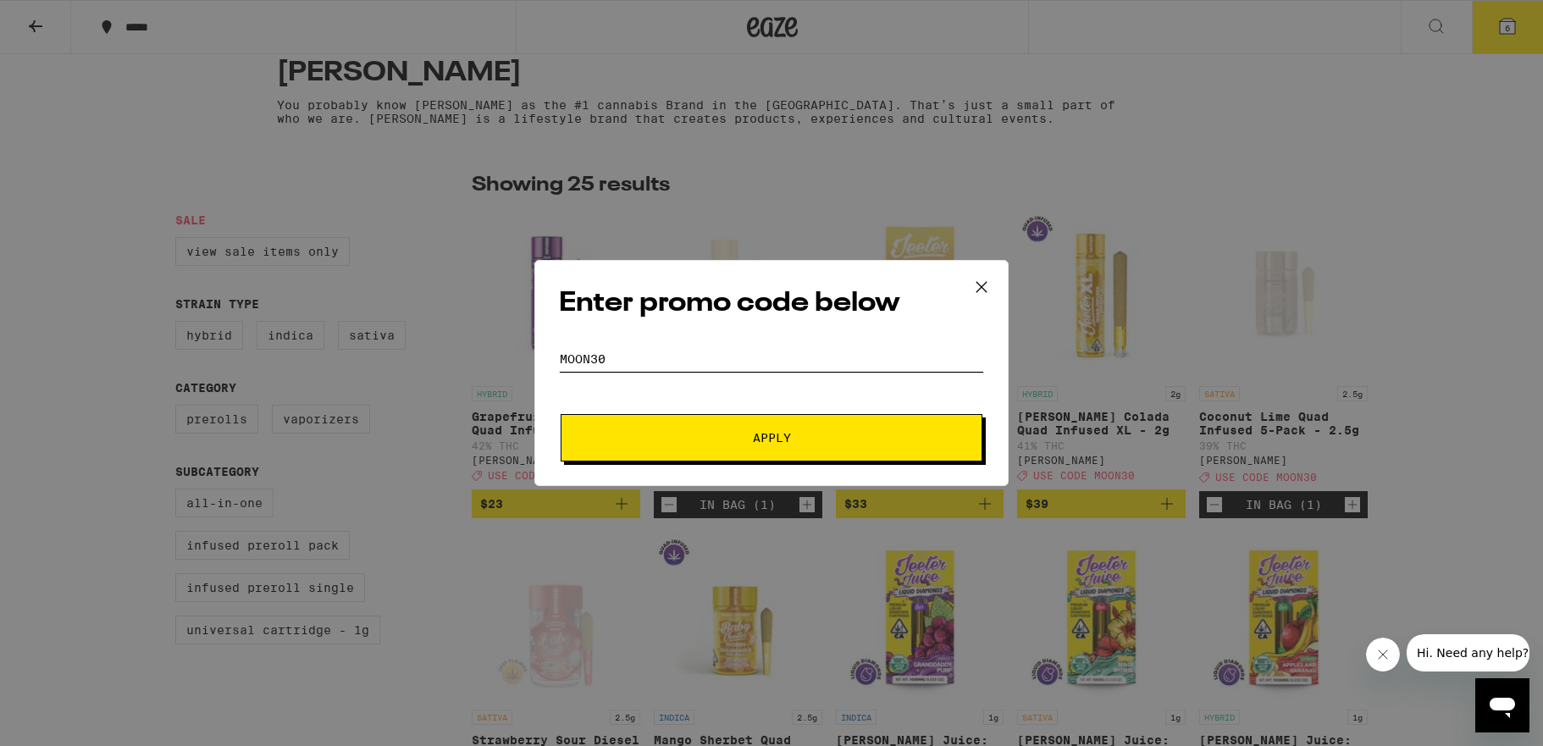
type input "moon30"
click at [754, 437] on span "Apply" at bounding box center [772, 438] width 38 height 12
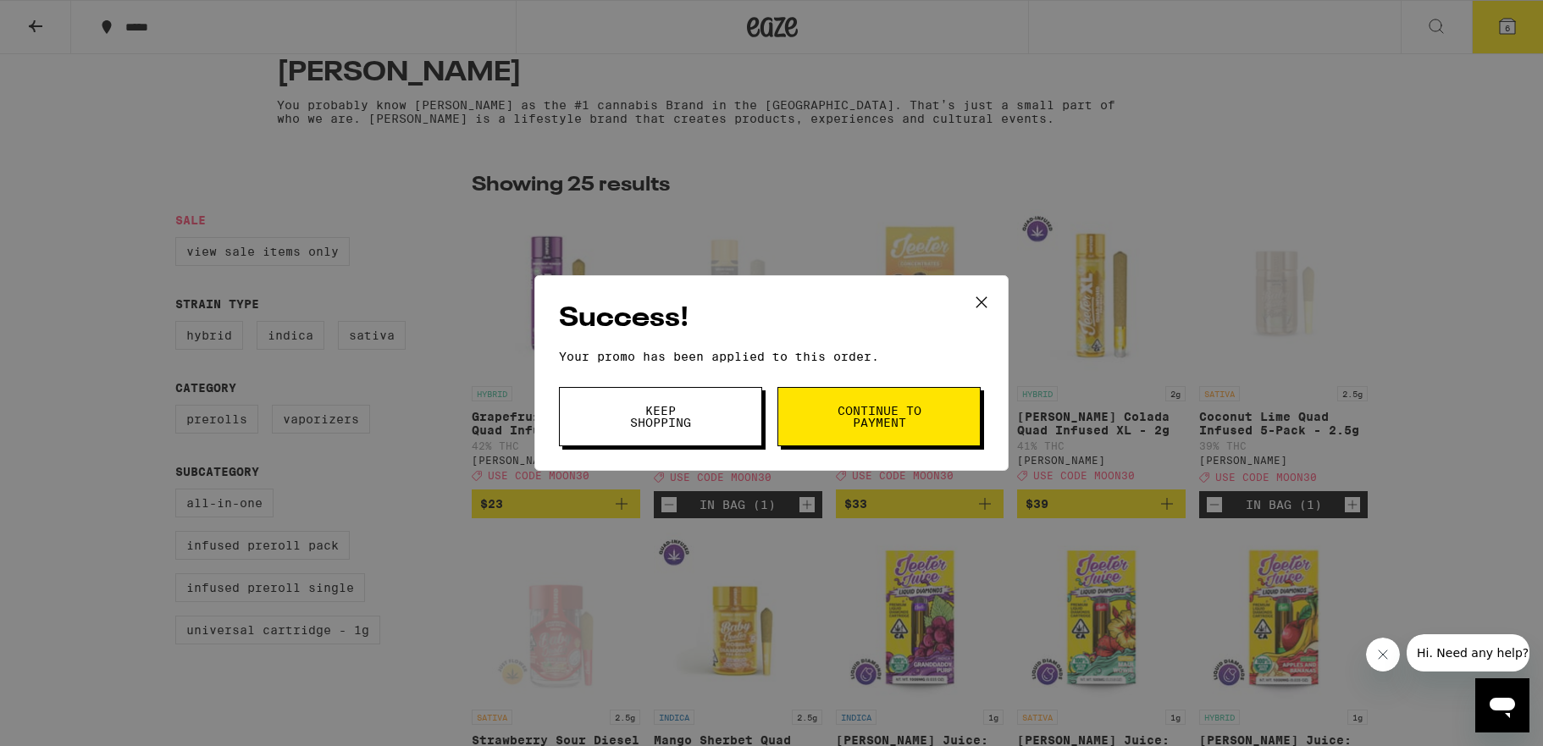
click at [738, 432] on button "Keep Shopping" at bounding box center [660, 416] width 203 height 59
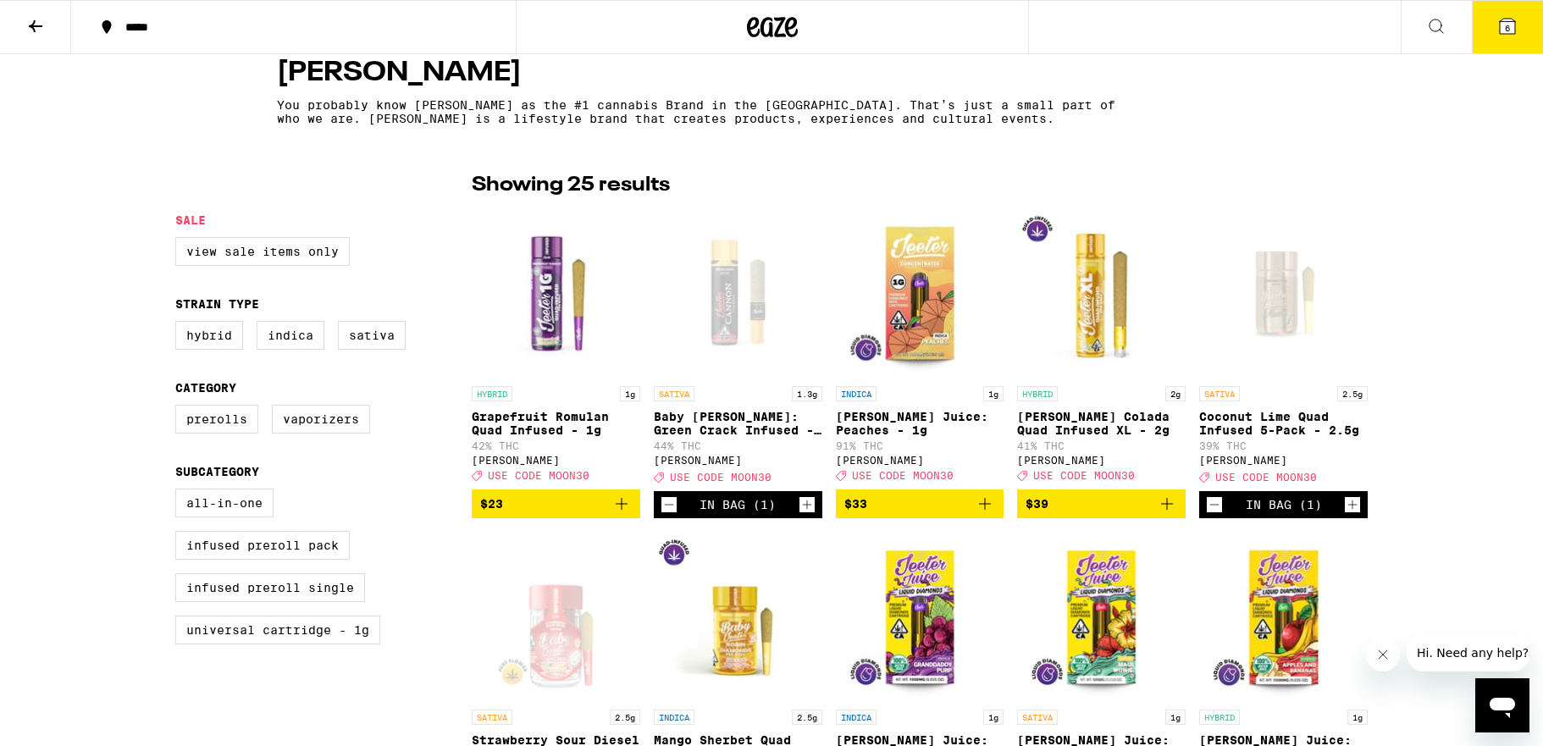
click at [1513, 23] on icon at bounding box center [1507, 26] width 15 height 15
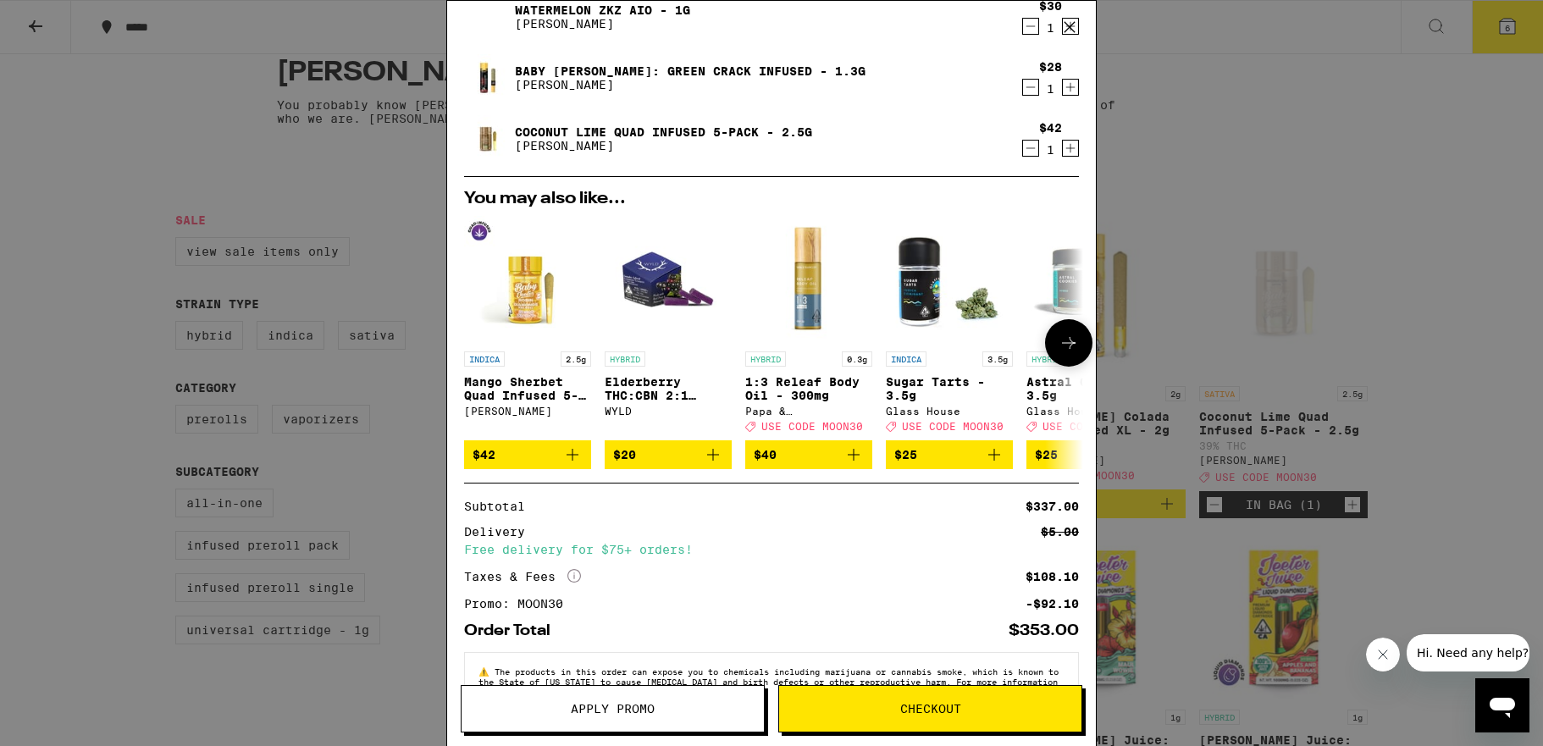
scroll to position [307, 0]
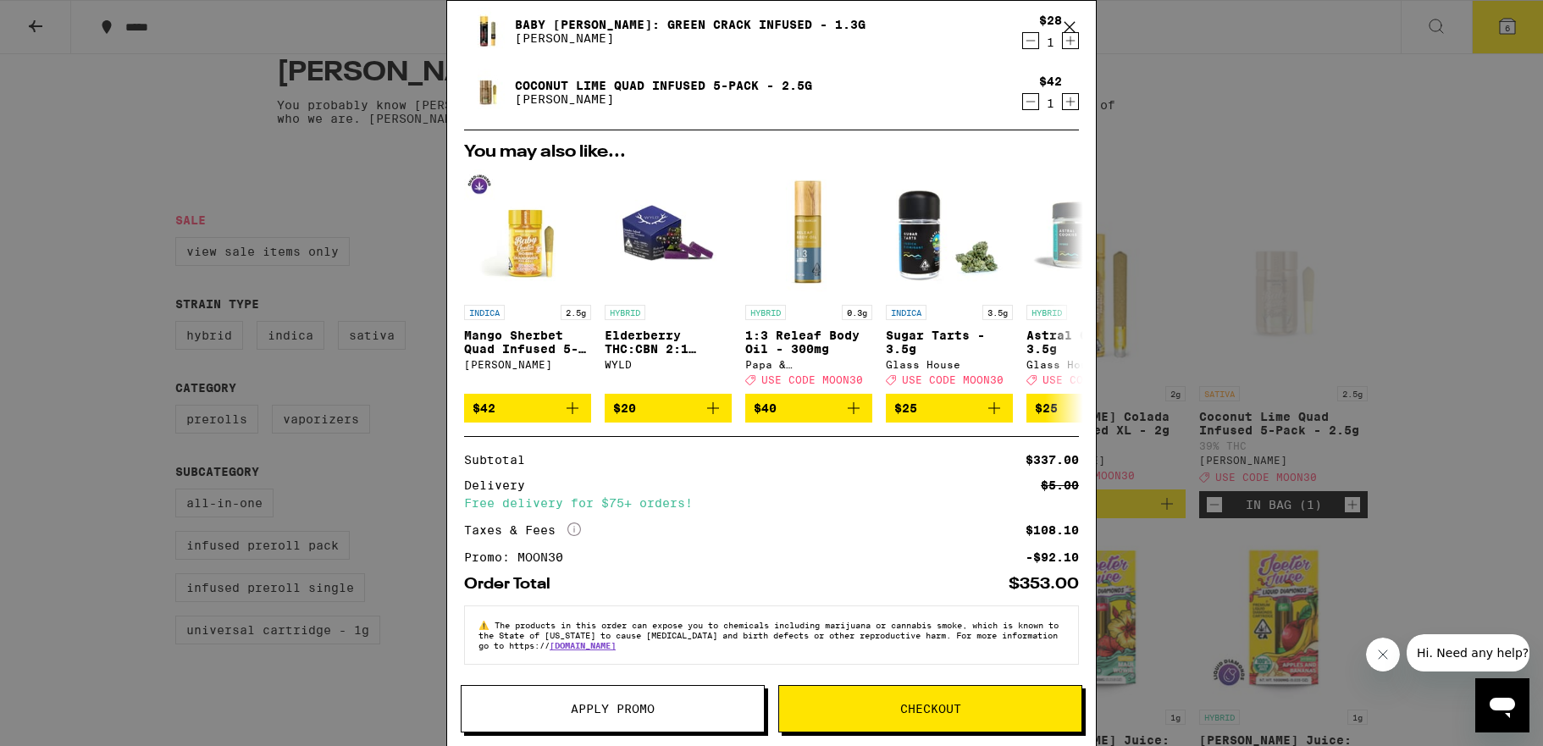
click at [901, 716] on button "Checkout" at bounding box center [930, 708] width 304 height 47
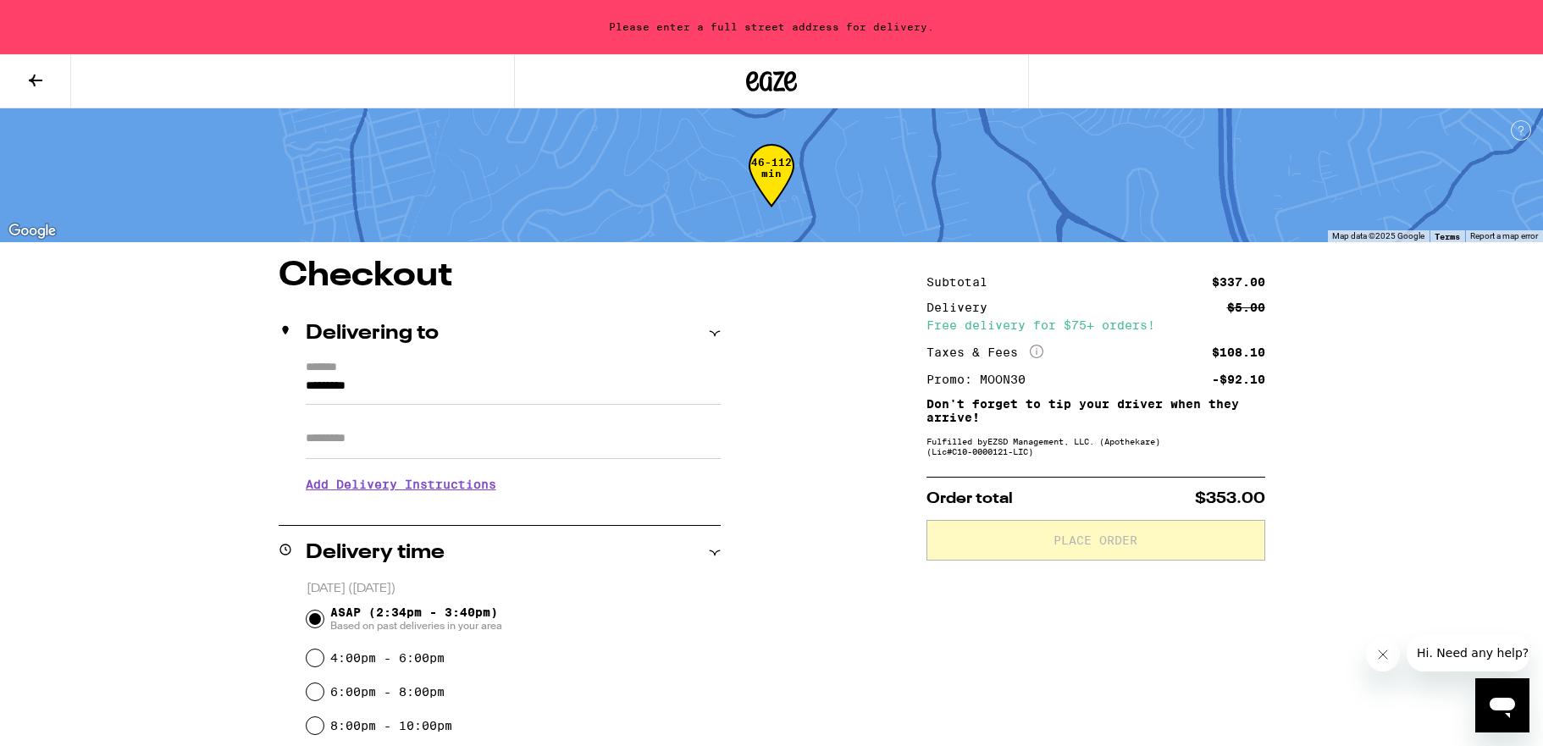
click at [449, 392] on input "*********" at bounding box center [513, 390] width 415 height 29
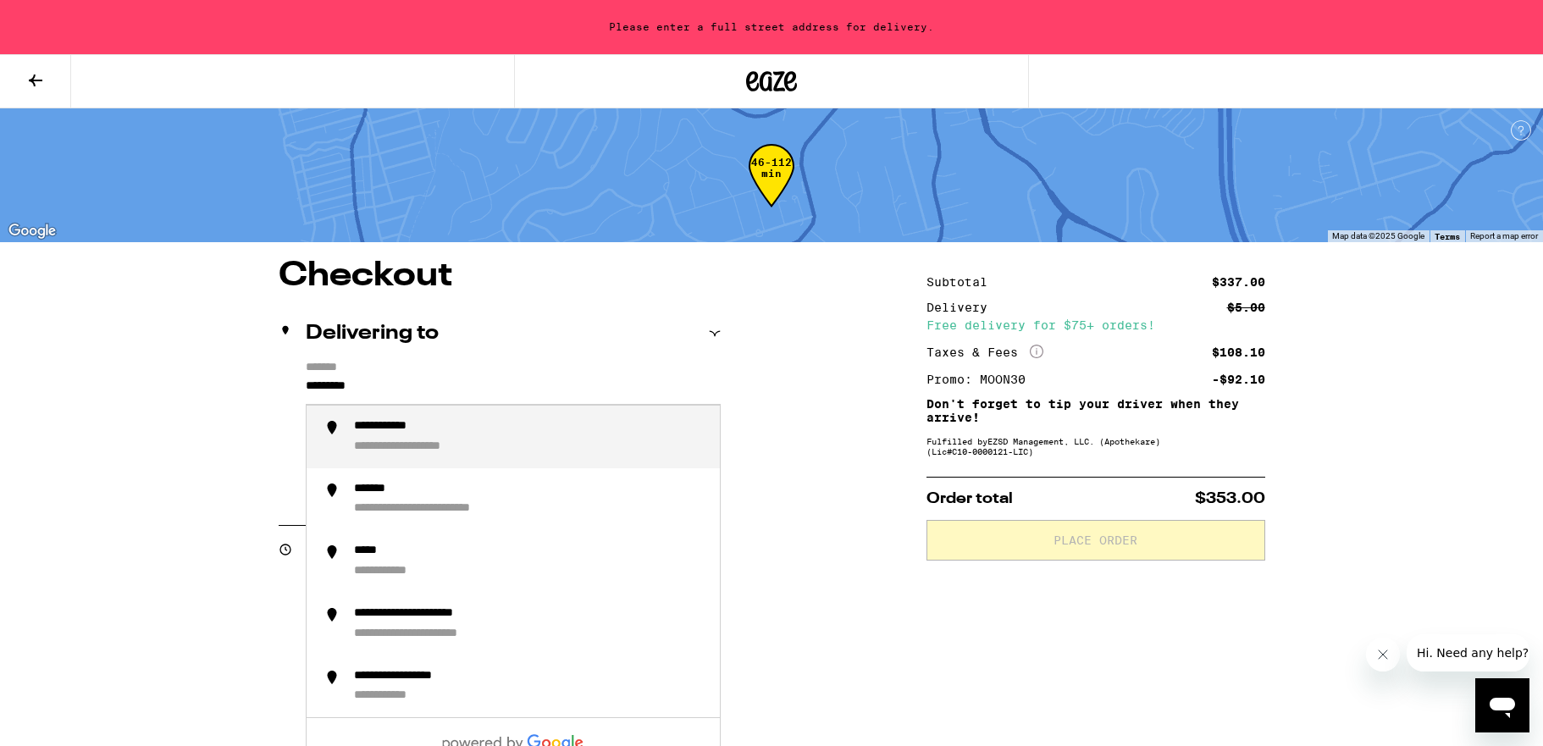
drag, startPoint x: 445, startPoint y: 388, endPoint x: 267, endPoint y: 379, distance: 178.9
click at [396, 434] on div "**********" at bounding box center [415, 426] width 123 height 15
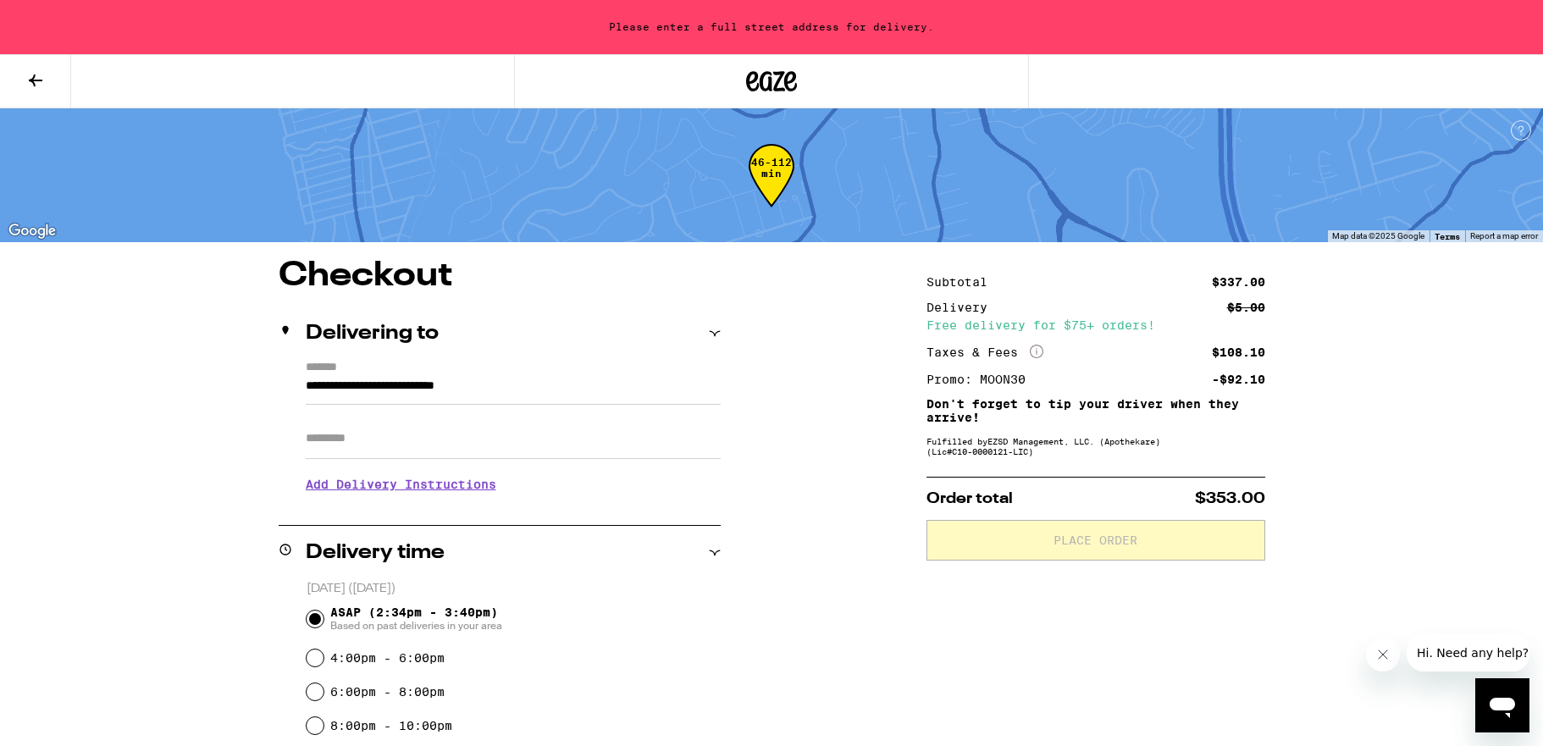
type input "**********"
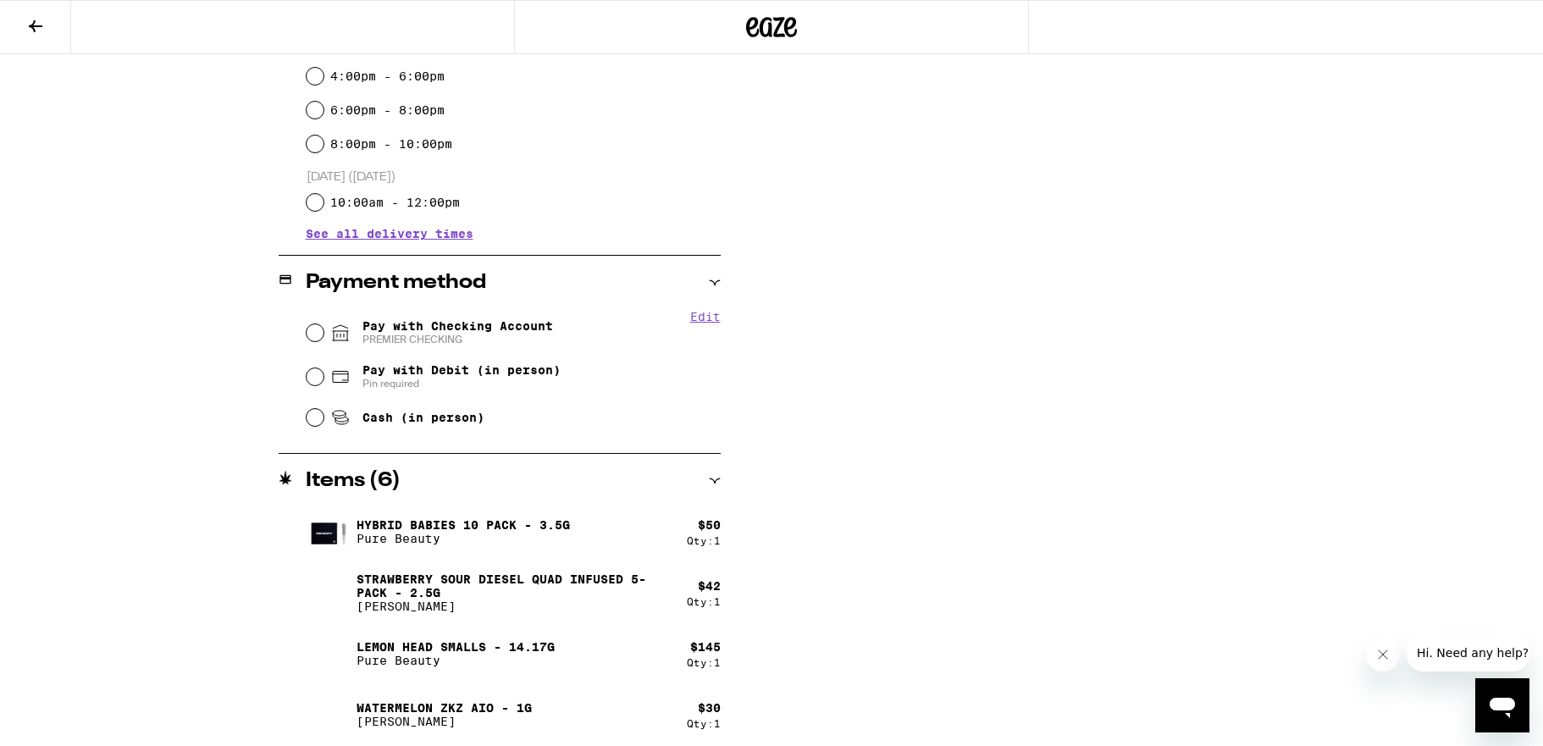
scroll to position [545, 0]
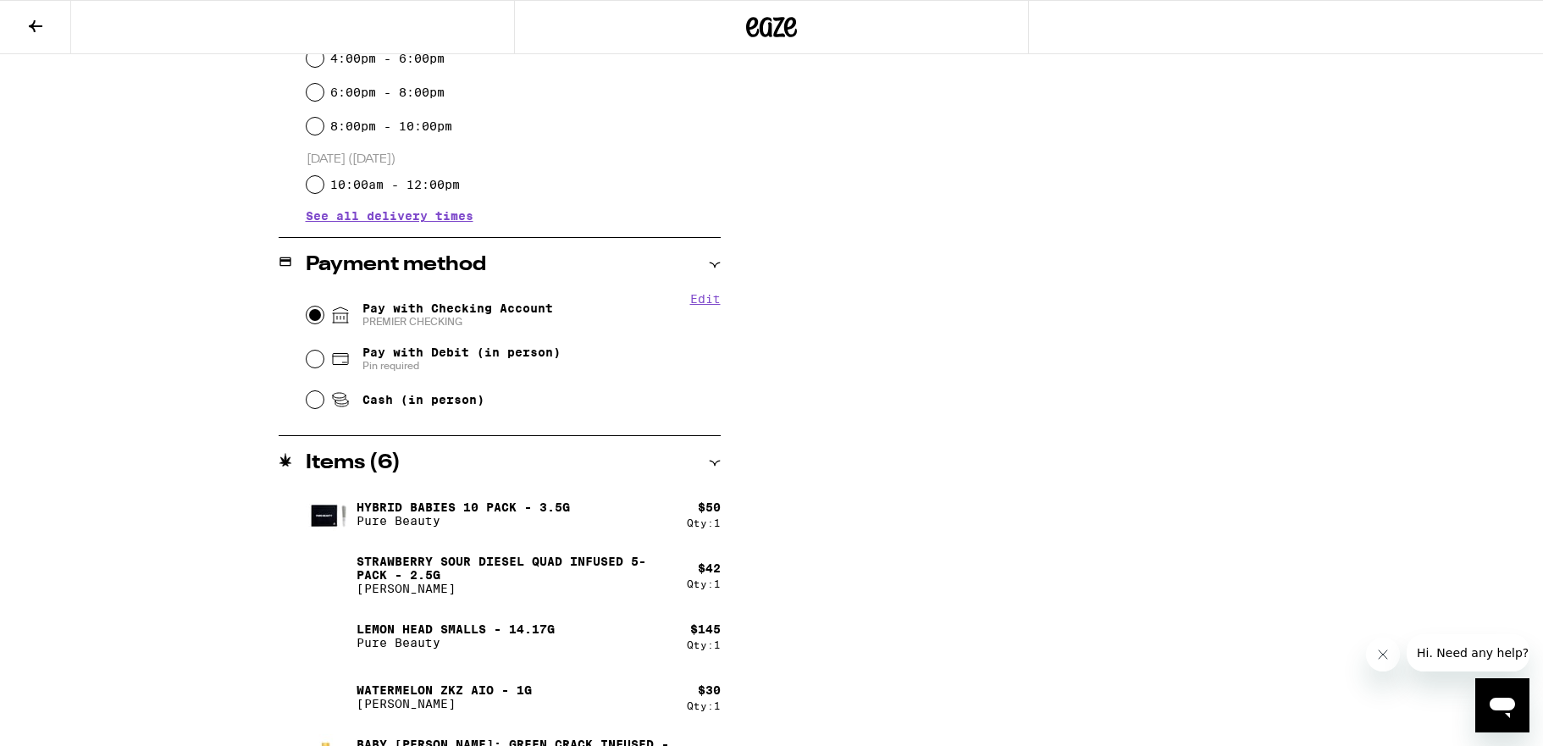
click at [321, 318] on input "Pay with Checking Account PREMIER CHECKING" at bounding box center [315, 315] width 17 height 17
radio input "true"
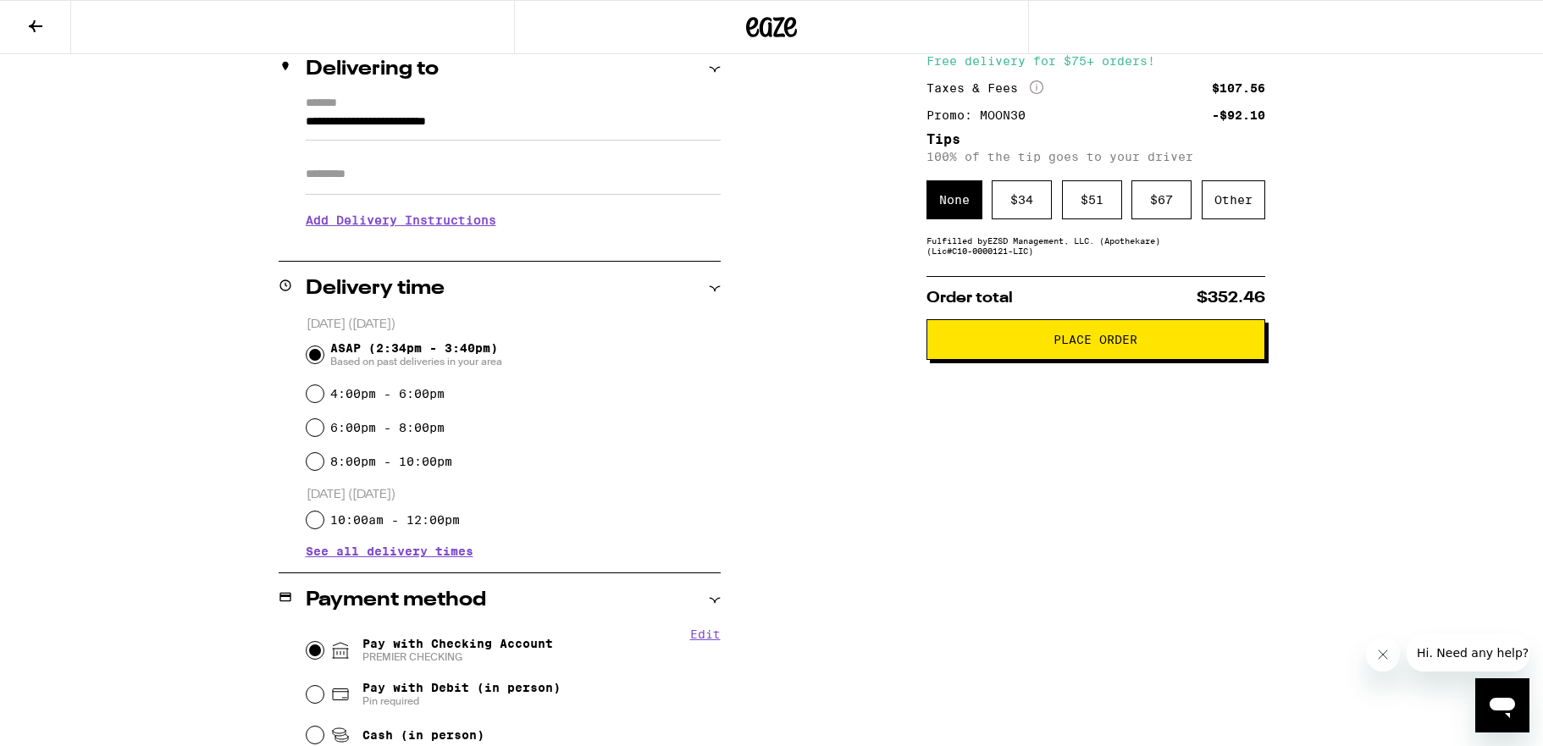
scroll to position [100, 0]
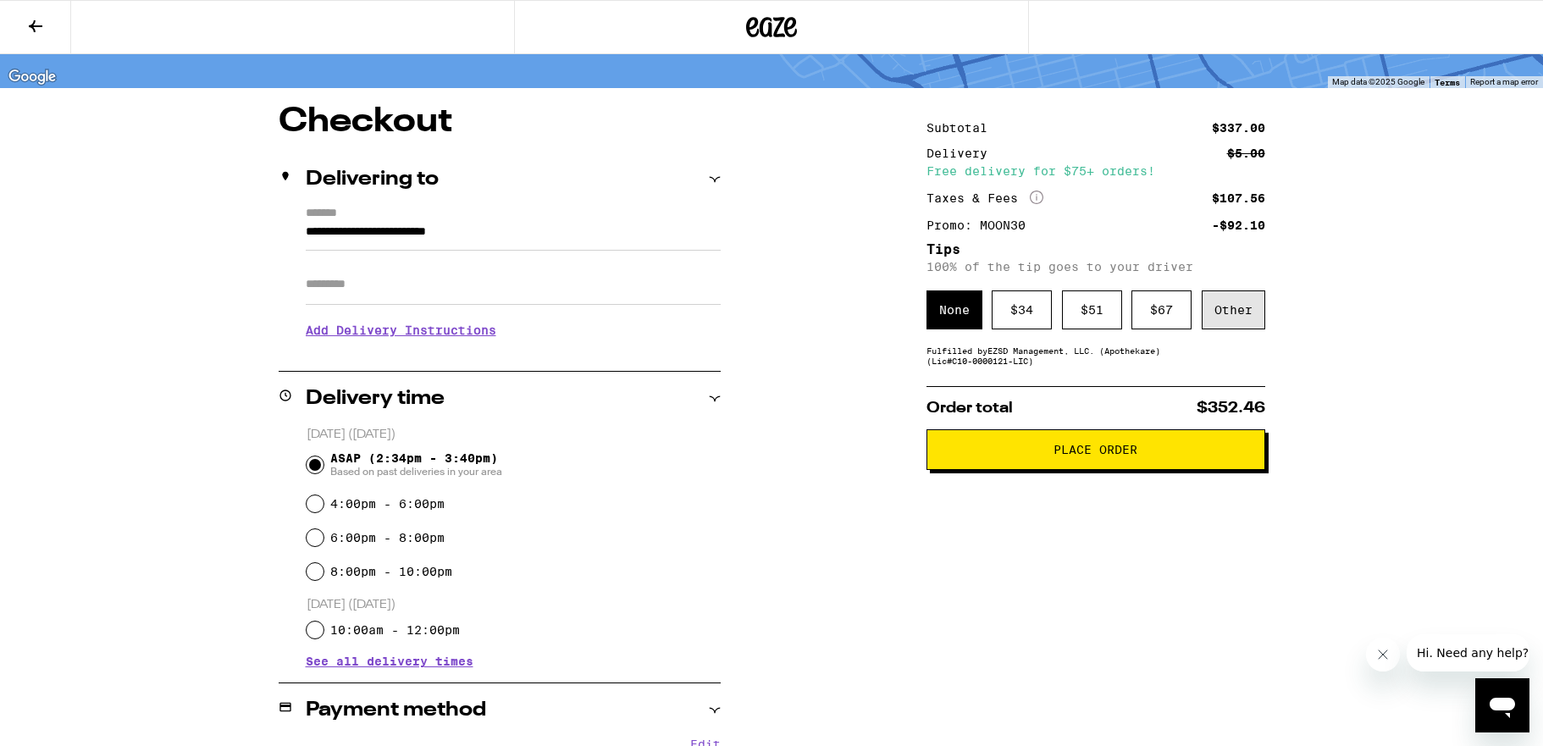
click at [1256, 307] on div "Other" at bounding box center [1234, 309] width 64 height 39
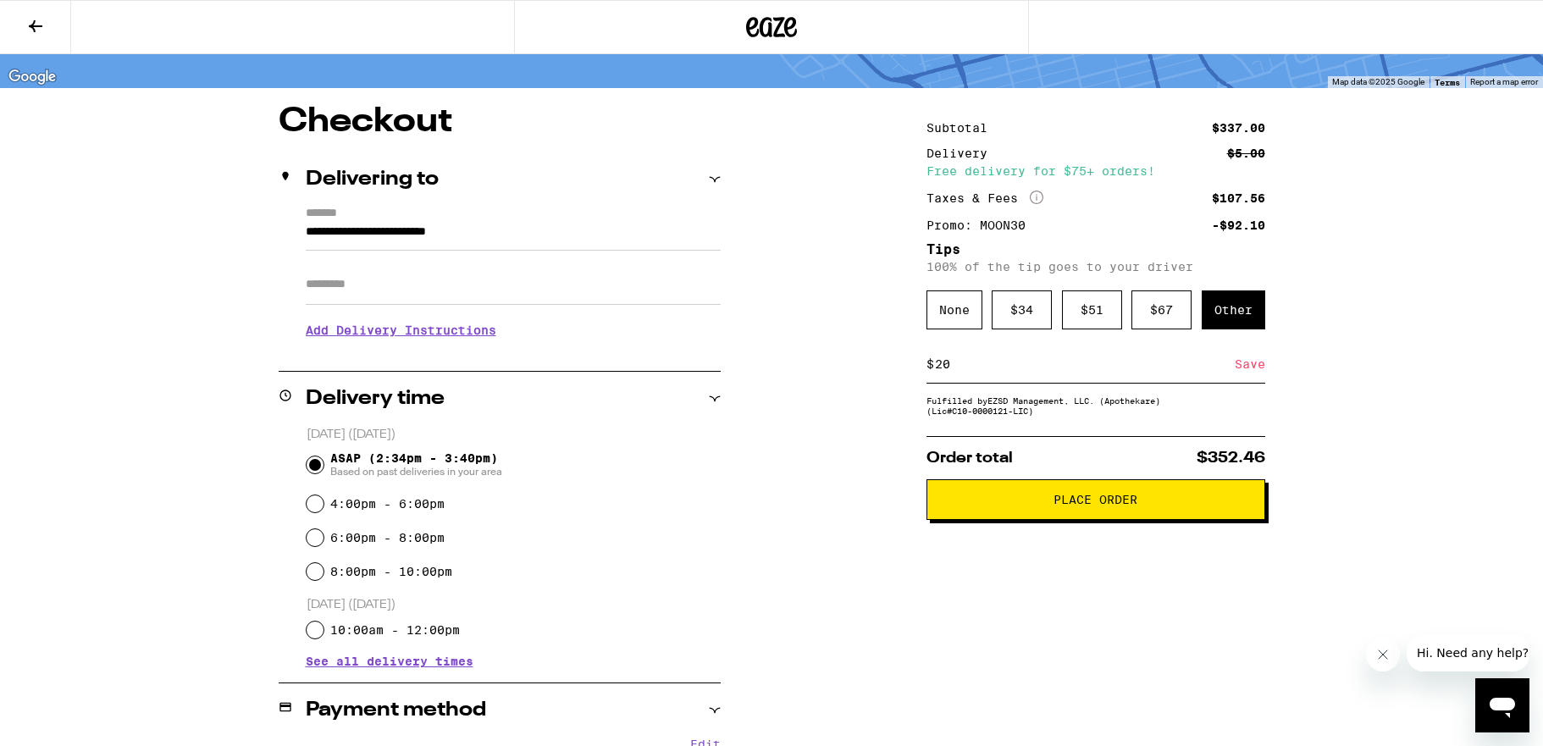
type input "20"
click at [1253, 367] on div "Save" at bounding box center [1250, 363] width 30 height 37
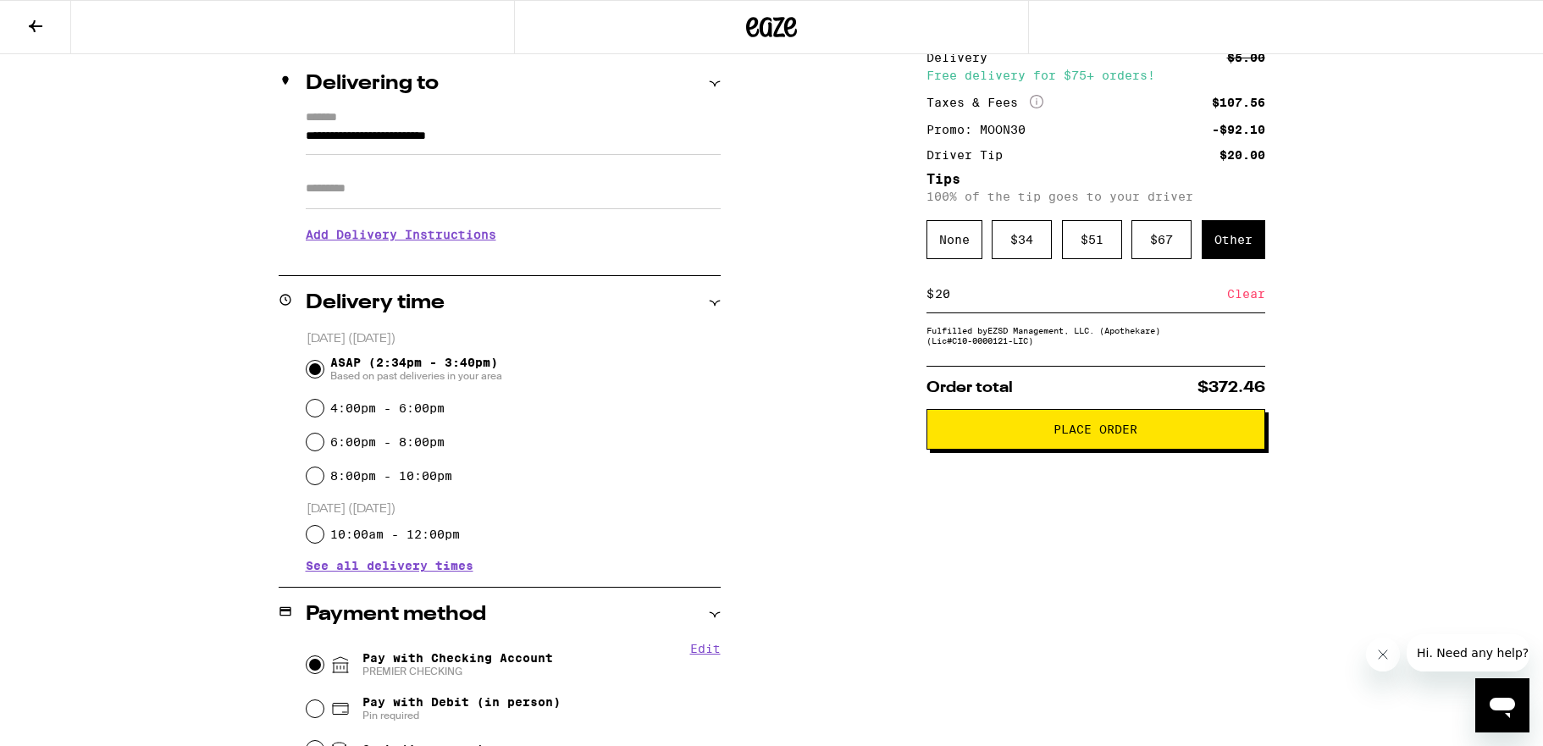
scroll to position [0, 0]
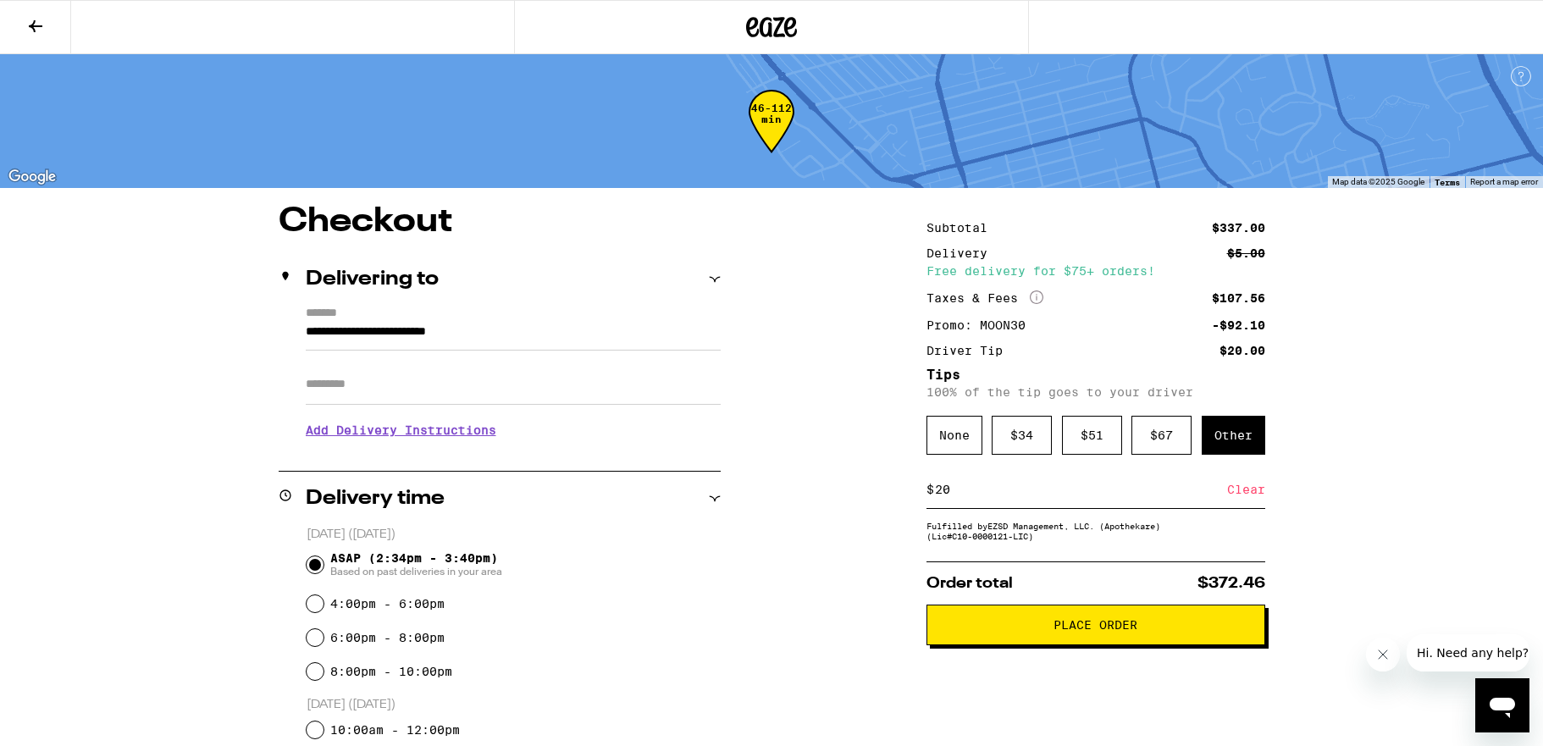
click at [1071, 631] on span "Place Order" at bounding box center [1095, 625] width 84 height 12
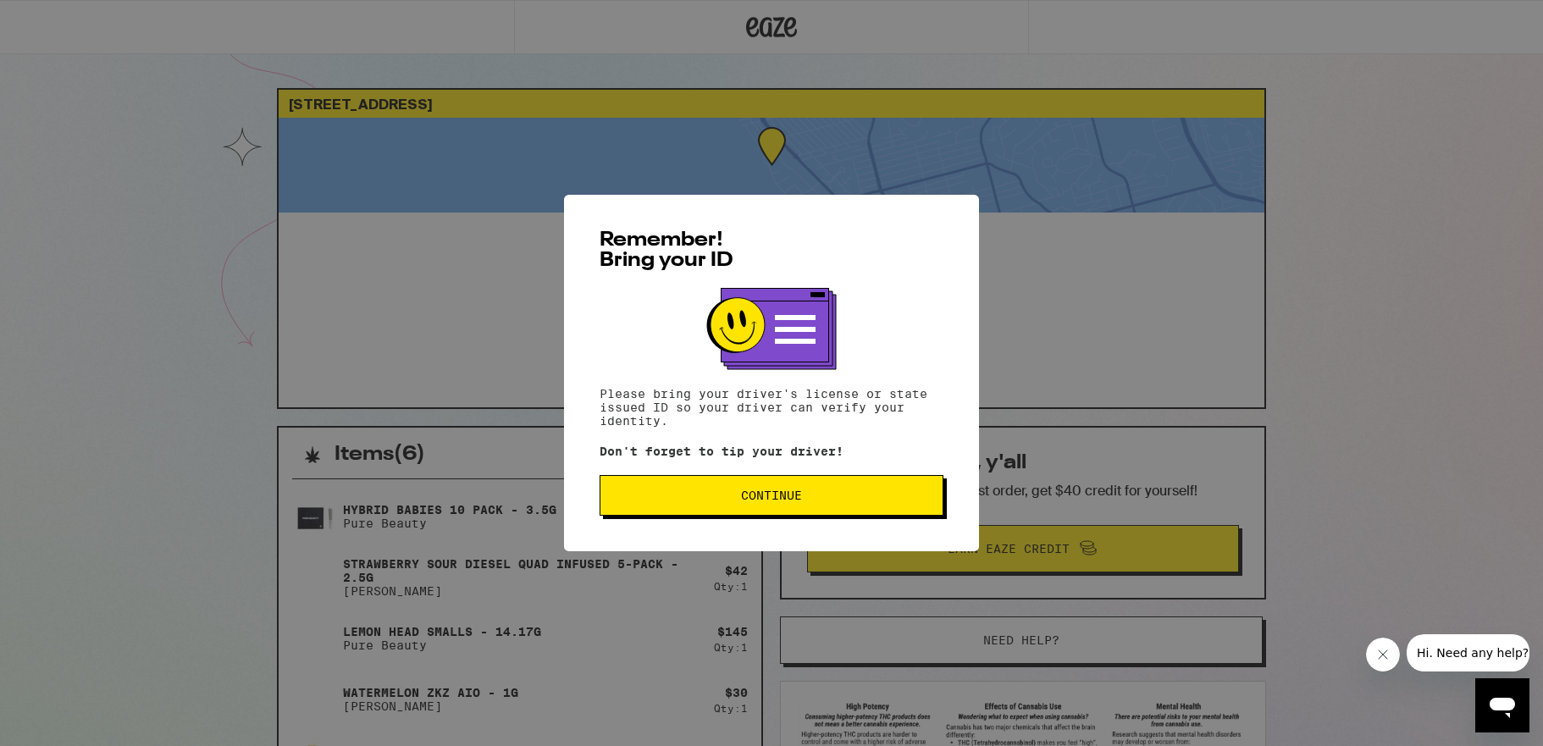
click at [787, 492] on span "Continue" at bounding box center [771, 495] width 61 height 12
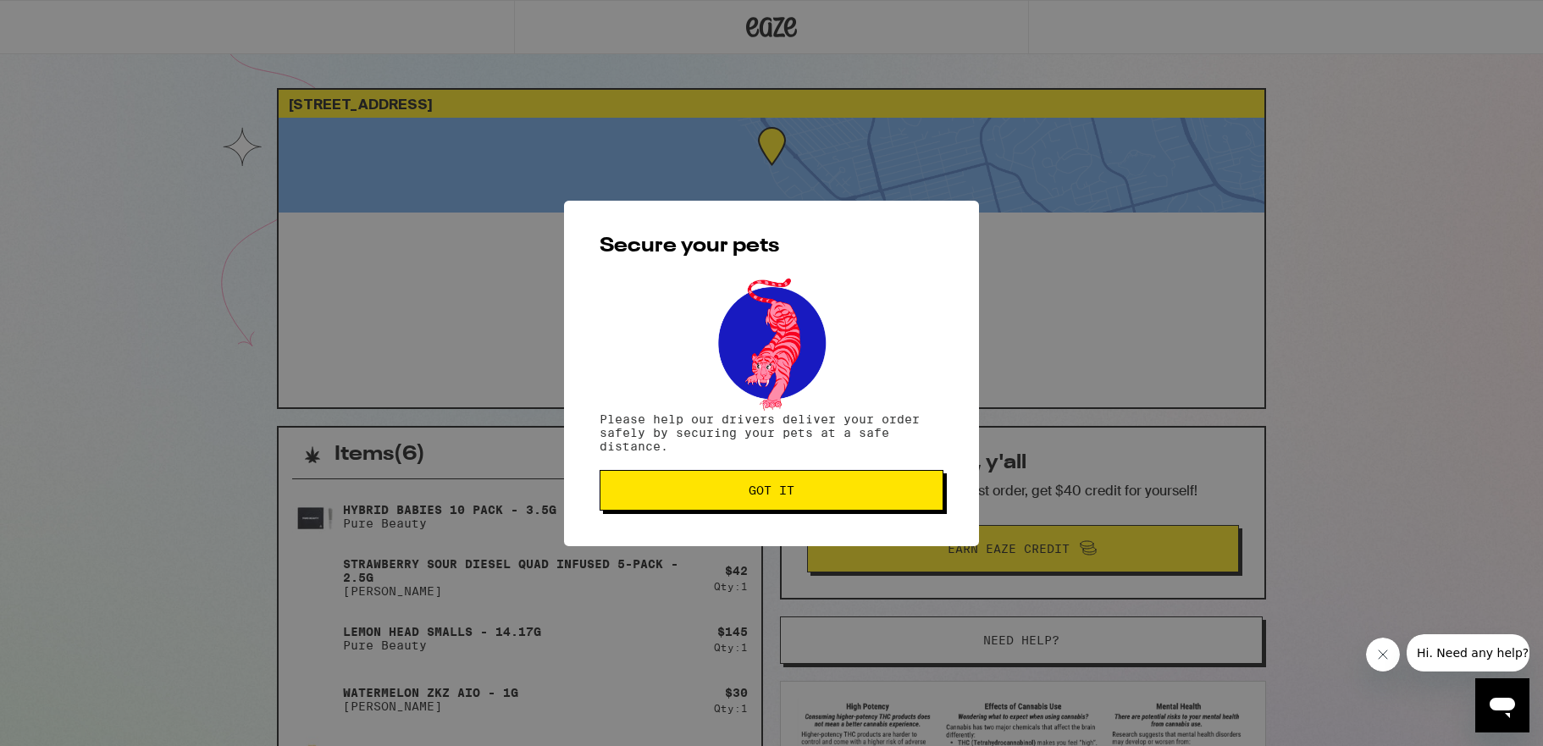
click at [787, 492] on span "Got it" at bounding box center [772, 490] width 46 height 12
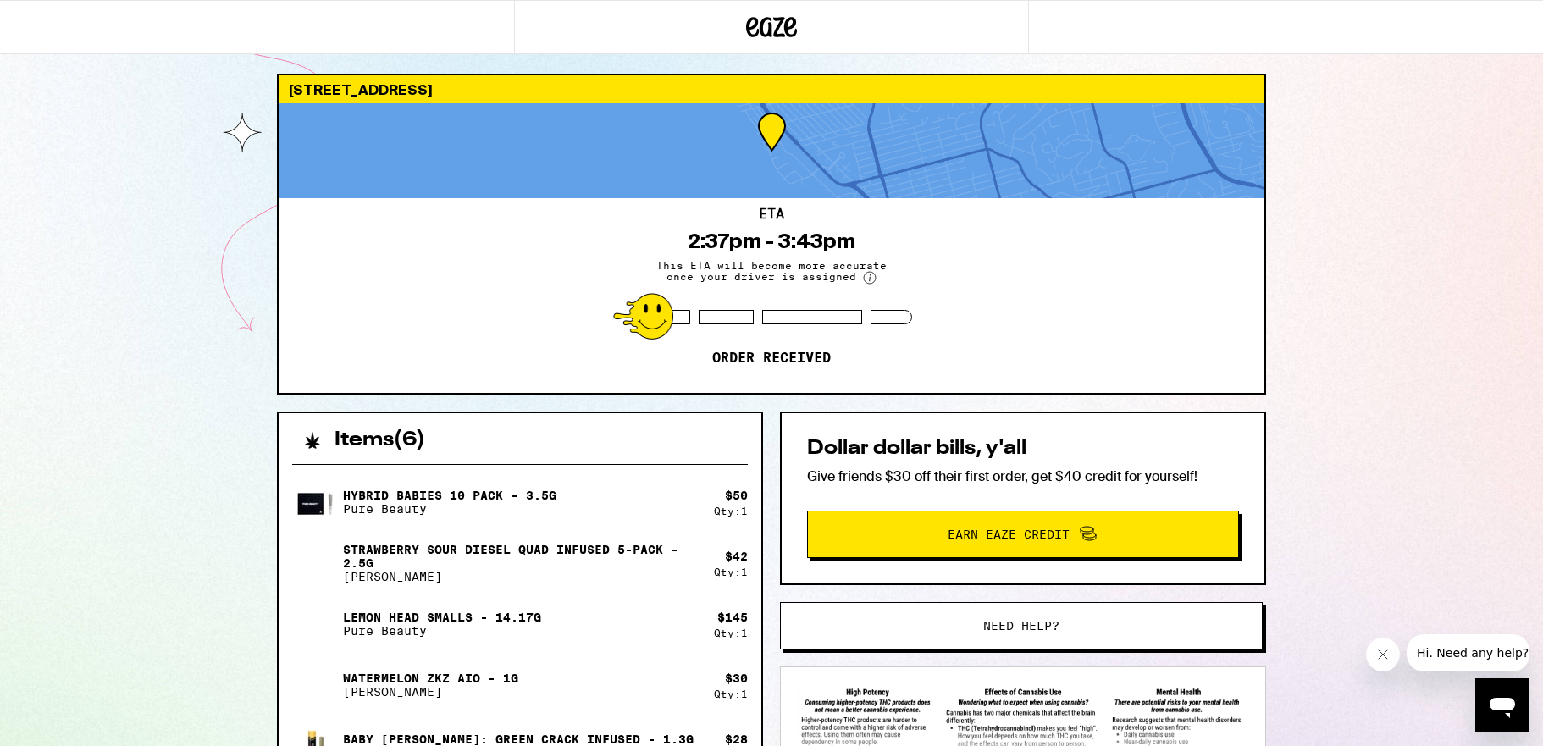
scroll to position [18, 0]
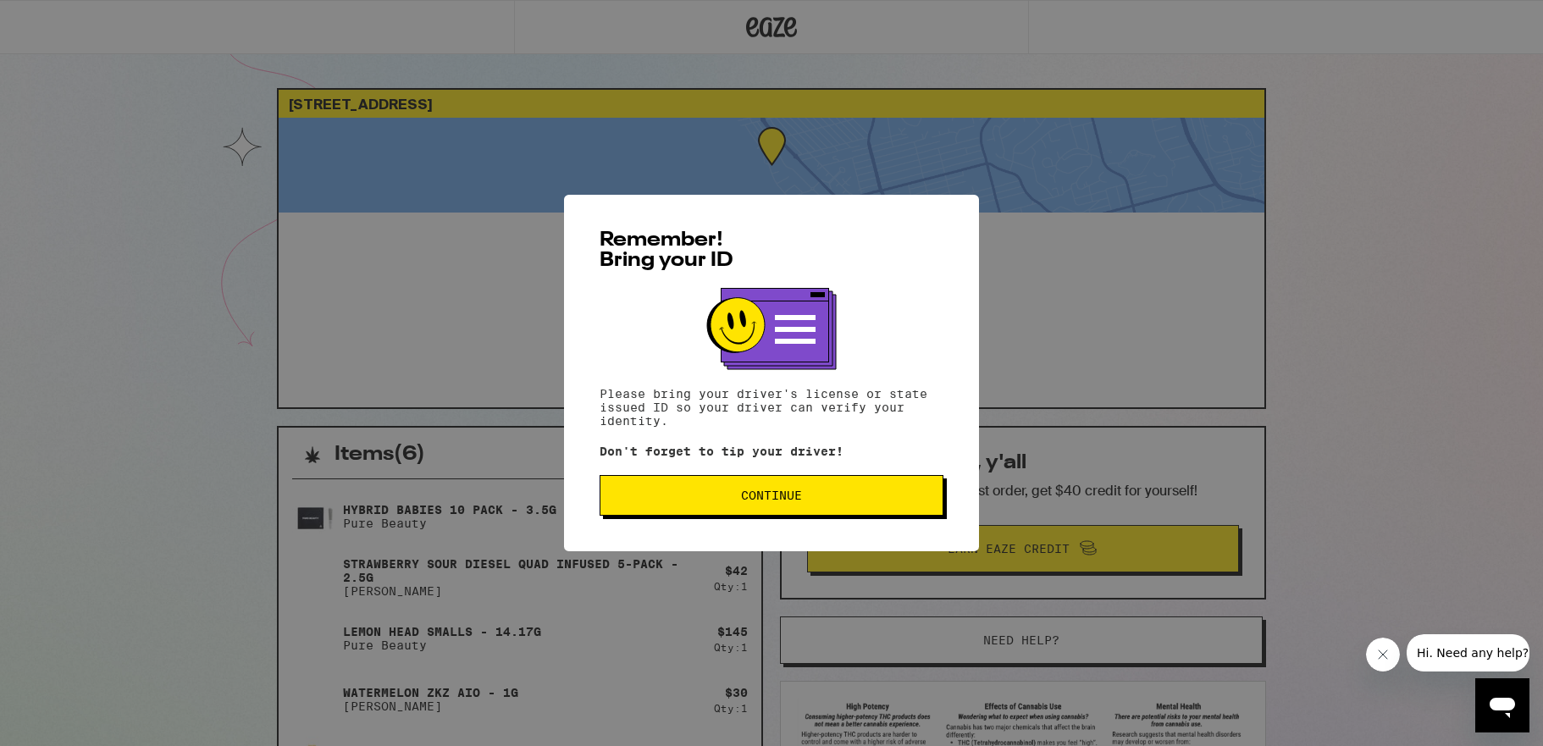
click at [721, 497] on span "Continue" at bounding box center [771, 495] width 315 height 12
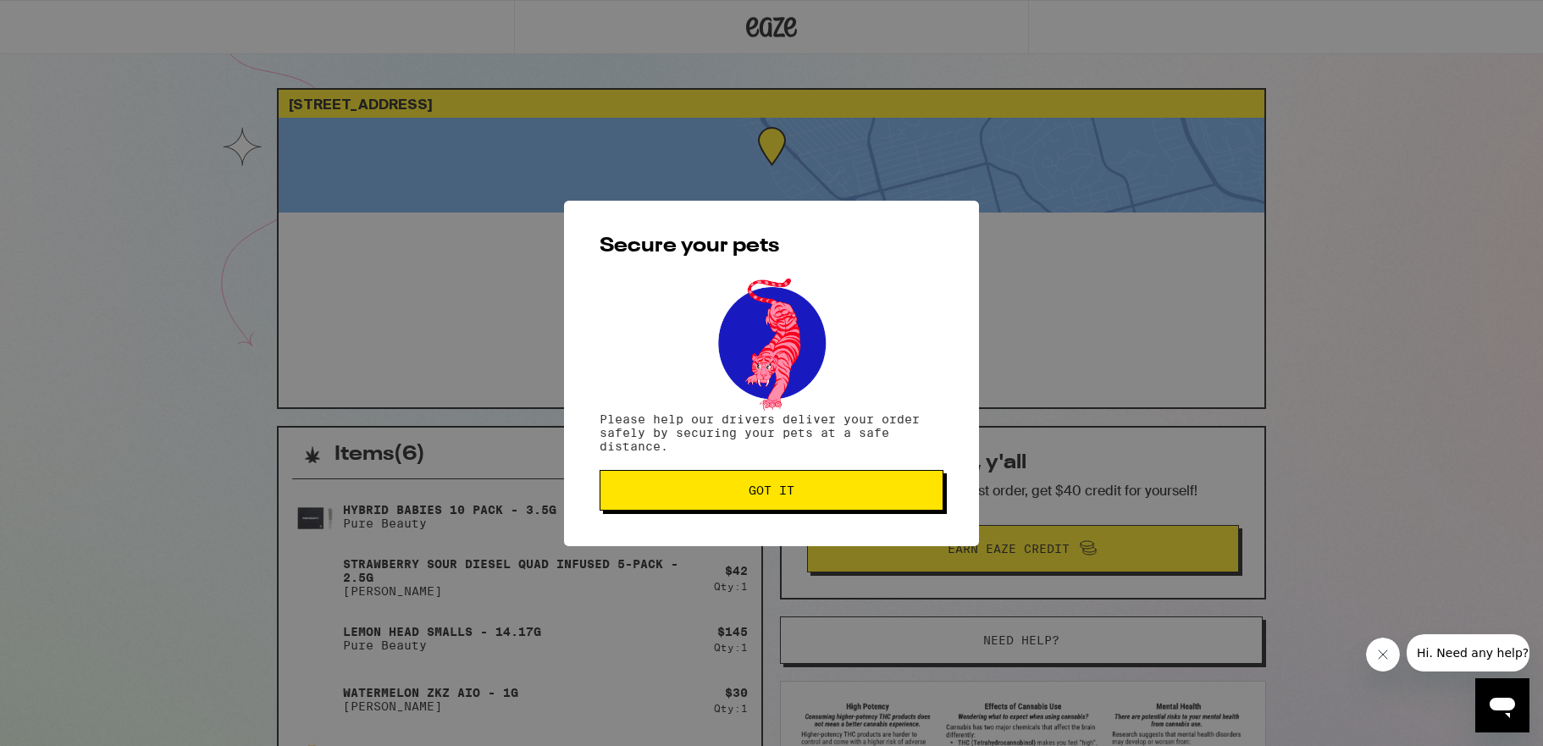
click at [802, 501] on button "Got it" at bounding box center [771, 490] width 344 height 41
